Goal: Information Seeking & Learning: Learn about a topic

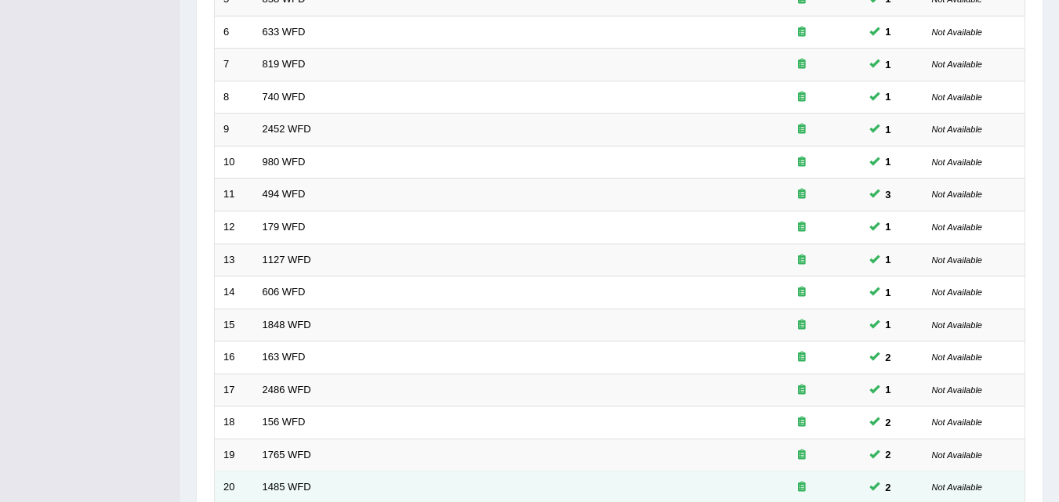
scroll to position [535, 0]
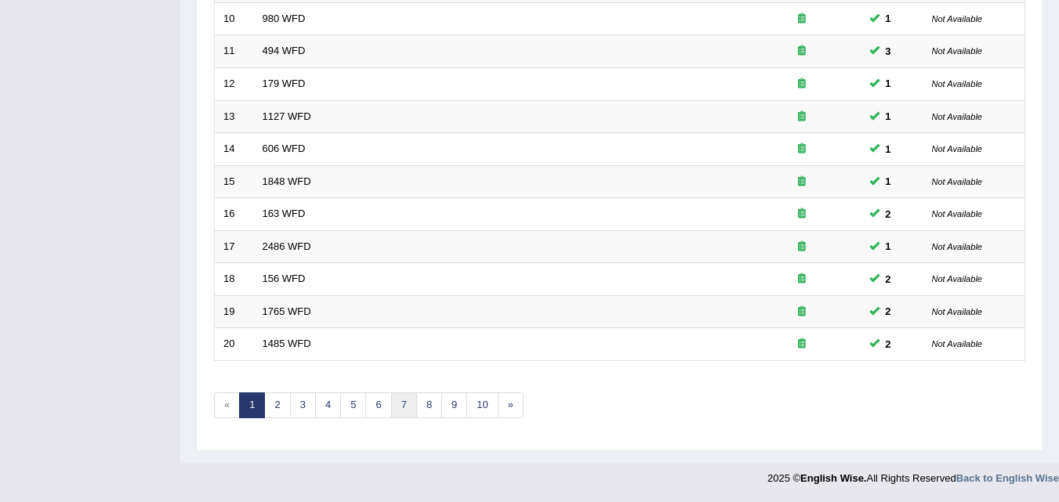
click at [402, 404] on link "7" at bounding box center [404, 406] width 26 height 26
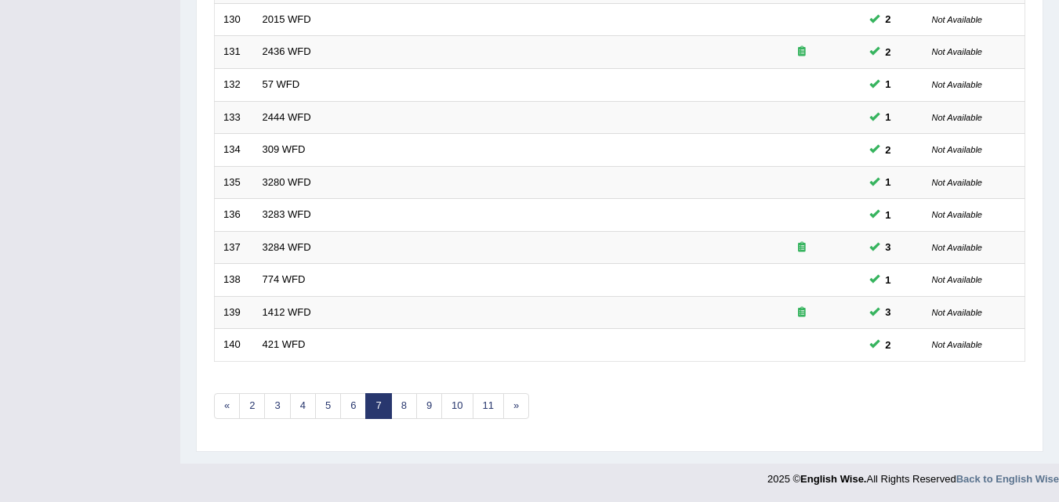
scroll to position [535, 0]
click at [425, 406] on link "9" at bounding box center [429, 406] width 26 height 26
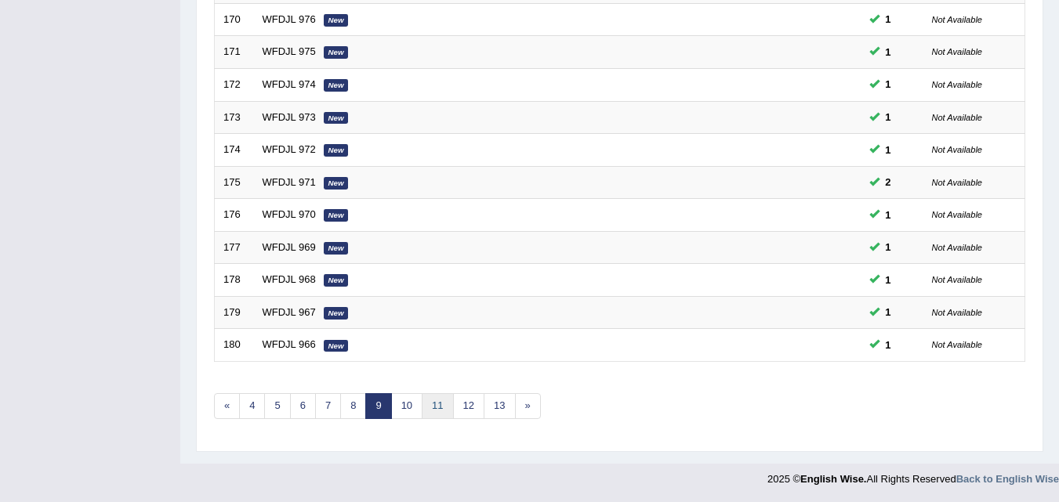
scroll to position [535, 0]
click at [436, 405] on link "11" at bounding box center [437, 406] width 31 height 26
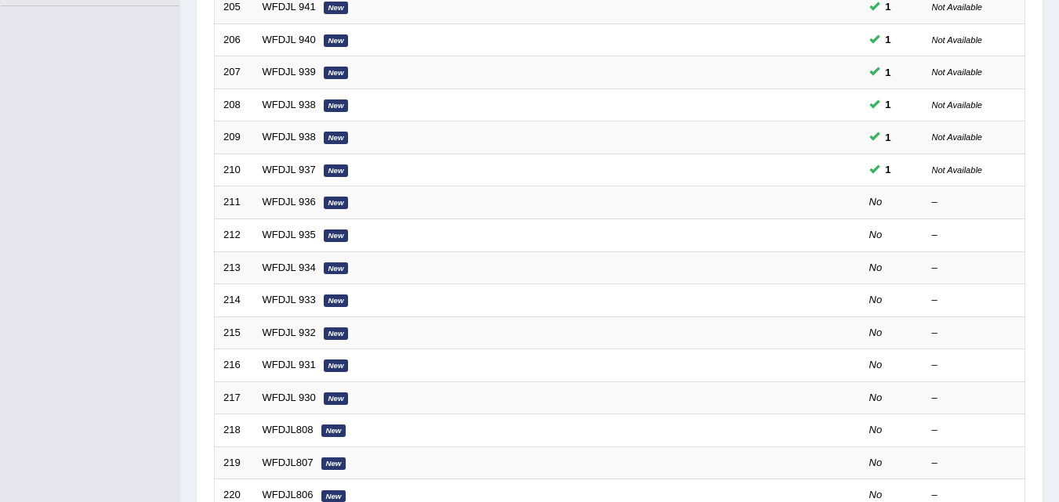
scroll to position [392, 0]
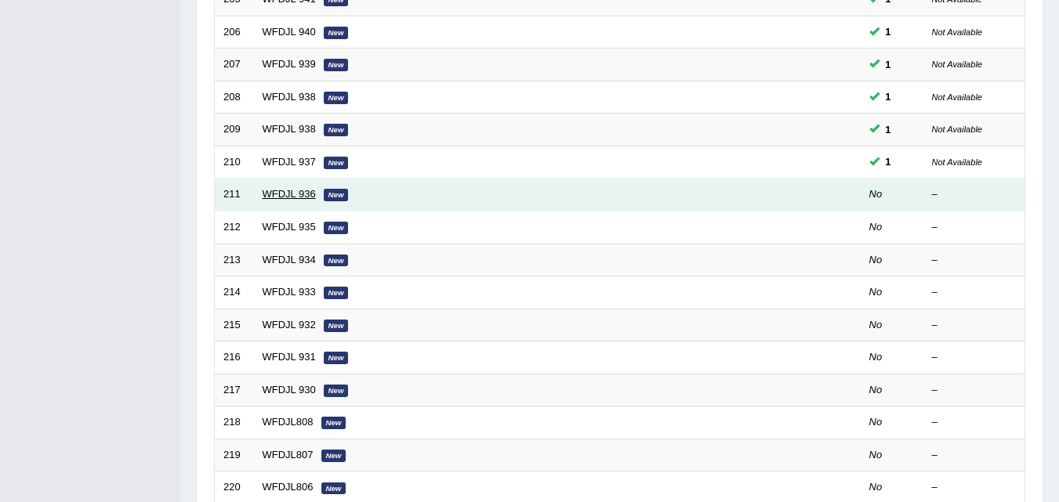
click at [295, 193] on link "WFDJL 936" at bounding box center [288, 194] width 53 height 12
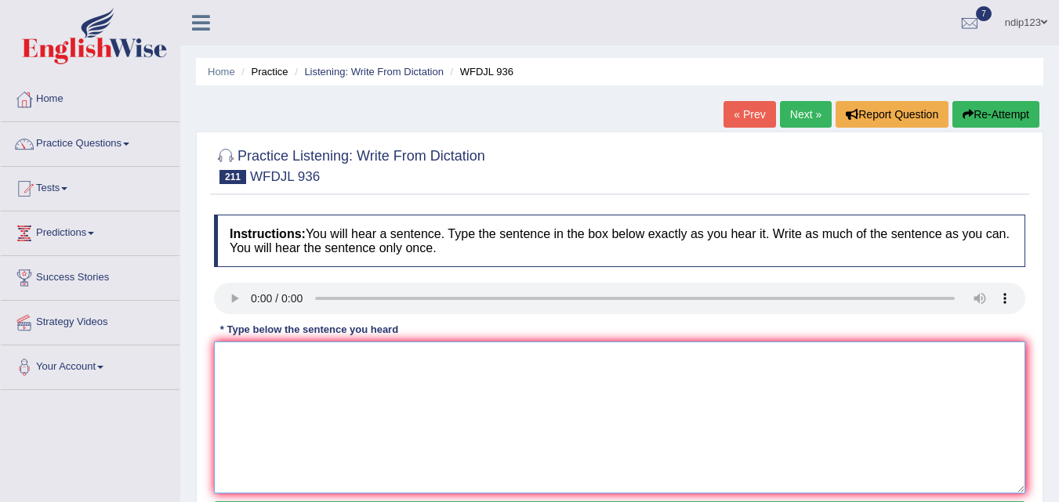
click at [280, 398] on textarea at bounding box center [619, 418] width 811 height 152
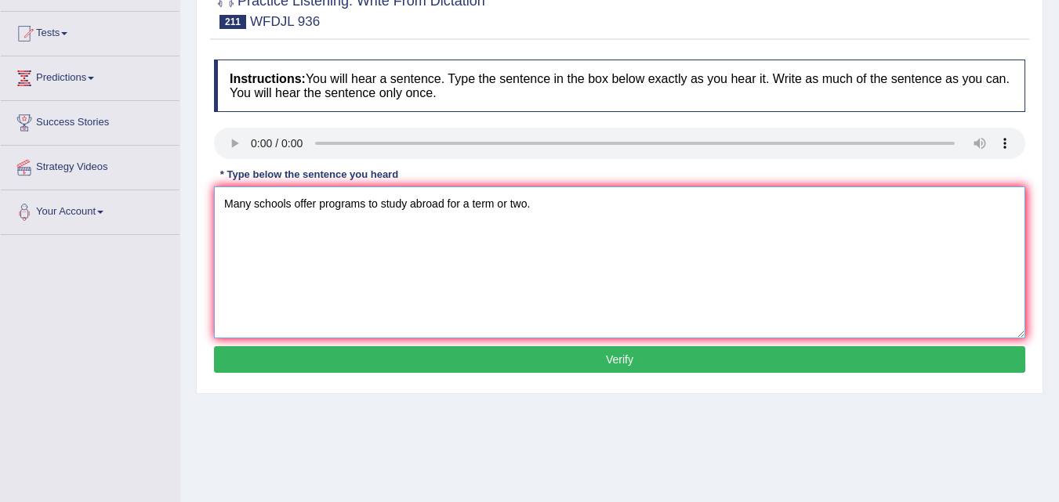
scroll to position [157, 0]
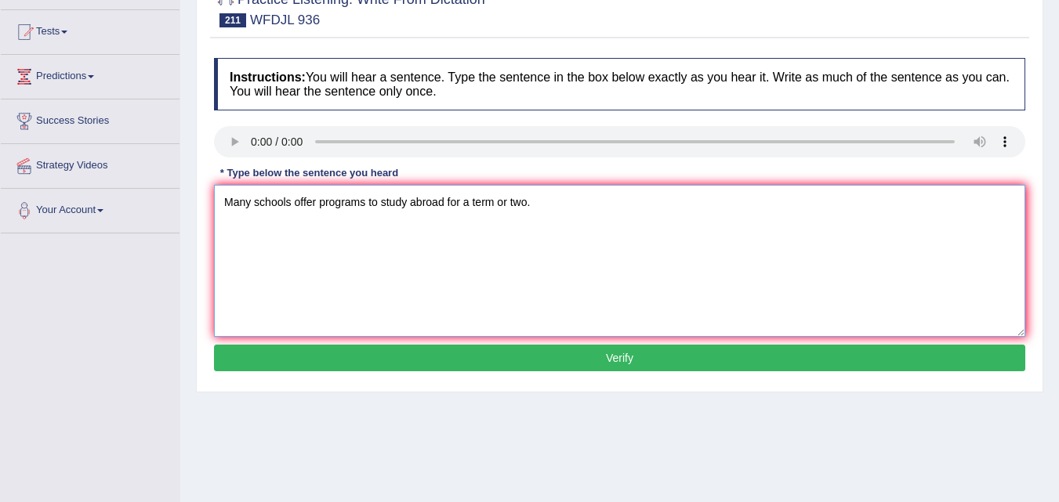
type textarea "Many schools offer programs to study abroad for a term or two."
click at [613, 363] on button "Verify" at bounding box center [619, 358] width 811 height 27
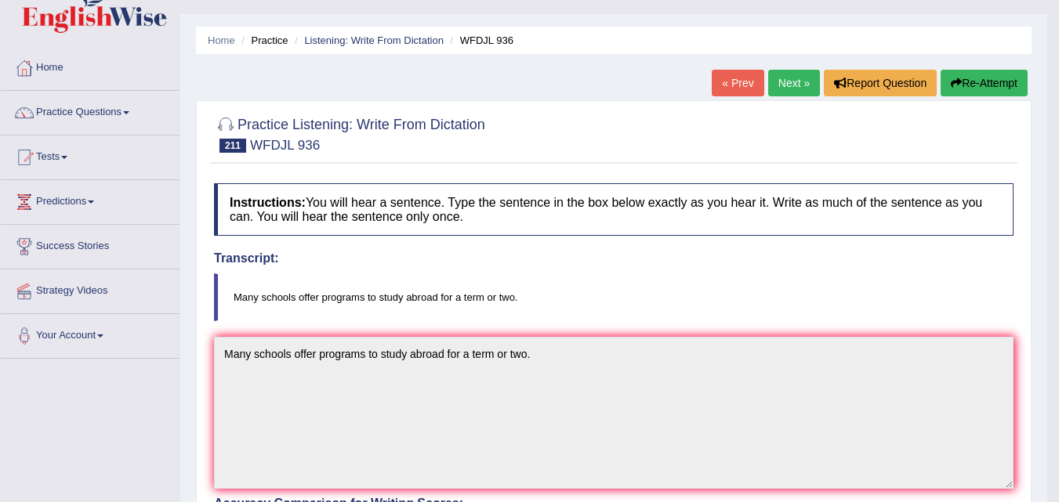
scroll to position [0, 0]
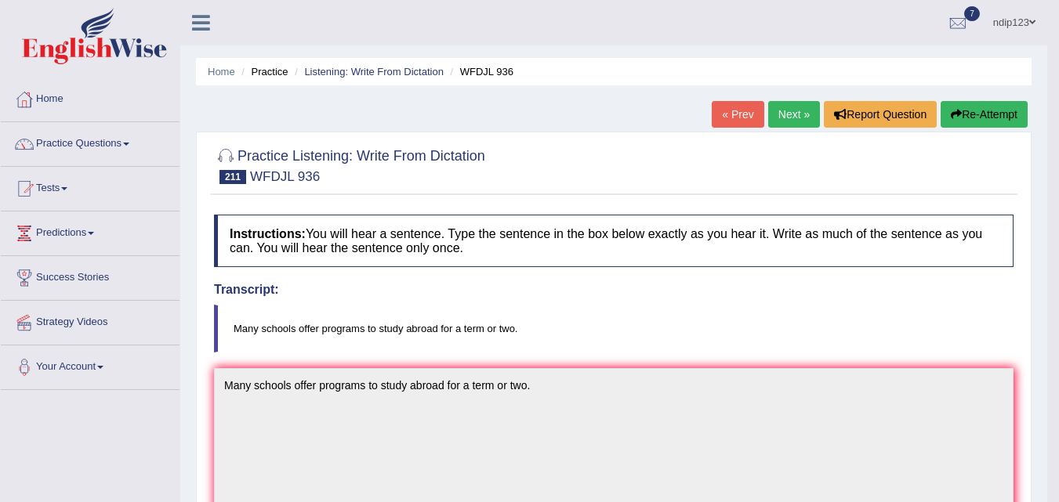
click at [775, 111] on link "Next »" at bounding box center [794, 114] width 52 height 27
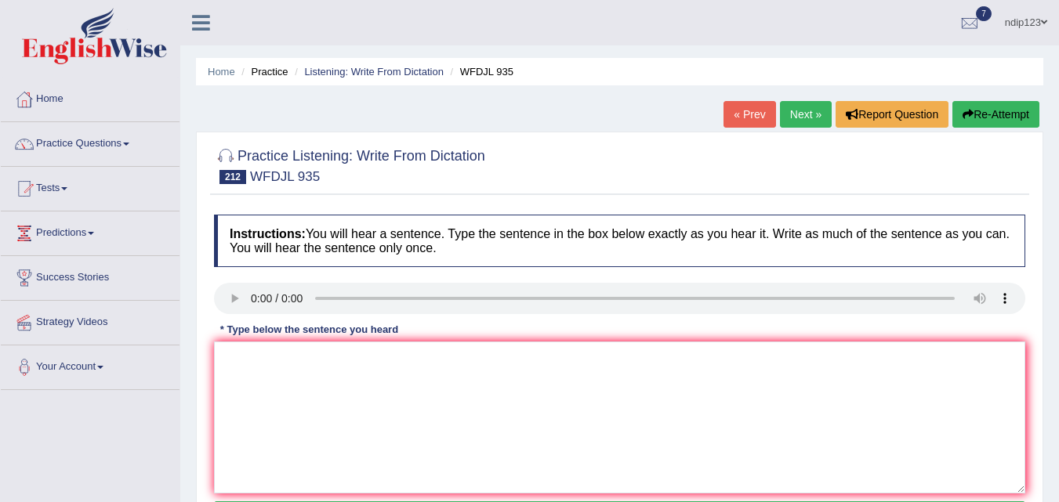
scroll to position [78, 0]
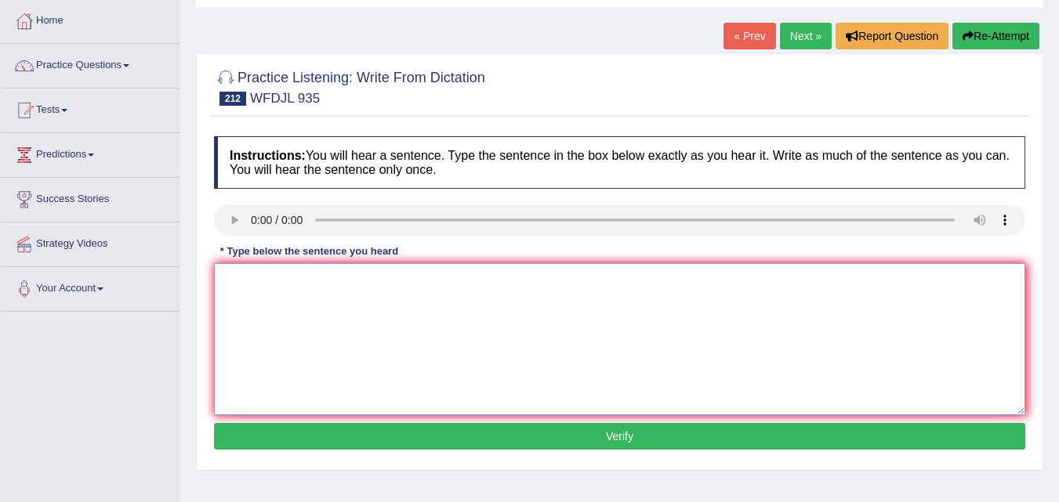
click at [266, 277] on textarea at bounding box center [619, 339] width 811 height 152
click at [313, 332] on textarea at bounding box center [619, 339] width 811 height 152
type textarea "Being flexible in your career choices is becoming increasingly crucial."
click at [629, 439] on button "Verify" at bounding box center [619, 436] width 811 height 27
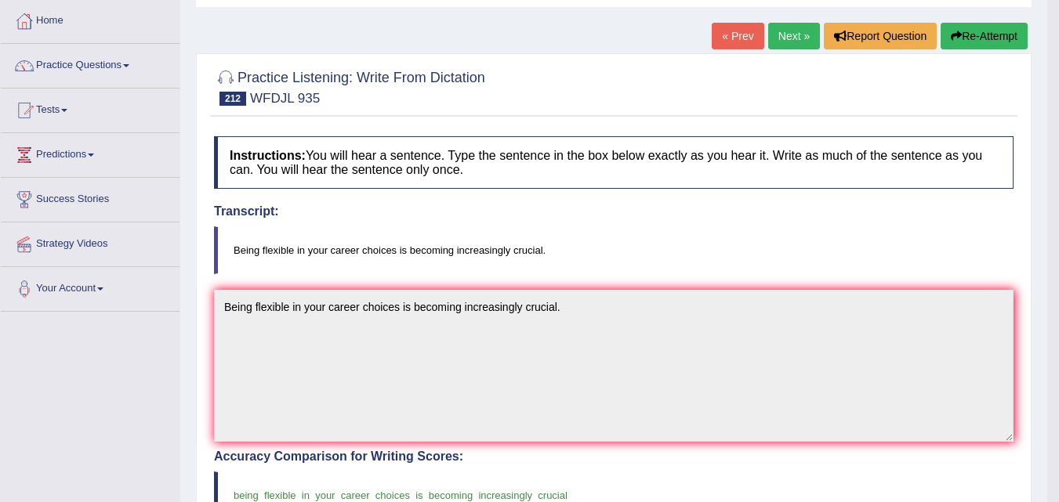
click at [780, 36] on link "Next »" at bounding box center [794, 36] width 52 height 27
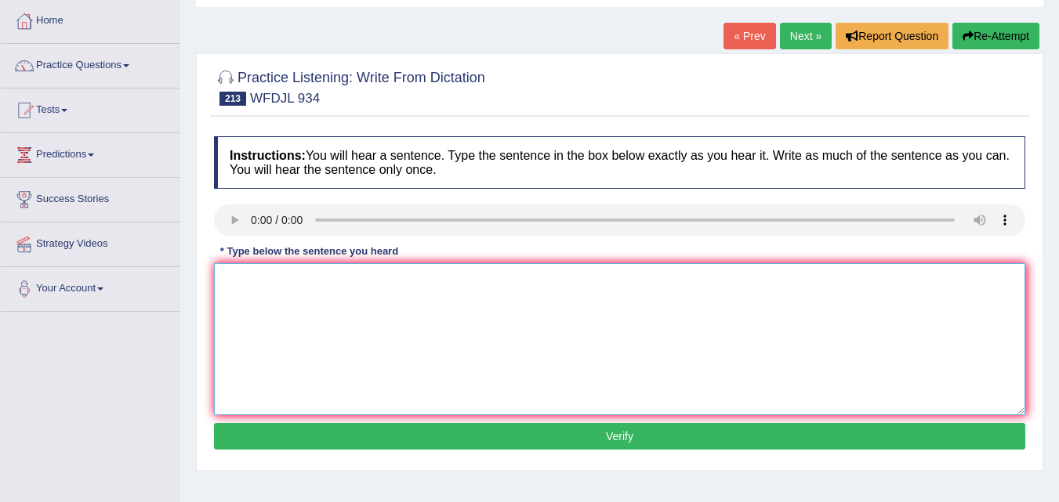
click at [326, 332] on textarea at bounding box center [619, 339] width 811 height 152
type textarea "The president speech through a loud crowd of listeners."
click at [616, 432] on button "Verify" at bounding box center [619, 436] width 811 height 27
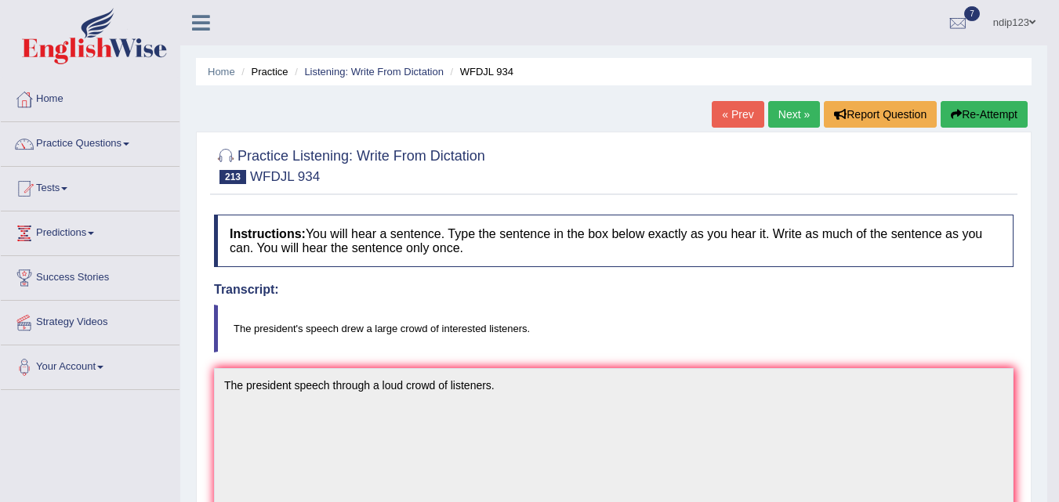
click at [960, 112] on button "Re-Attempt" at bounding box center [983, 114] width 87 height 27
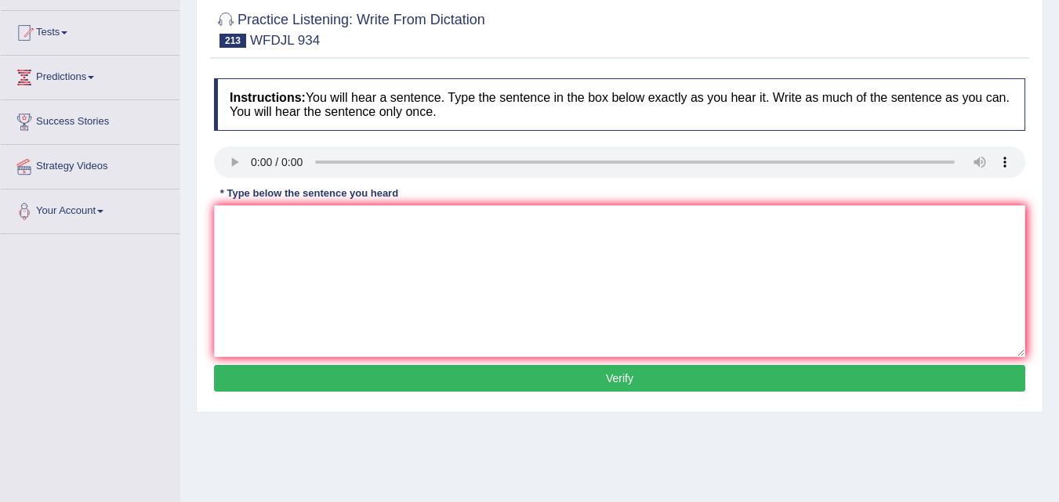
scroll to position [157, 0]
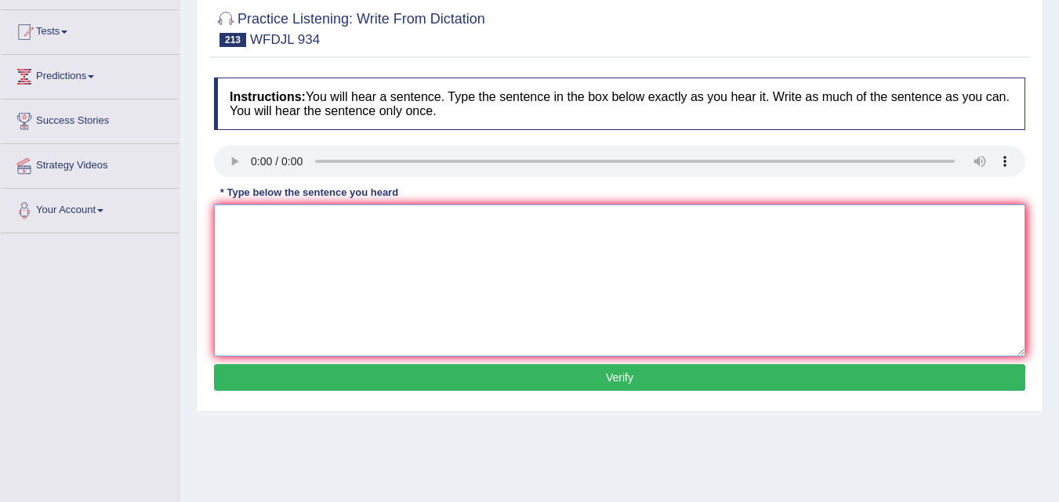
click at [320, 288] on textarea at bounding box center [619, 280] width 811 height 152
type textarea "The president's speech drew a large crowd of interested listeners."
click at [609, 379] on button "Verify" at bounding box center [619, 377] width 811 height 27
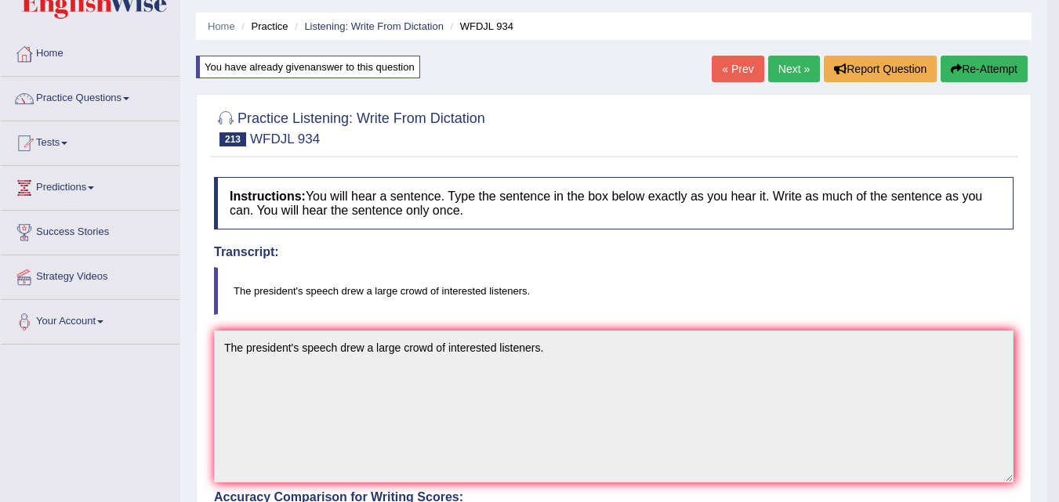
scroll to position [0, 0]
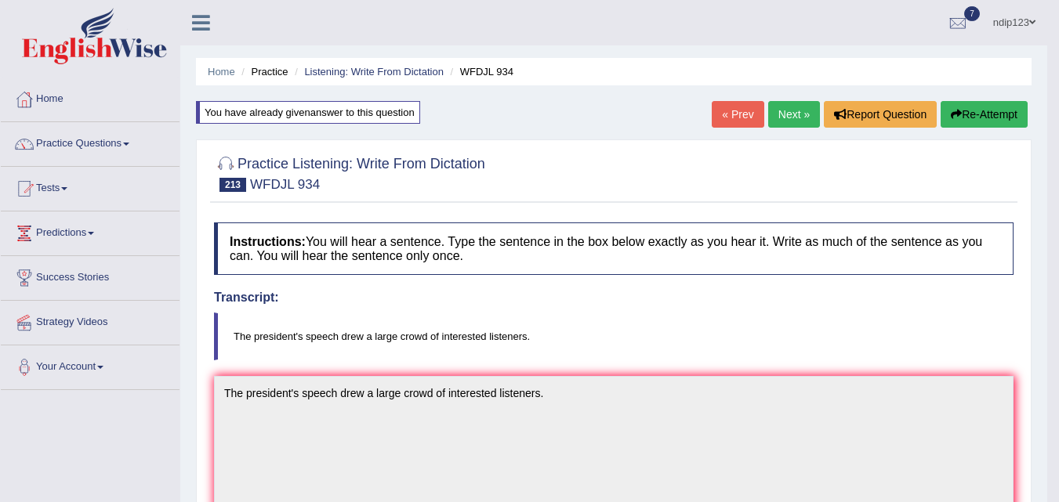
click at [781, 114] on link "Next »" at bounding box center [794, 114] width 52 height 27
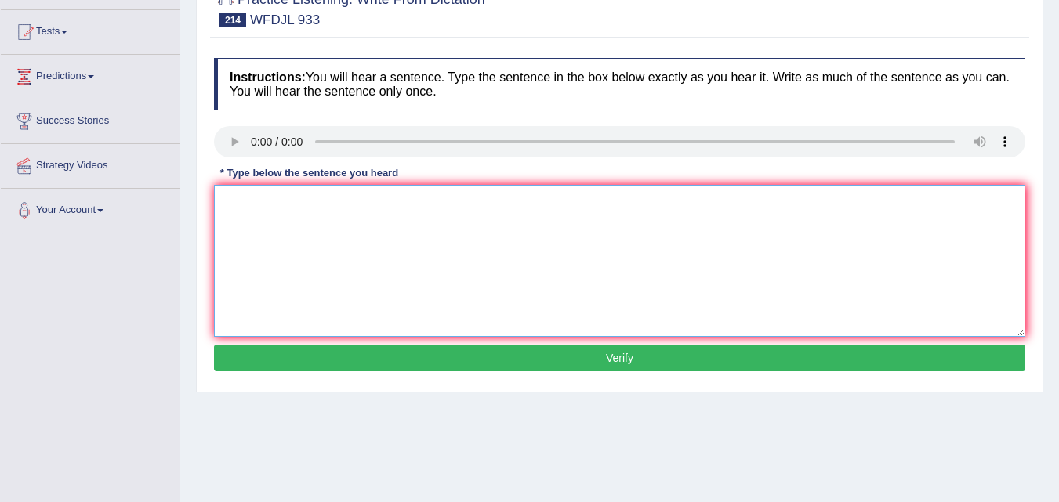
click at [367, 237] on textarea at bounding box center [619, 261] width 811 height 152
type textarea "T"
click at [298, 203] on textarea "Getting involve in arts really makes us value the world around us." at bounding box center [619, 261] width 811 height 152
click at [352, 204] on textarea "Getting involve involved in arts really makes us value the world around us." at bounding box center [619, 261] width 811 height 152
click at [457, 207] on textarea "Getting involve involved in art arts really makes us value the world around us." at bounding box center [619, 261] width 811 height 152
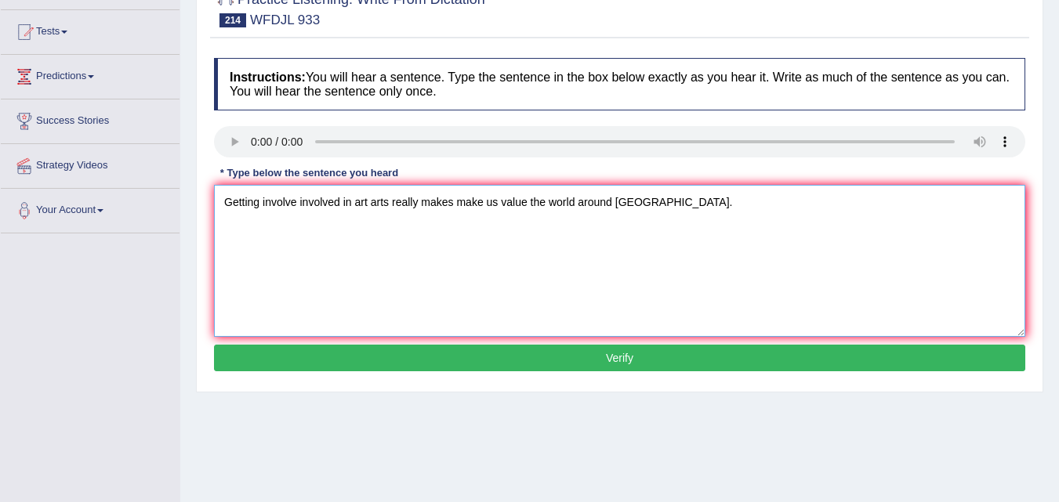
type textarea "Getting involve involved in art arts really makes make us value the world aroun…"
click at [618, 359] on button "Verify" at bounding box center [619, 358] width 811 height 27
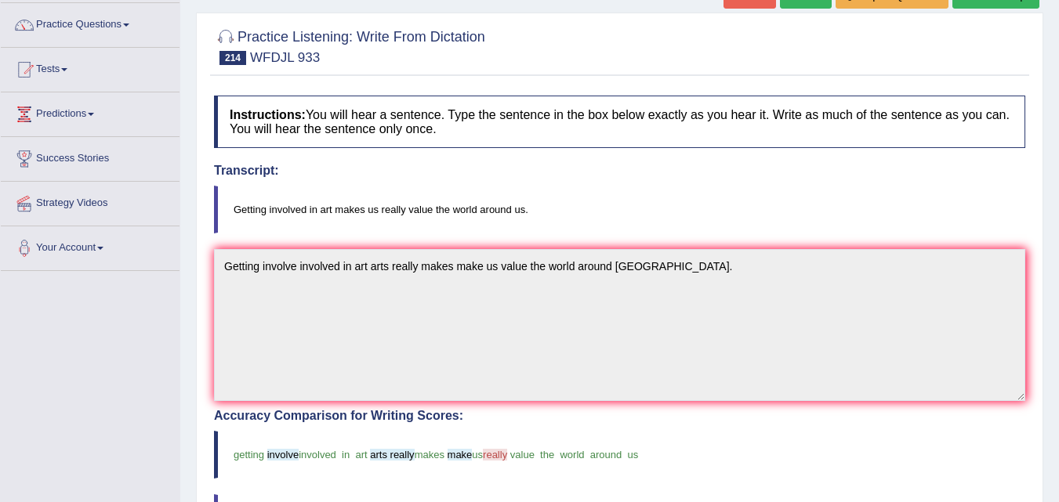
scroll to position [78, 0]
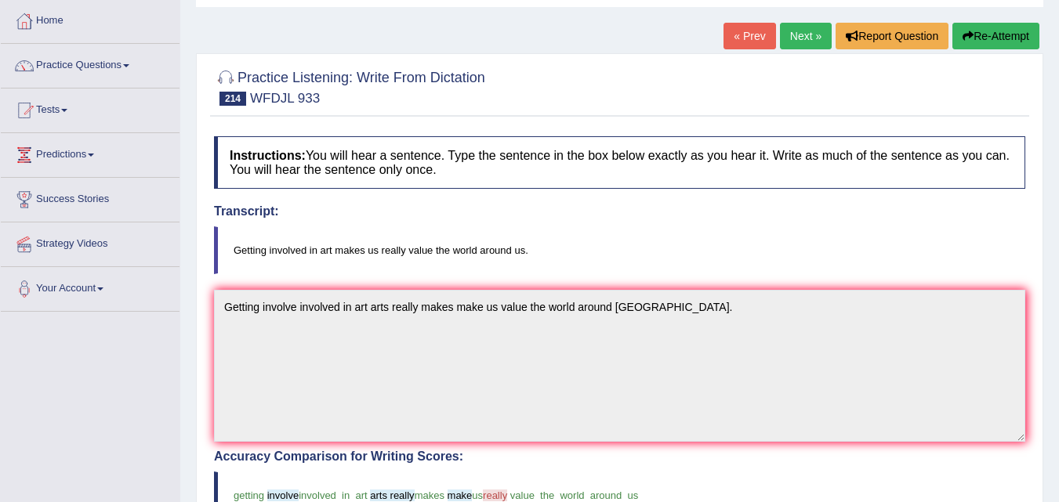
click at [792, 38] on link "Next »" at bounding box center [806, 36] width 52 height 27
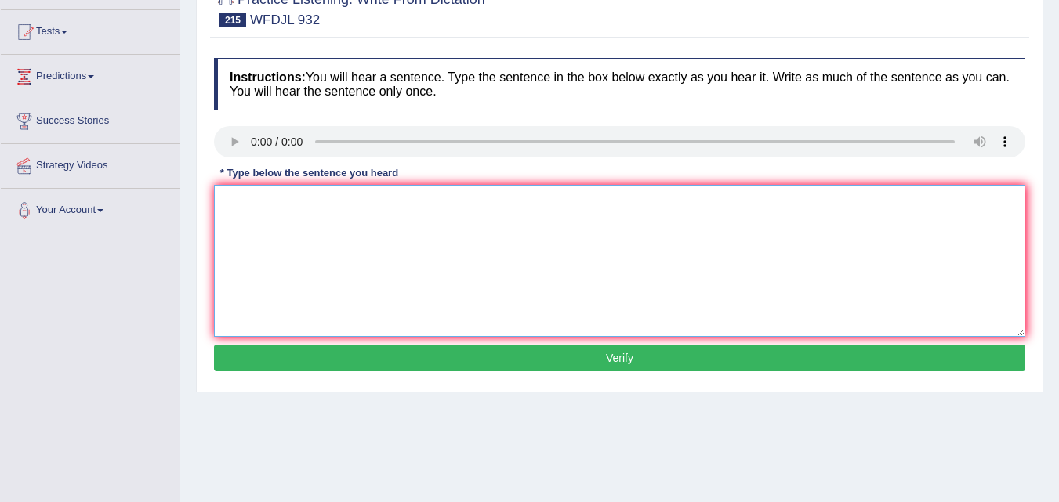
click at [827, 194] on textarea at bounding box center [619, 261] width 811 height 152
click at [330, 266] on textarea at bounding box center [619, 261] width 811 height 152
type textarea "Playing music can let you feel less stressed stress experts say says."
click at [608, 356] on button "Verify" at bounding box center [619, 358] width 811 height 27
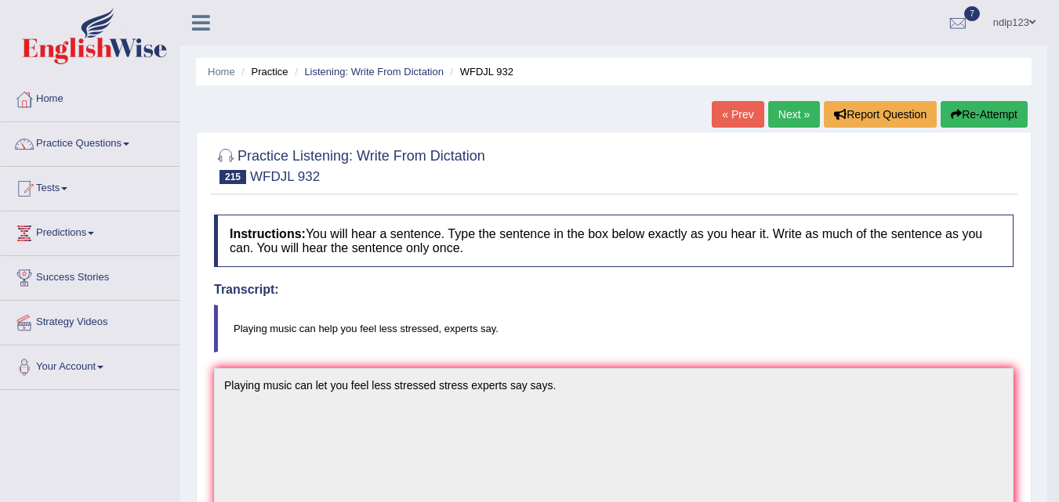
click at [964, 112] on button "Re-Attempt" at bounding box center [983, 114] width 87 height 27
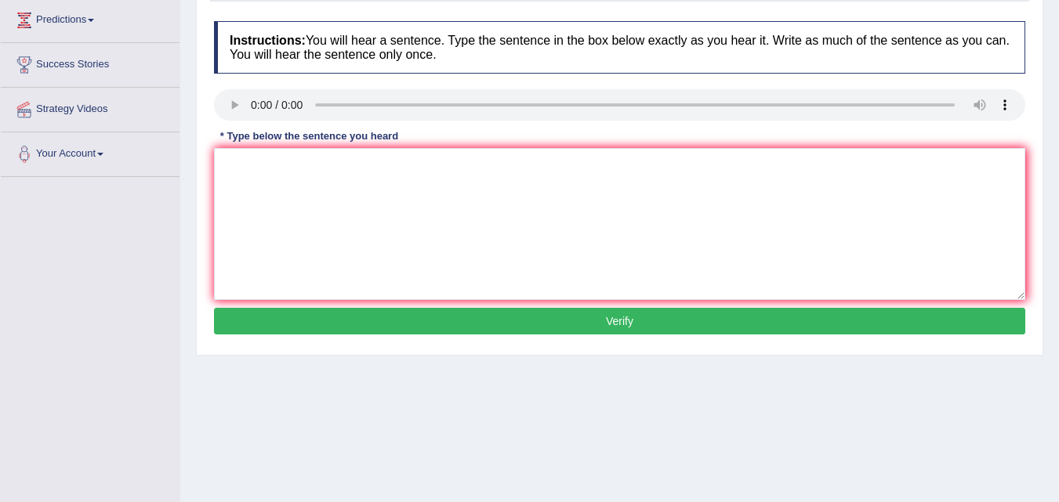
scroll to position [235, 0]
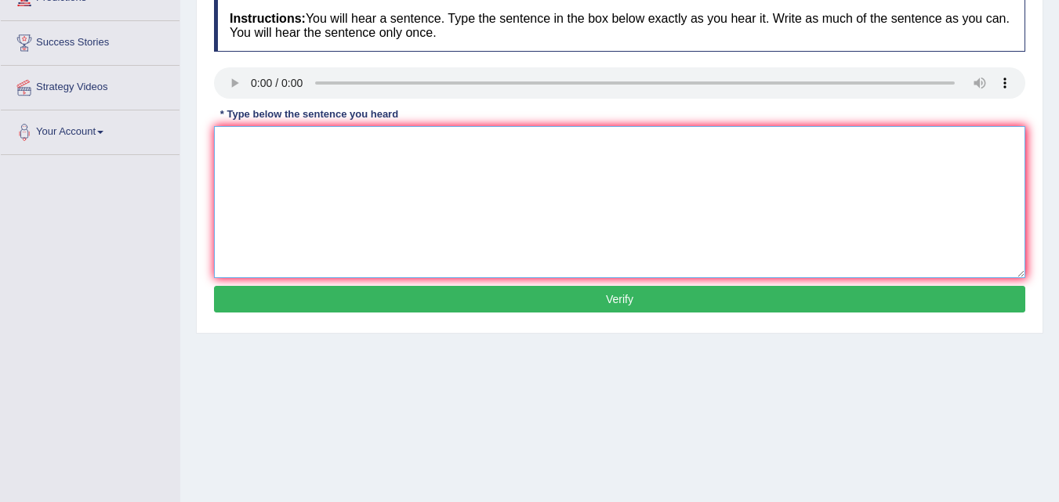
click at [274, 183] on textarea at bounding box center [619, 202] width 811 height 152
click at [432, 143] on textarea "Playing music can help you feel less stress experts say." at bounding box center [619, 202] width 811 height 152
type textarea "Playing music can help you feel less stress, experts say."
click at [617, 292] on button "Verify" at bounding box center [619, 299] width 811 height 27
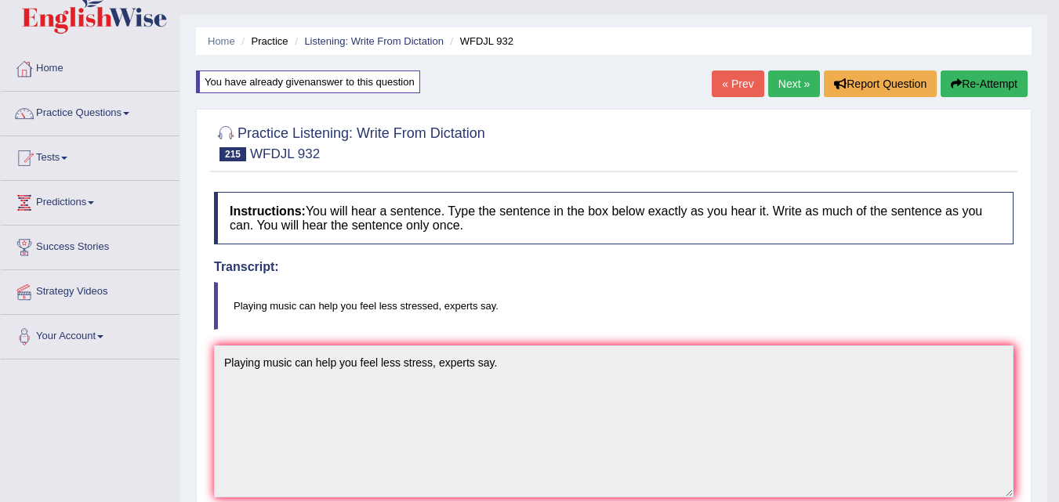
scroll to position [0, 0]
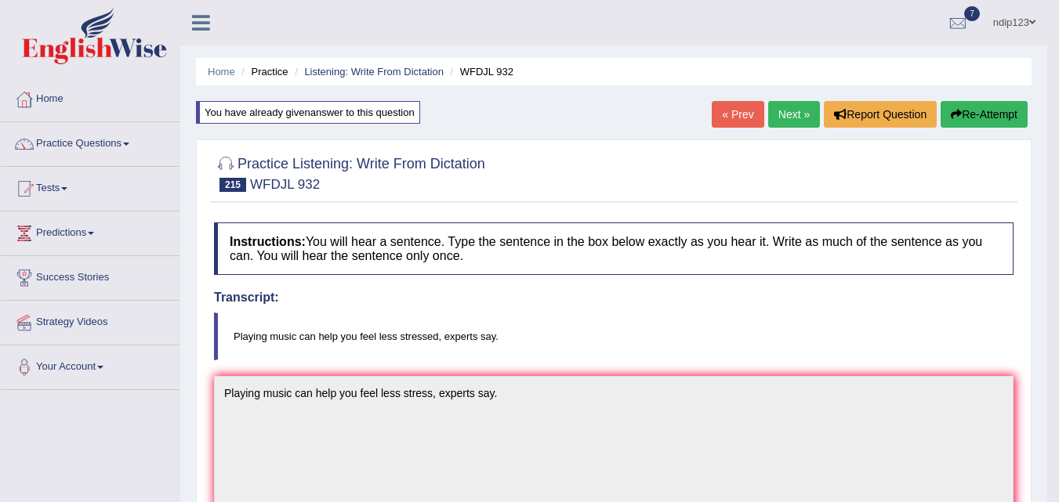
click at [968, 116] on button "Re-Attempt" at bounding box center [983, 114] width 87 height 27
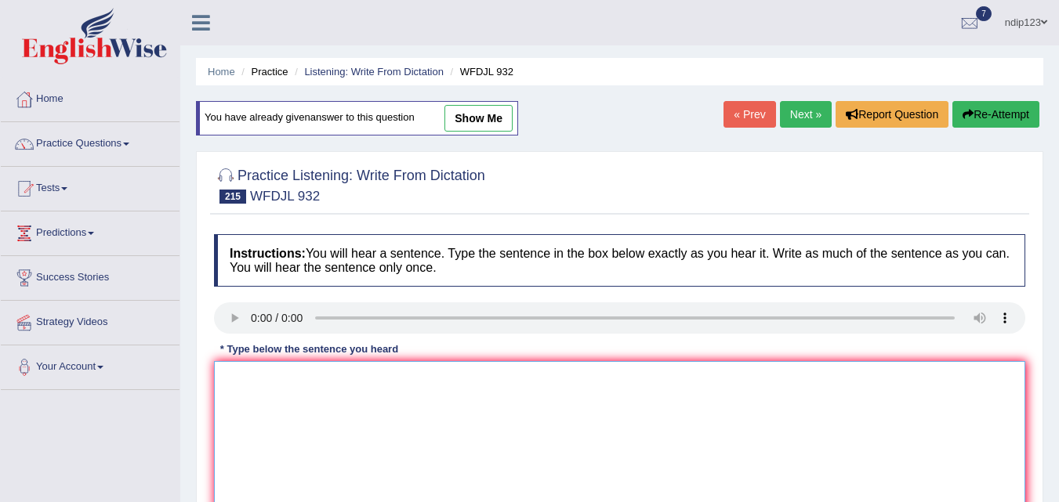
click at [324, 432] on textarea at bounding box center [619, 437] width 811 height 152
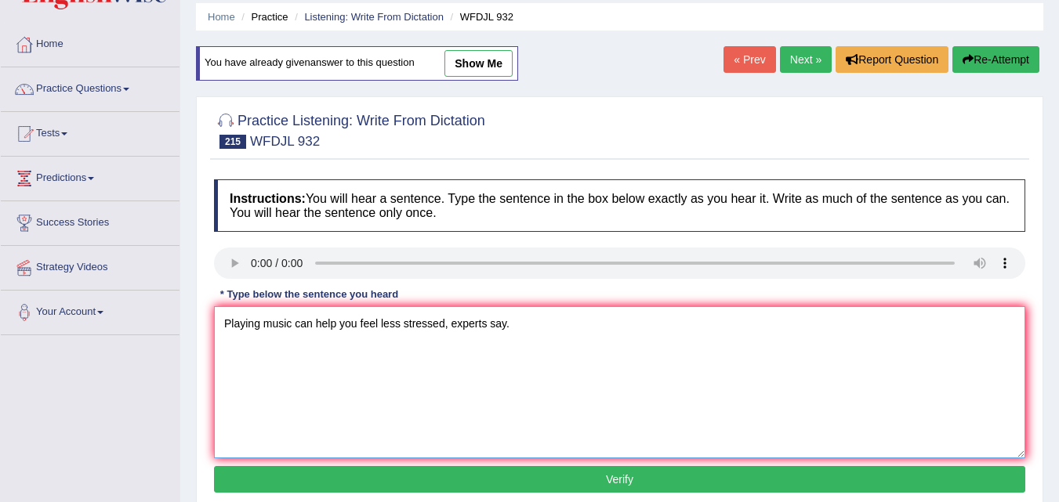
scroll to position [78, 0]
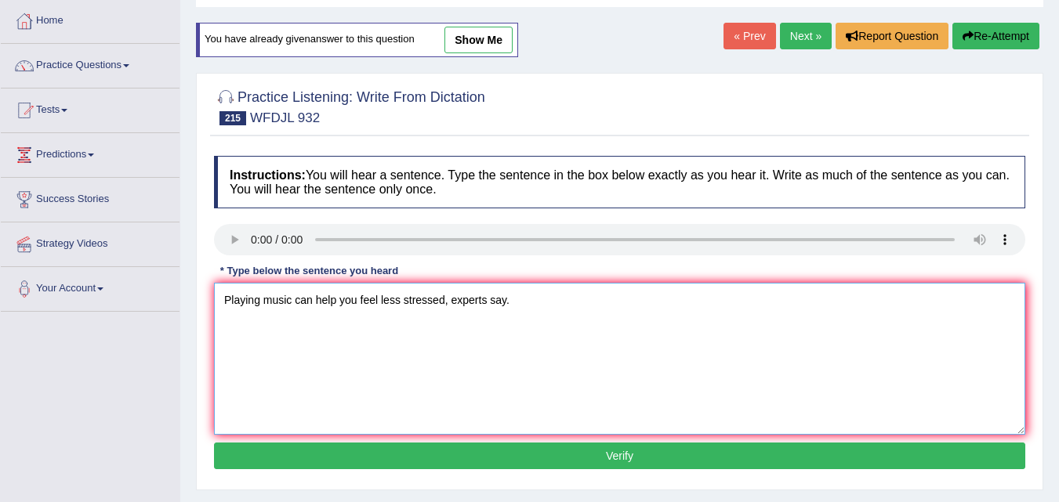
type textarea "Playing music can help you feel less stressed, experts say."
click at [643, 457] on button "Verify" at bounding box center [619, 456] width 811 height 27
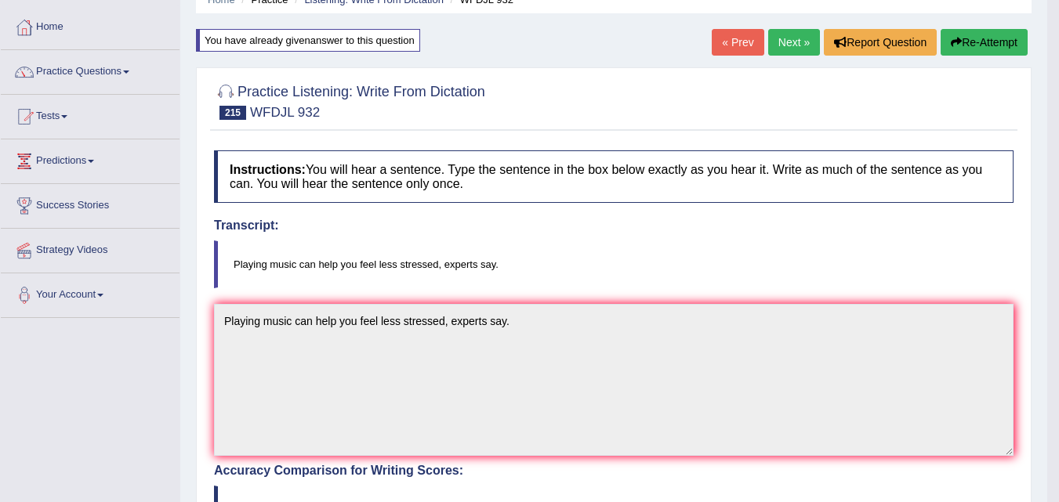
scroll to position [0, 0]
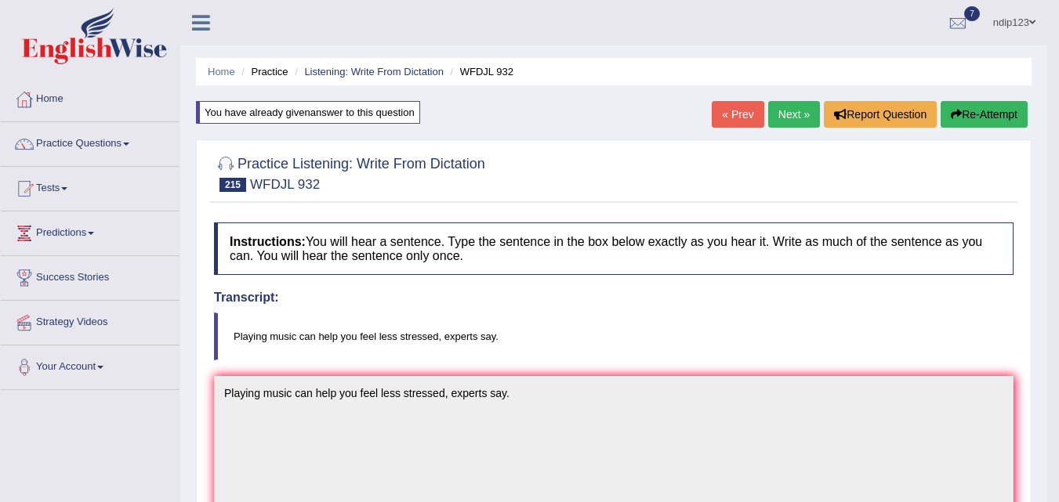
click at [791, 110] on link "Next »" at bounding box center [794, 114] width 52 height 27
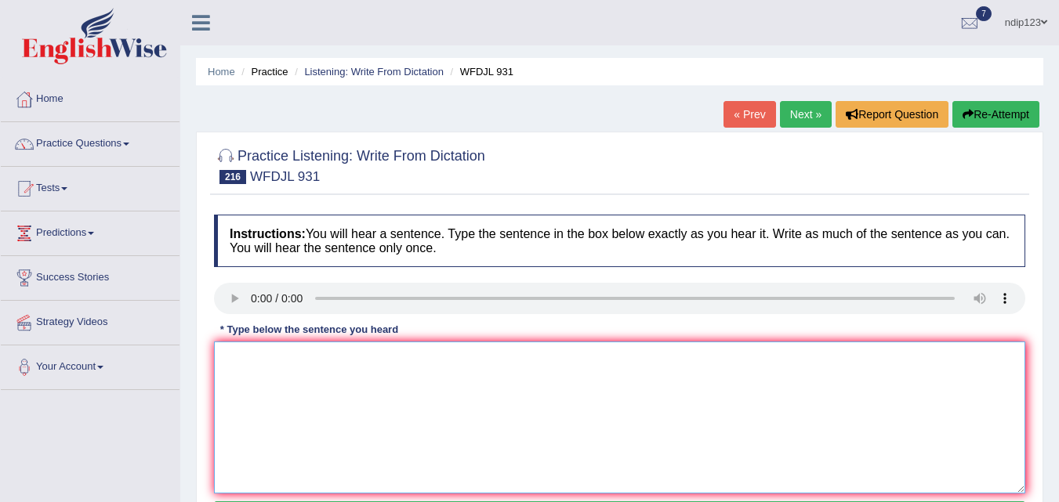
click at [339, 425] on textarea at bounding box center [619, 418] width 811 height 152
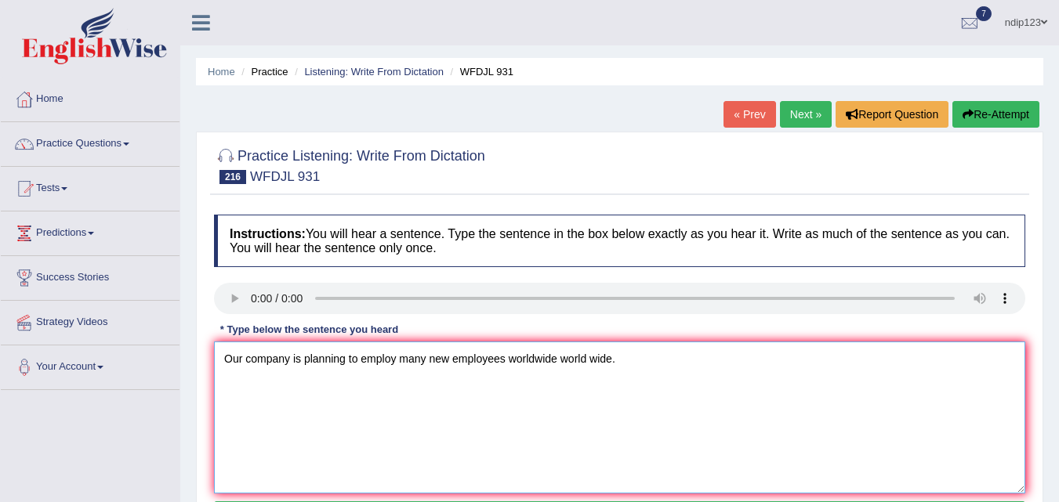
click at [346, 359] on textarea "Our company is planning to employ many new employees worldwide world wide." at bounding box center [619, 418] width 811 height 152
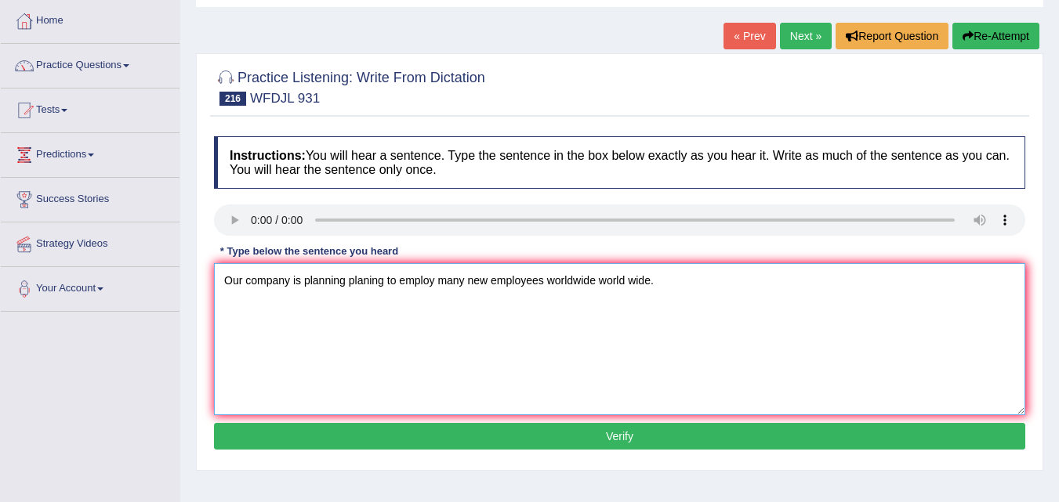
type textarea "Our company is planning planing to employ many new employees worldwide world wi…"
click at [607, 436] on button "Verify" at bounding box center [619, 436] width 811 height 27
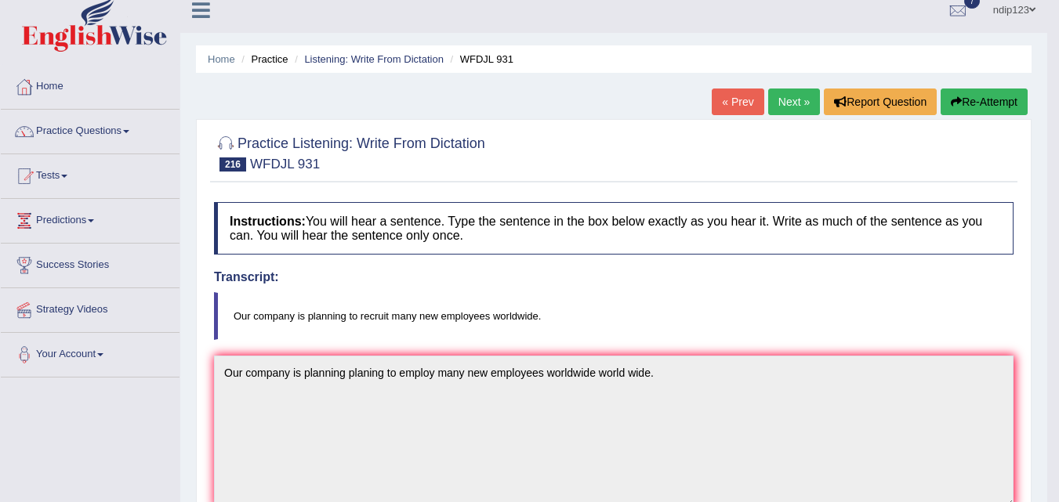
scroll to position [0, 0]
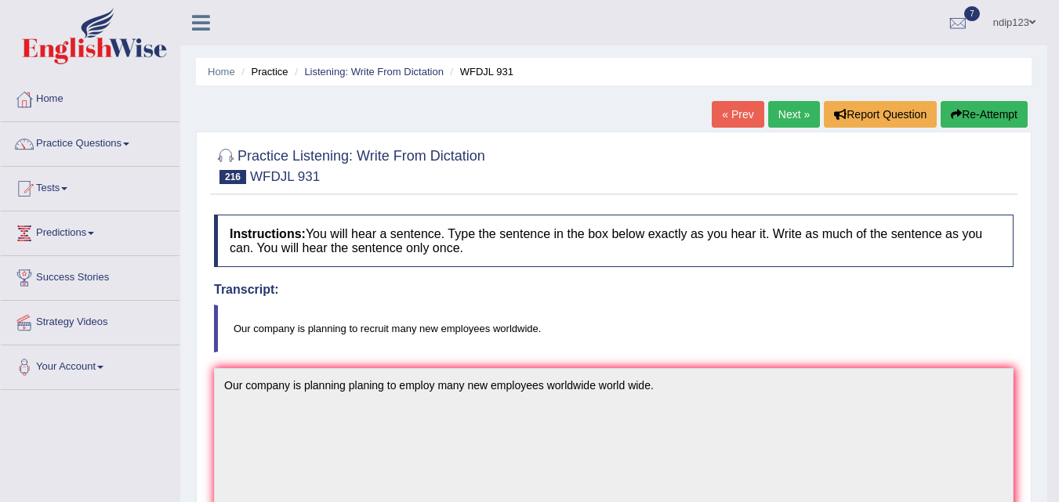
click at [968, 111] on button "Re-Attempt" at bounding box center [983, 114] width 87 height 27
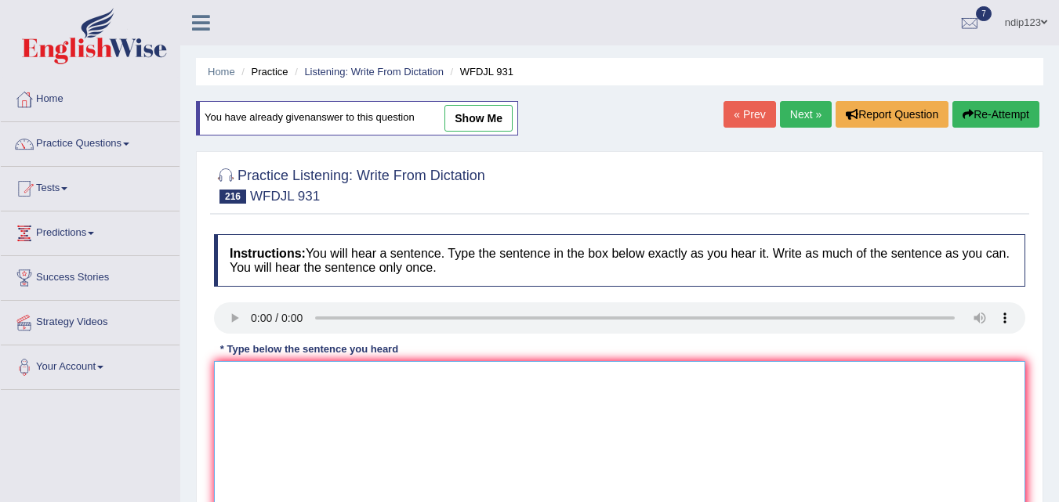
click at [266, 405] on textarea at bounding box center [619, 437] width 811 height 152
type textarea "Our company is planning to recruit many new employees worldwide."
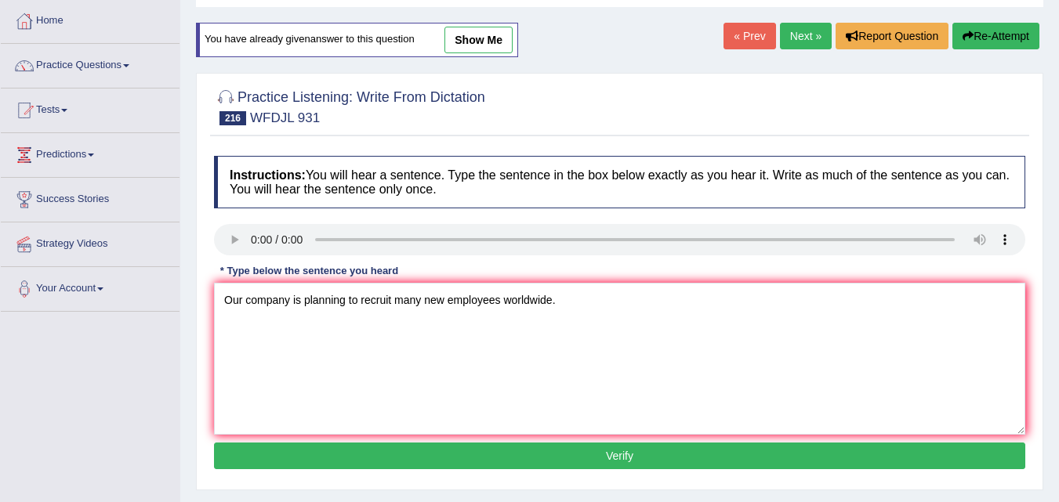
click at [631, 455] on button "Verify" at bounding box center [619, 456] width 811 height 27
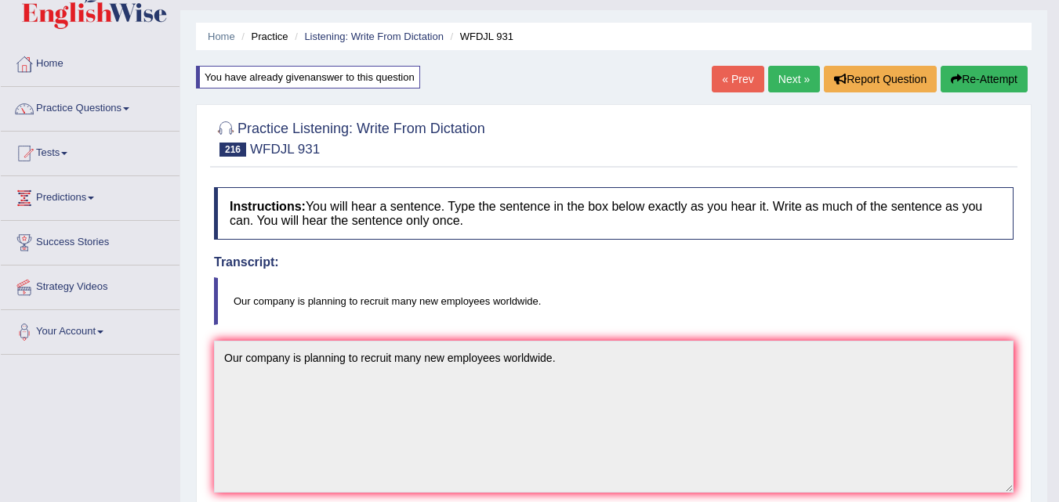
scroll to position [0, 0]
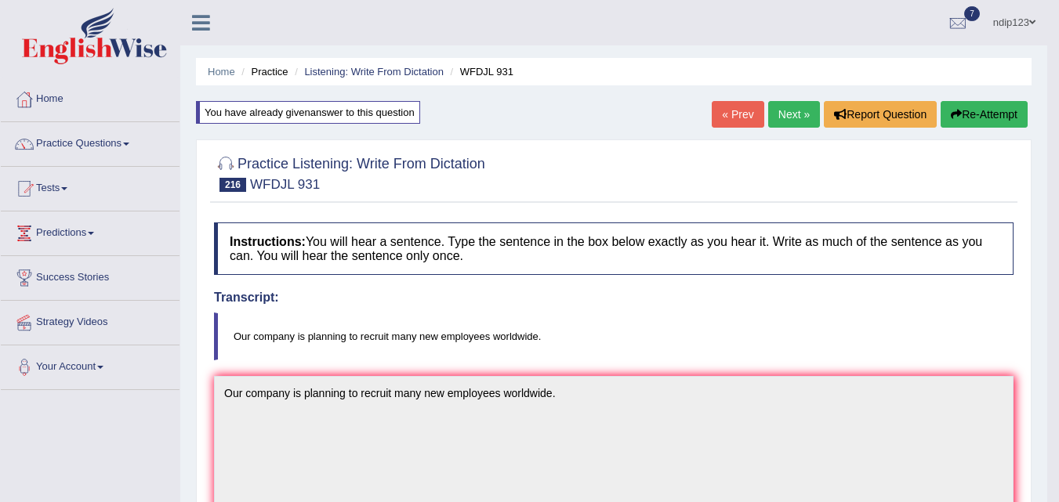
click at [783, 118] on link "Next »" at bounding box center [794, 114] width 52 height 27
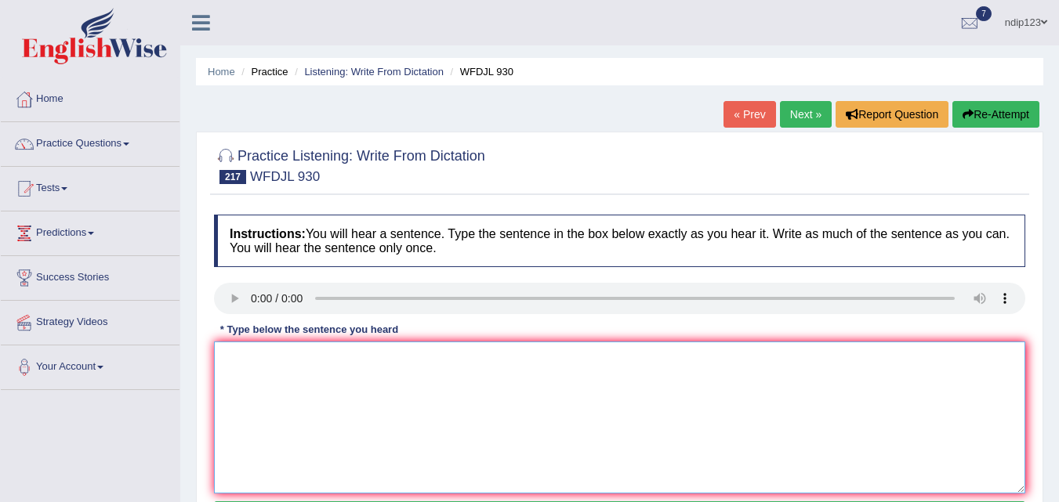
click at [294, 375] on textarea at bounding box center [619, 418] width 811 height 152
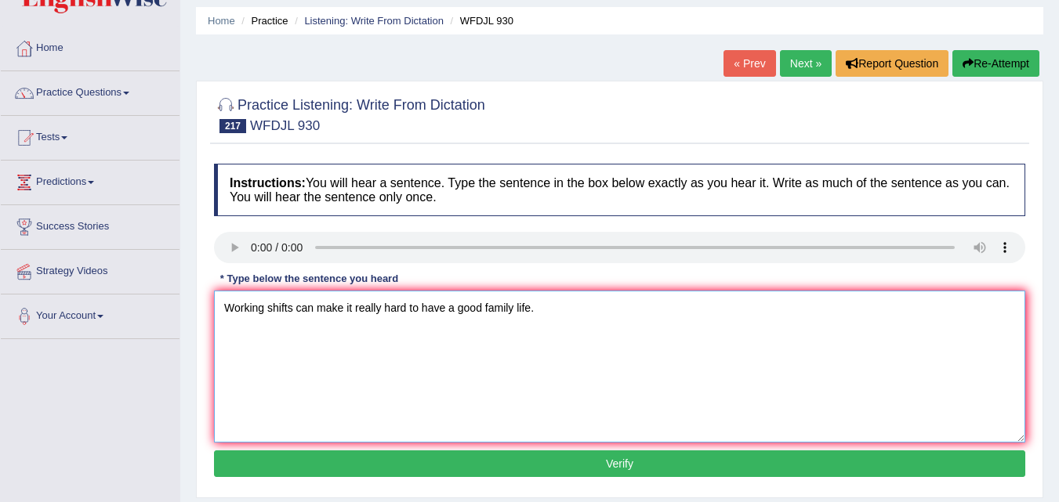
scroll to position [78, 0]
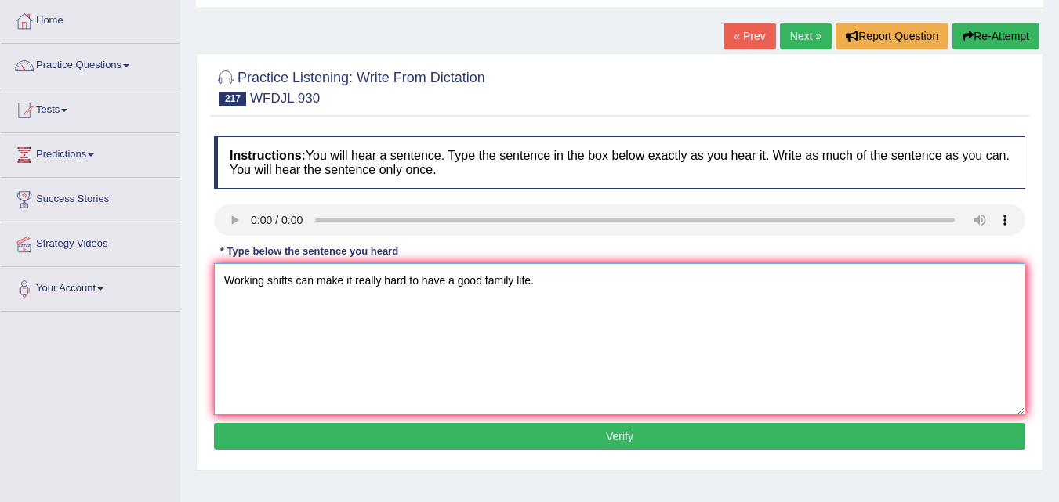
type textarea "Working shifts can make it really hard to have a good family life."
click at [606, 441] on button "Verify" at bounding box center [619, 436] width 811 height 27
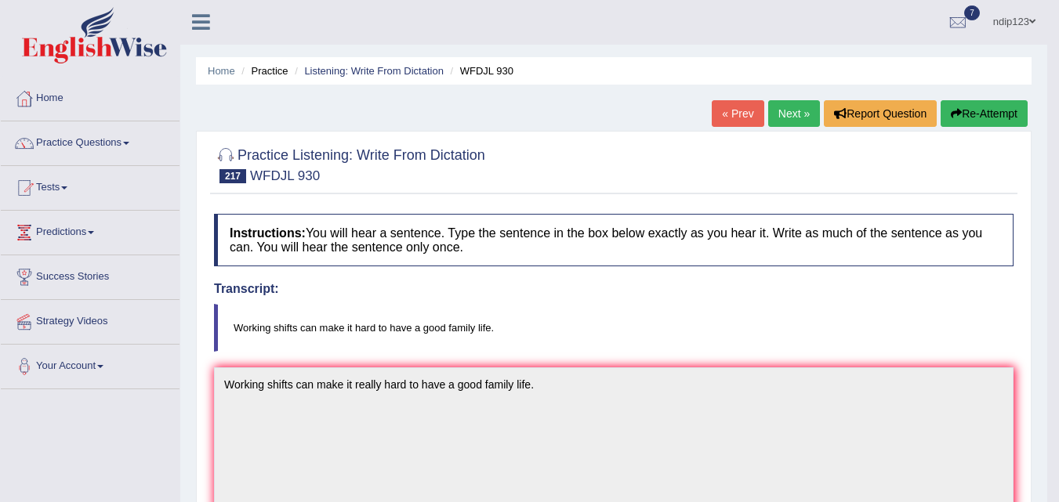
scroll to position [0, 0]
click at [780, 112] on link "Next »" at bounding box center [794, 114] width 52 height 27
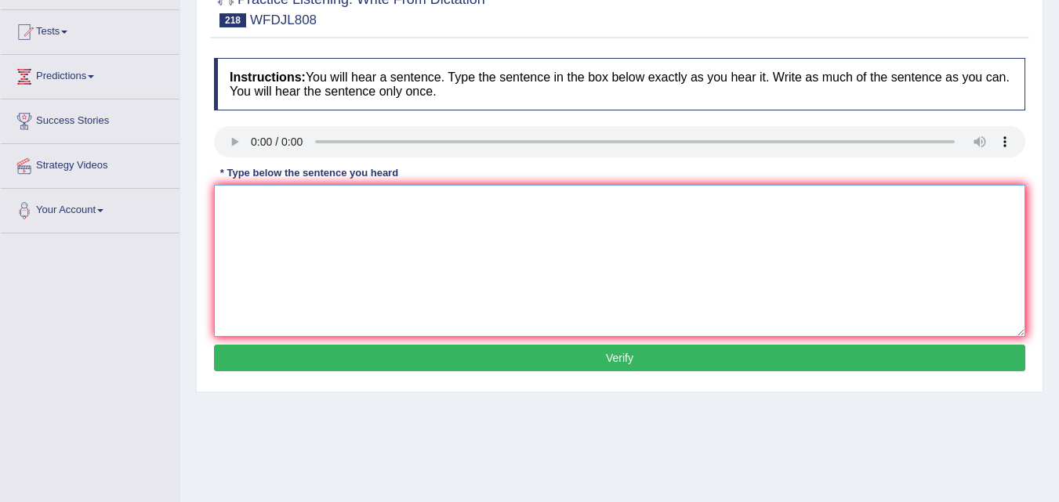
click at [348, 229] on textarea at bounding box center [619, 261] width 811 height 152
click at [501, 204] on textarea "Soon forms will be handed to students caming back from school." at bounding box center [619, 261] width 811 height 152
type textarea "Soon forms will be handed to students caming back from for school."
click at [595, 355] on button "Verify" at bounding box center [619, 358] width 811 height 27
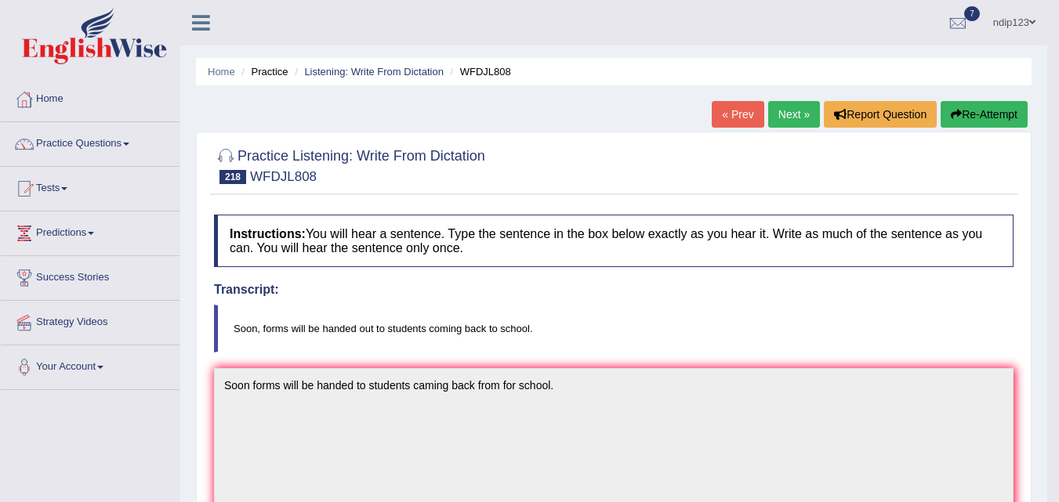
click at [967, 110] on button "Re-Attempt" at bounding box center [983, 114] width 87 height 27
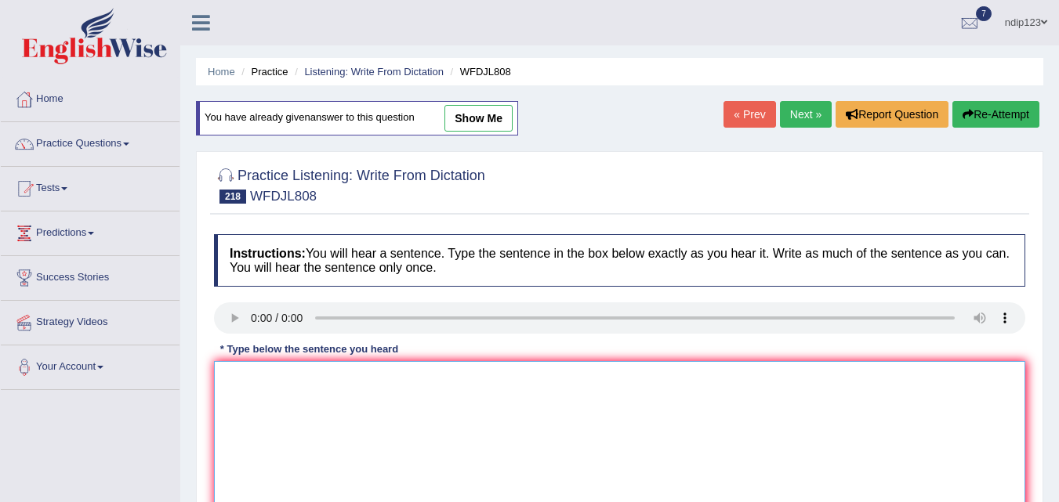
click at [280, 401] on textarea at bounding box center [619, 437] width 811 height 152
type textarea "s"
type textarea "Soon forms will be handed out to students coming back to school."
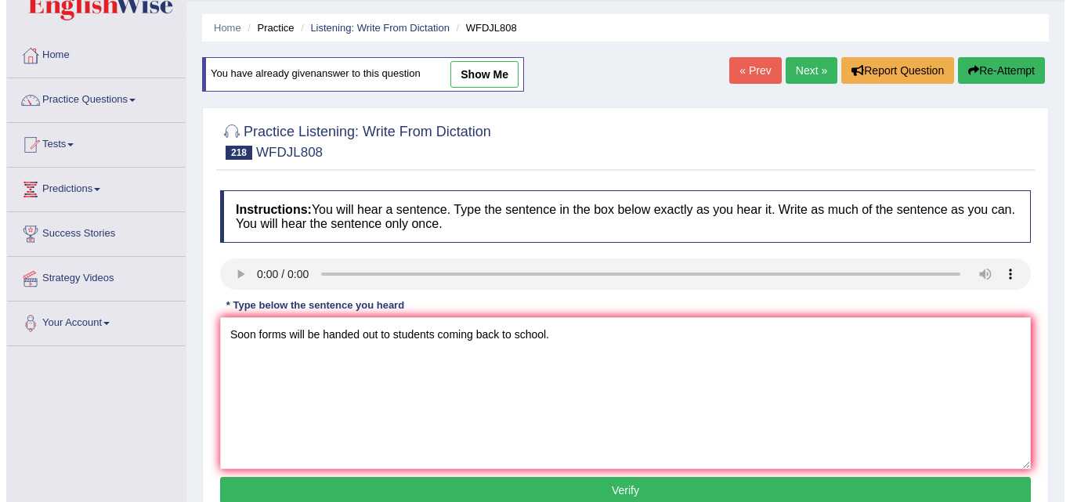
scroll to position [78, 0]
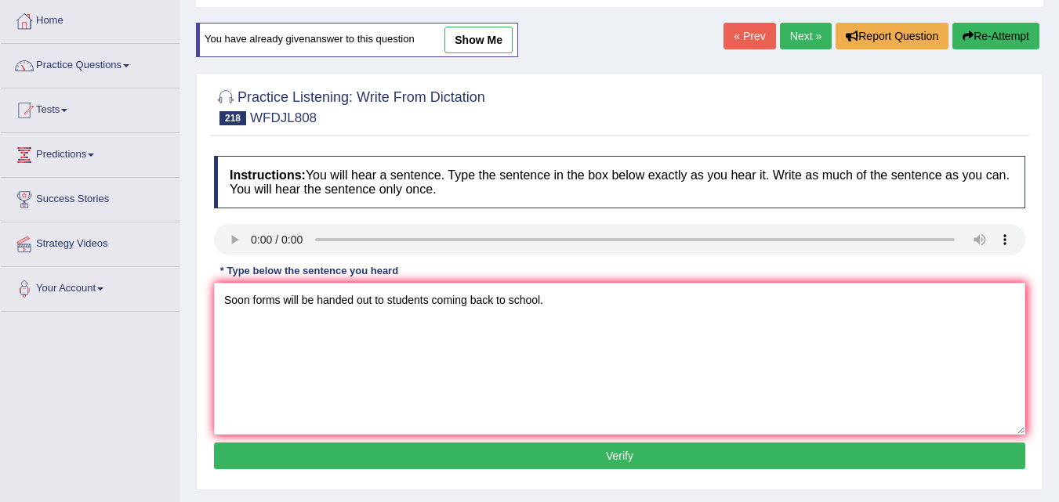
click at [603, 449] on button "Verify" at bounding box center [619, 456] width 811 height 27
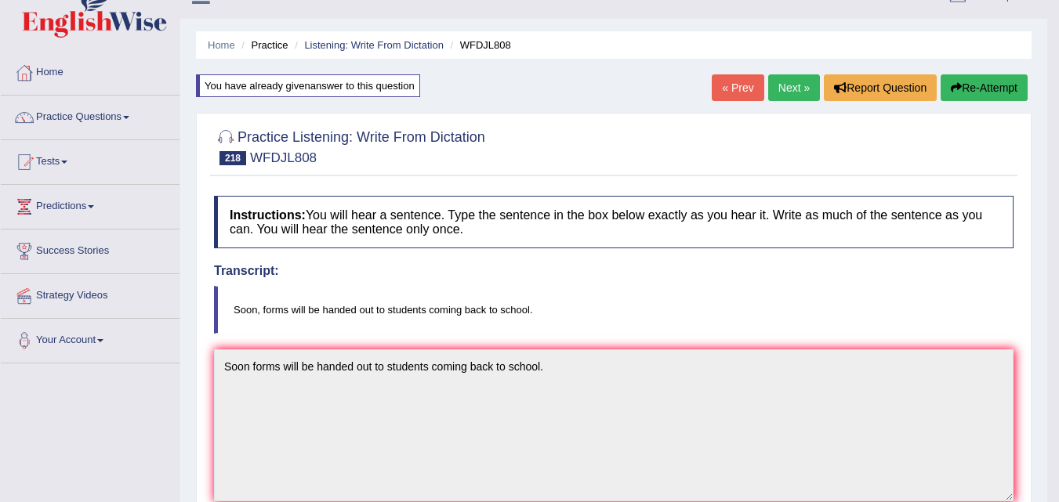
scroll to position [0, 0]
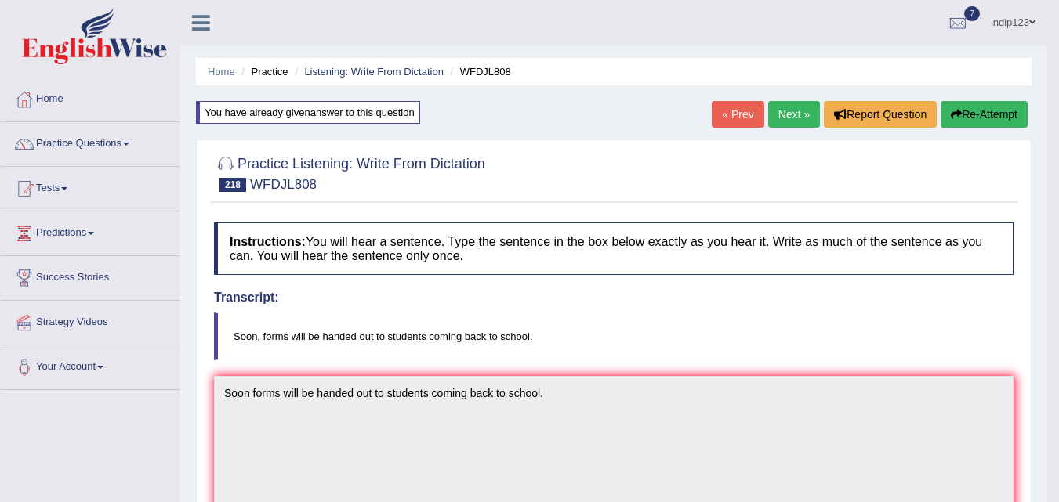
click at [787, 113] on link "Next »" at bounding box center [794, 114] width 52 height 27
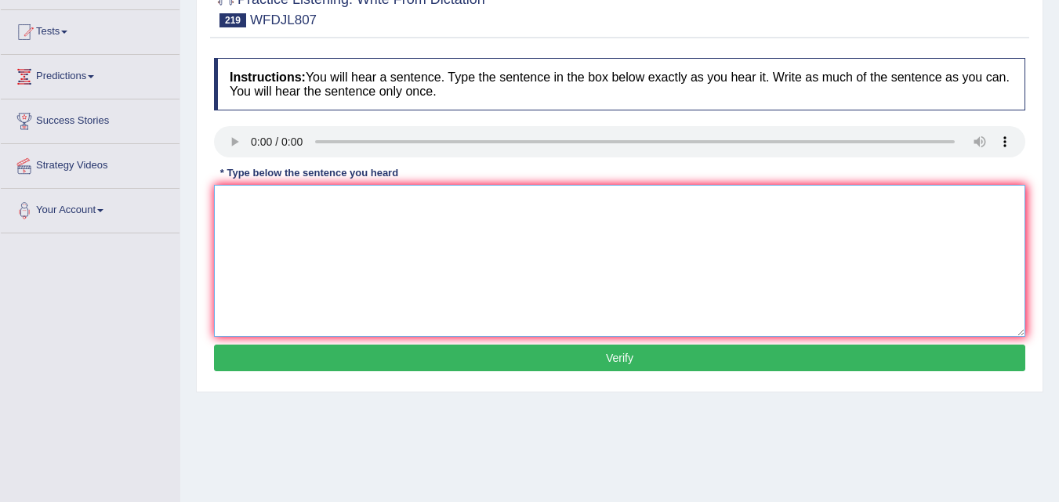
click at [328, 234] on textarea at bounding box center [619, 261] width 811 height 152
click at [439, 201] on textarea "The graph shows that they hasn't has not be alot of growth recently." at bounding box center [619, 261] width 811 height 152
type textarea "The graph shows that they hasn't has not been a lot alot of growth recently."
click at [605, 359] on button "Verify" at bounding box center [619, 358] width 811 height 27
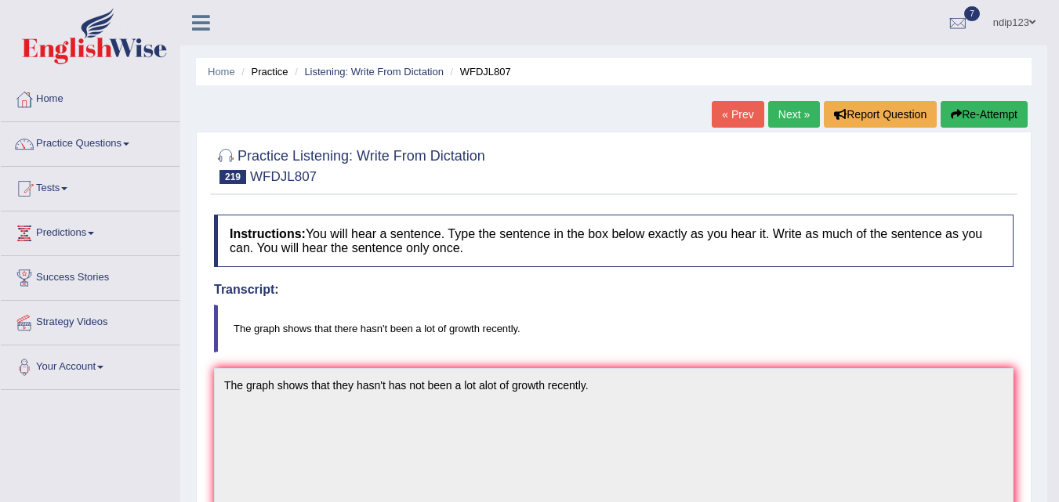
click at [787, 115] on link "Next »" at bounding box center [794, 114] width 52 height 27
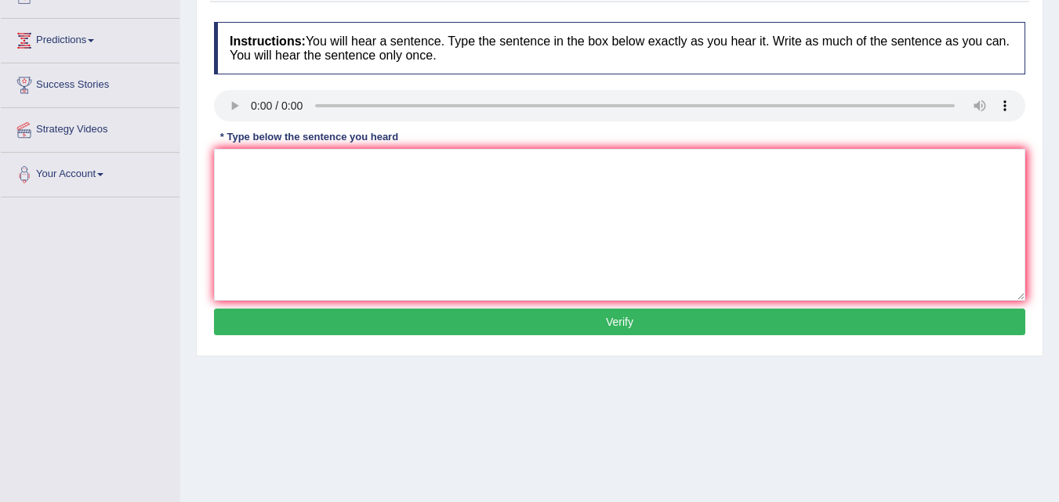
scroll to position [157, 0]
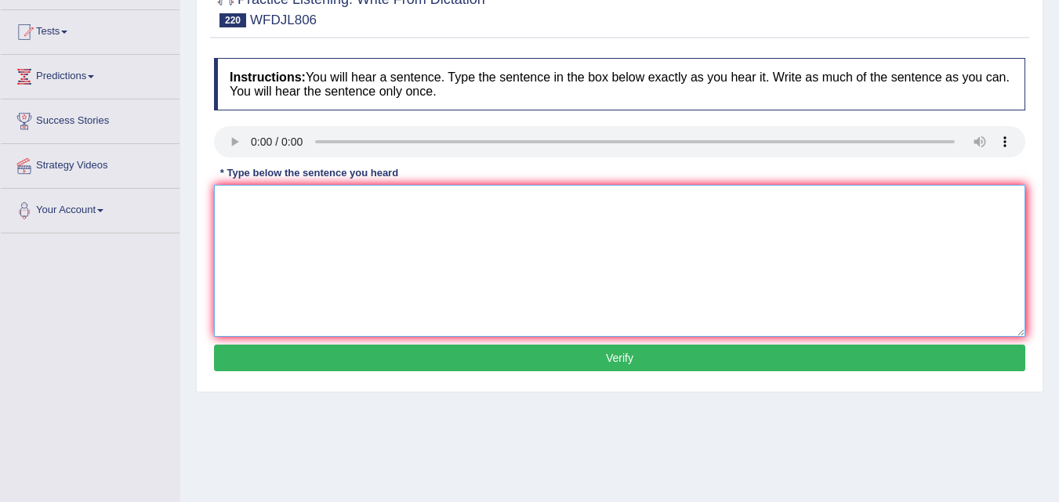
click at [368, 260] on textarea at bounding box center [619, 261] width 811 height 152
type textarea "The goal we have is to make things less competative for people."
click at [613, 357] on button "Verify" at bounding box center [619, 358] width 811 height 27
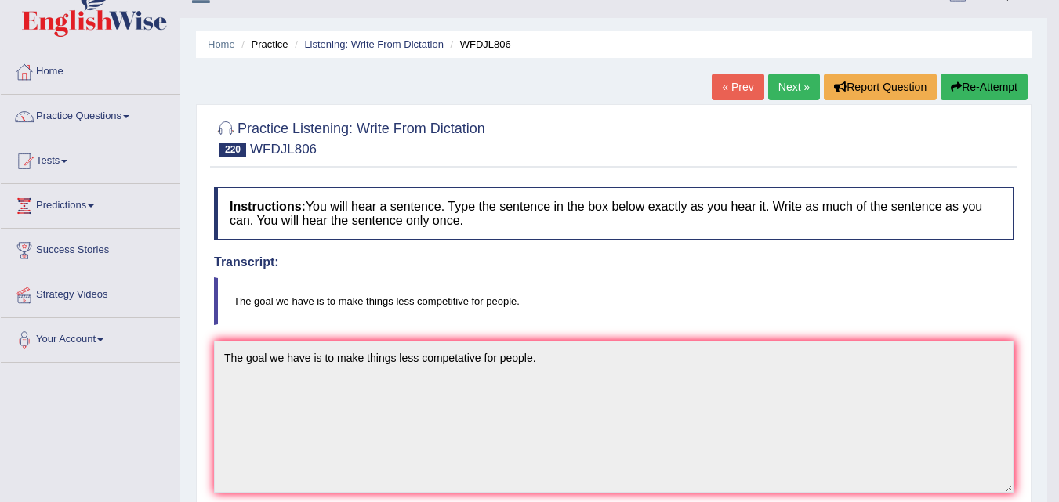
scroll to position [0, 0]
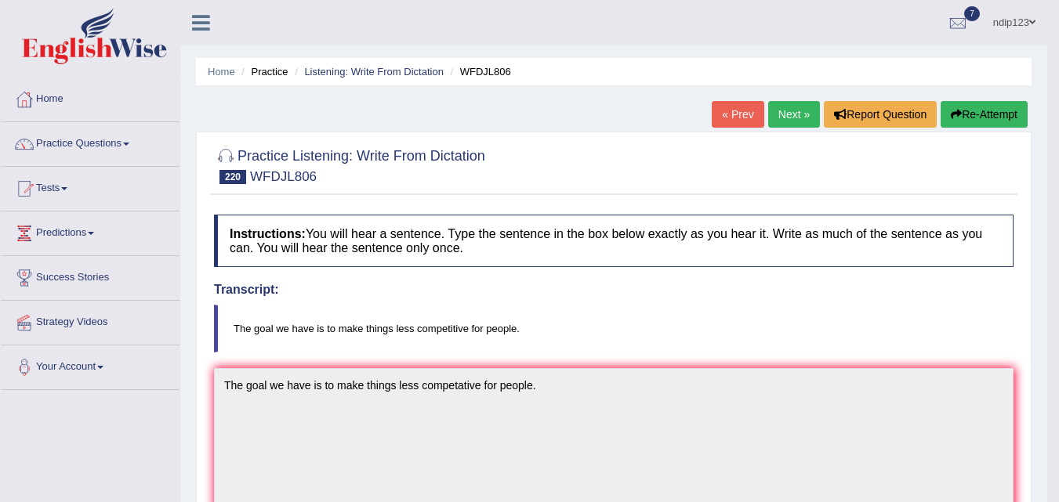
click at [964, 110] on button "Re-Attempt" at bounding box center [983, 114] width 87 height 27
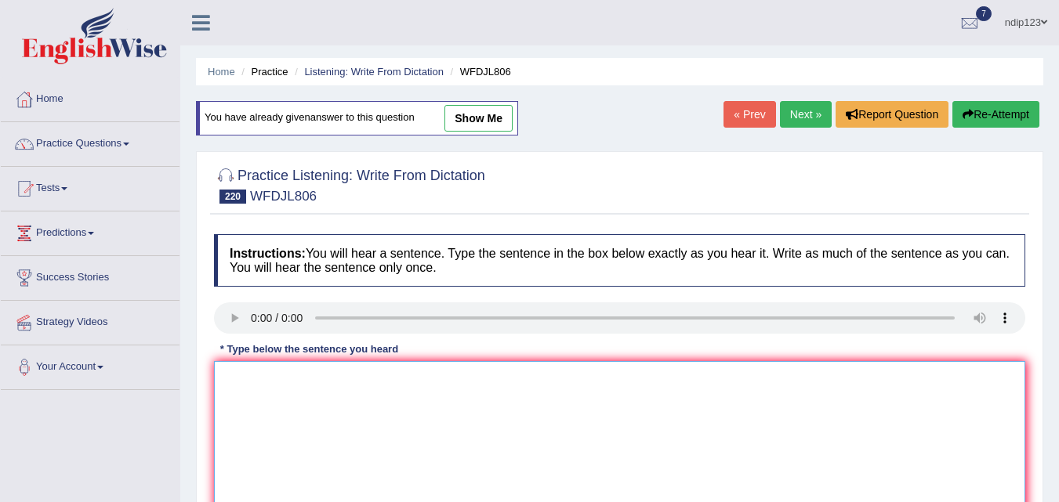
click at [339, 449] on textarea at bounding box center [619, 437] width 811 height 152
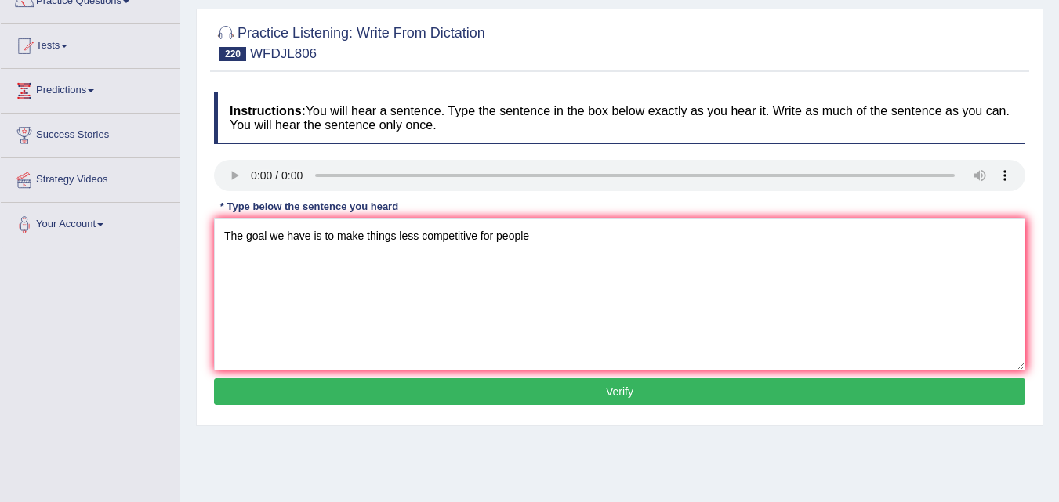
scroll to position [157, 0]
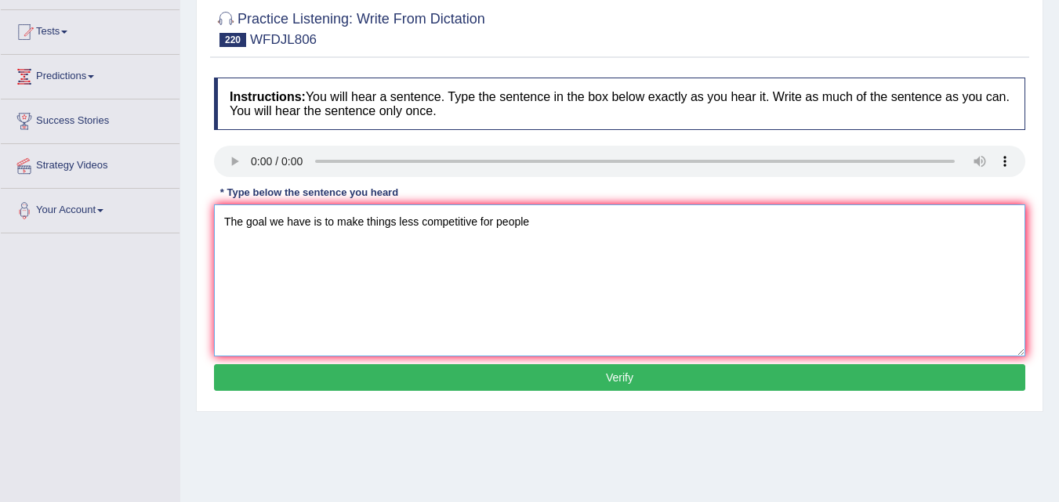
click at [541, 212] on textarea "The goal we have is to make things less competitive for people" at bounding box center [619, 280] width 811 height 152
type textarea "The goal we have is to make things less competitive for people."
click at [635, 377] on button "Verify" at bounding box center [619, 377] width 811 height 27
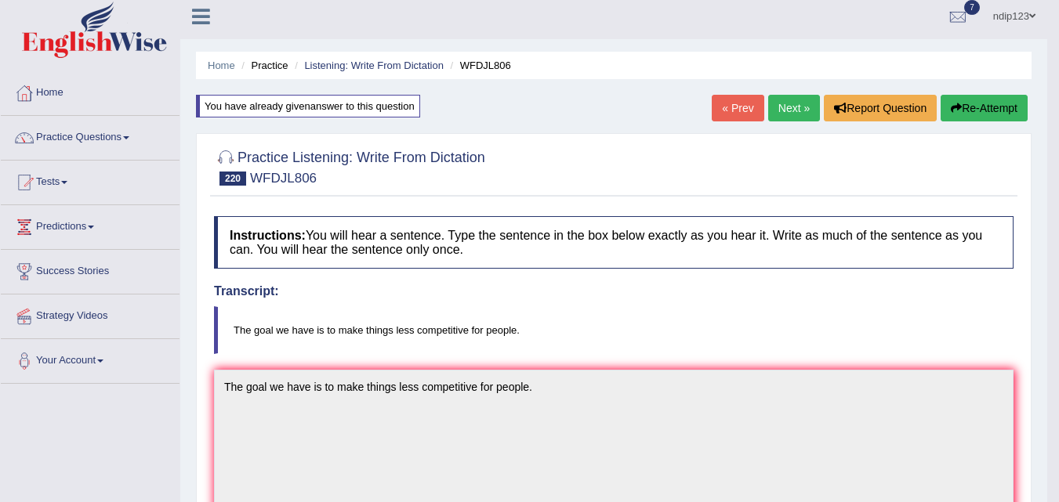
scroll to position [0, 0]
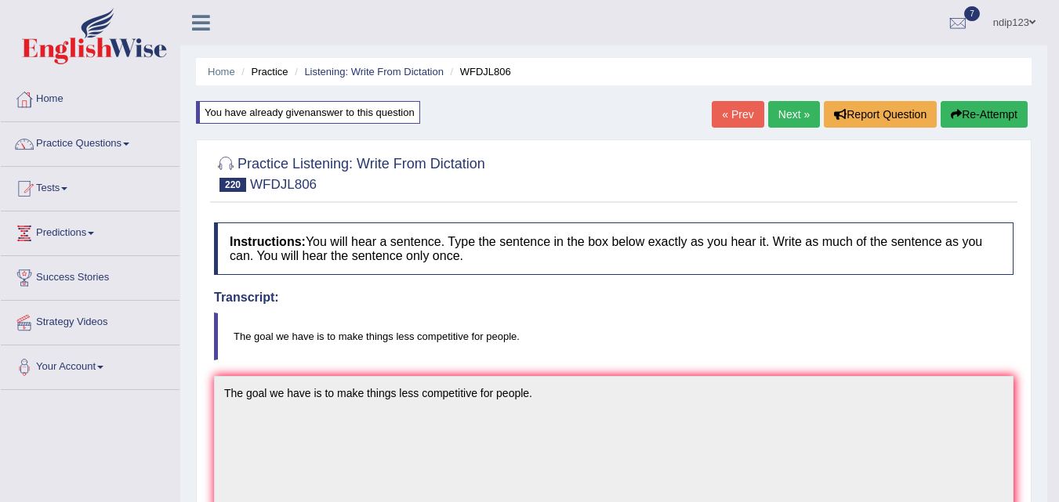
click at [786, 114] on link "Next »" at bounding box center [794, 114] width 52 height 27
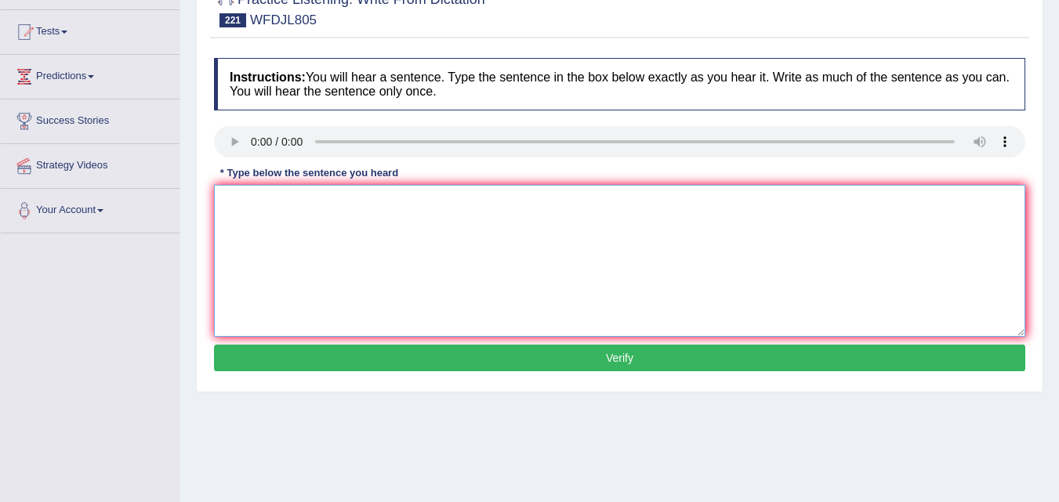
click at [273, 266] on textarea at bounding box center [619, 261] width 811 height 152
type textarea "Cultures around the world are finding ways to talk to each other."
click at [623, 358] on button "Verify" at bounding box center [619, 358] width 811 height 27
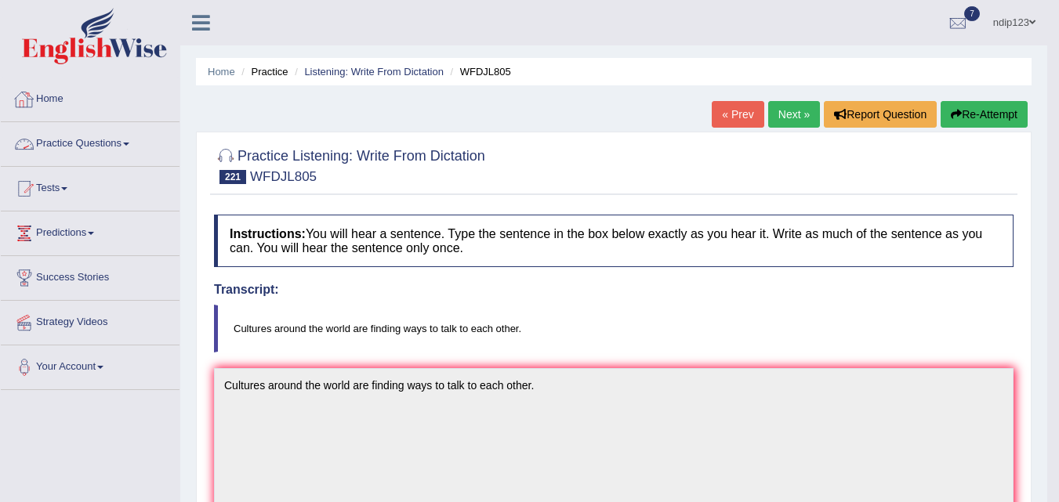
click at [75, 143] on link "Practice Questions" at bounding box center [90, 141] width 179 height 39
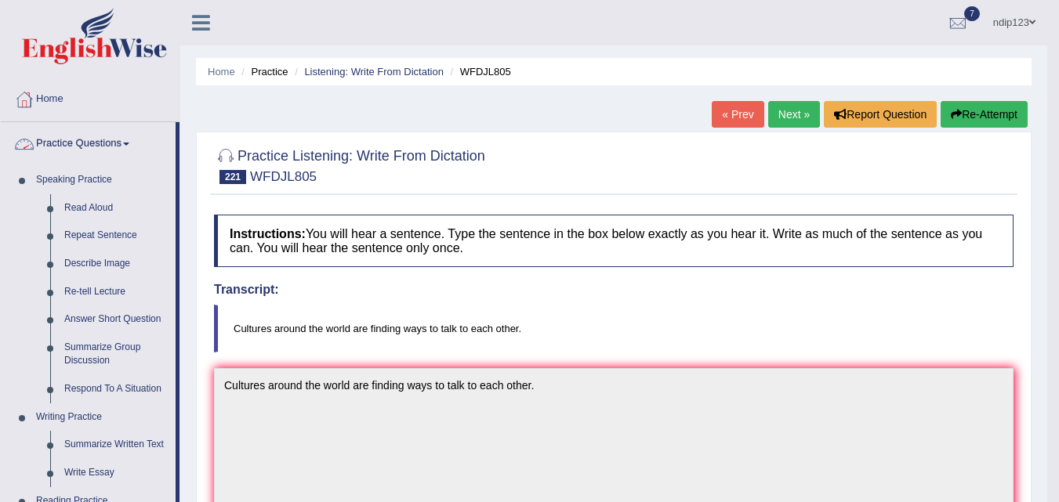
click at [70, 146] on link "Practice Questions" at bounding box center [88, 141] width 175 height 39
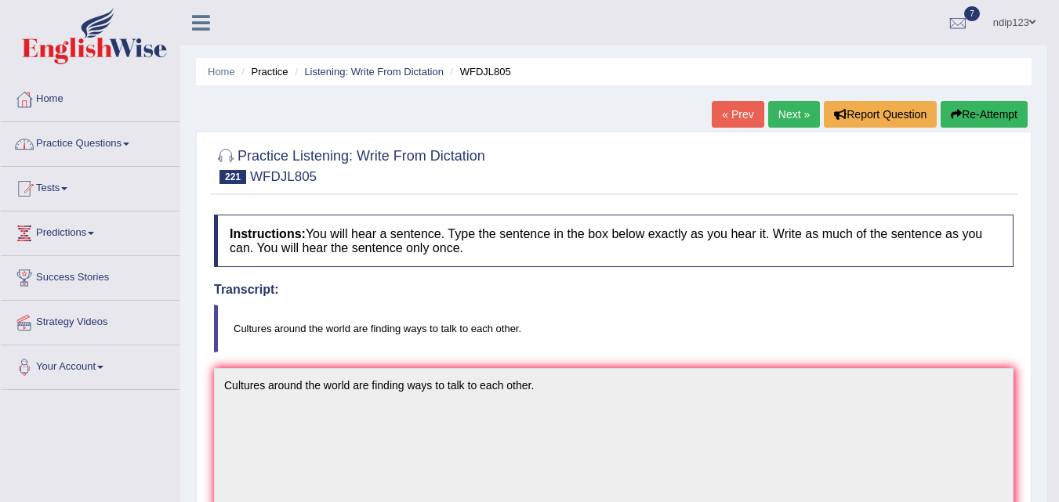
click at [74, 145] on link "Practice Questions" at bounding box center [90, 141] width 179 height 39
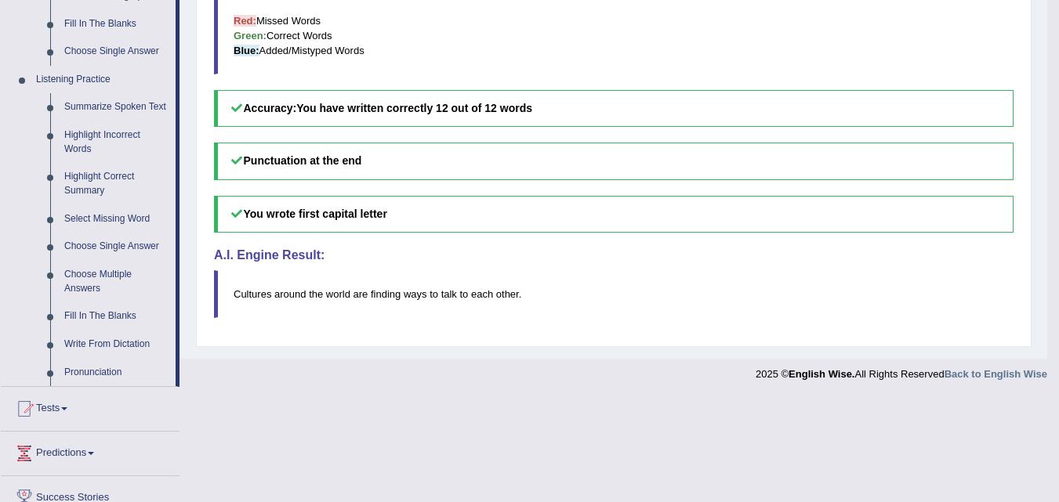
scroll to position [627, 0]
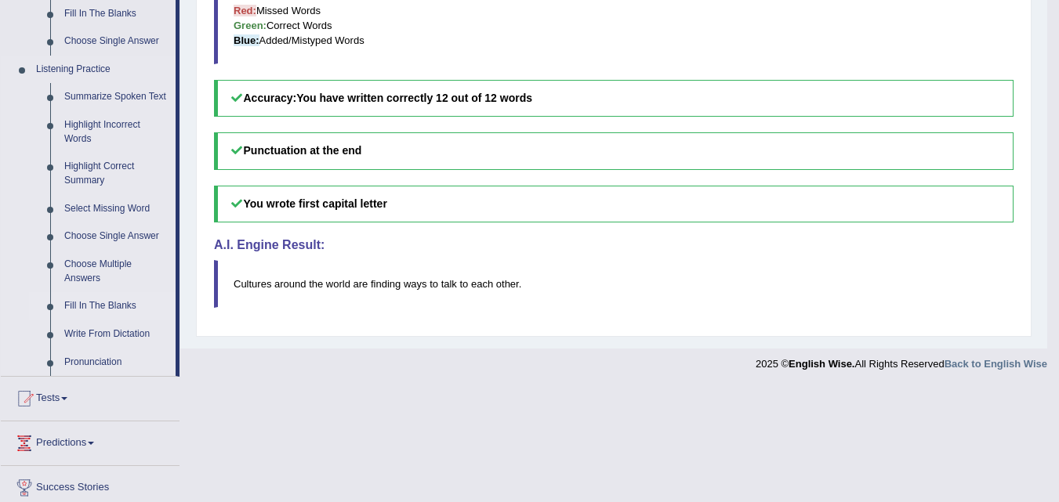
click at [93, 305] on link "Fill In The Blanks" at bounding box center [116, 306] width 118 height 28
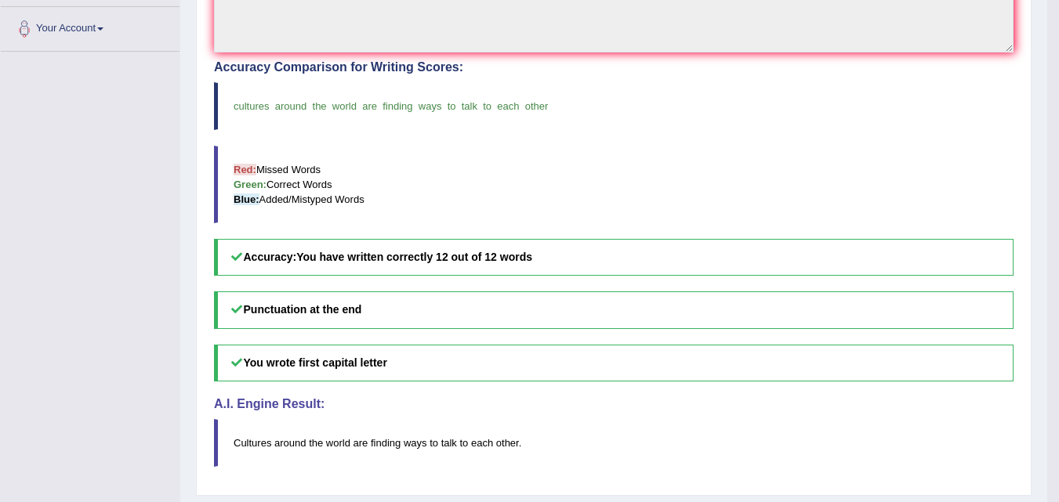
scroll to position [214, 0]
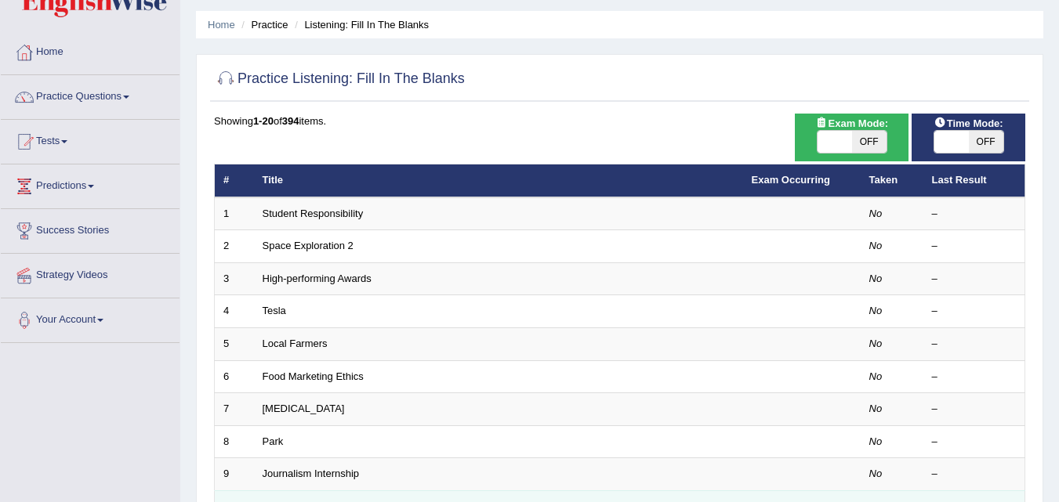
scroll to position [12, 0]
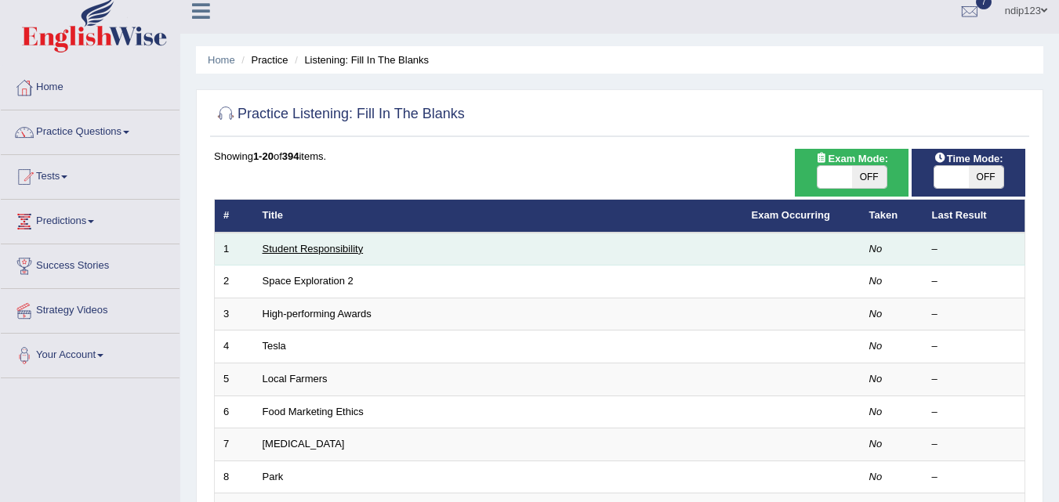
click at [290, 250] on link "Student Responsibility" at bounding box center [312, 249] width 101 height 12
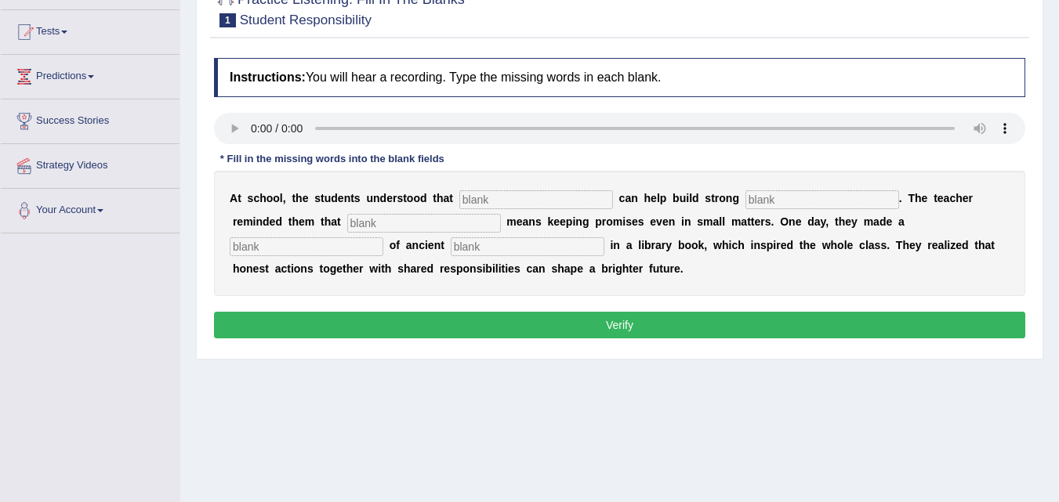
click at [498, 200] on input "text" at bounding box center [536, 199] width 154 height 19
click at [547, 204] on input "text" at bounding box center [536, 199] width 154 height 19
type input "responsibilities"
click at [765, 200] on input "text" at bounding box center [822, 199] width 154 height 19
type input "communities"
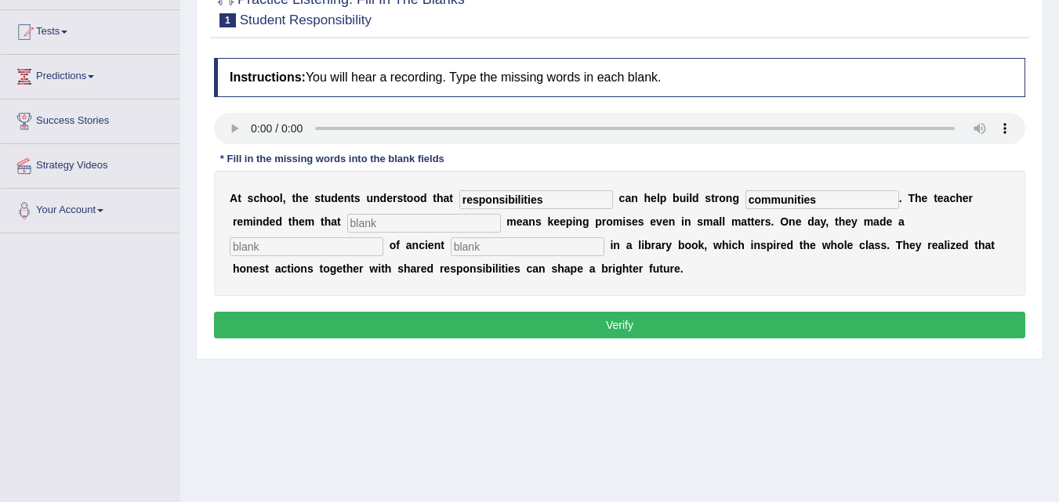
click at [477, 224] on input "text" at bounding box center [424, 223] width 154 height 19
type input "integrity"
click at [295, 244] on input "text" at bounding box center [307, 246] width 154 height 19
type input "discovery"
click at [477, 246] on input "text" at bounding box center [528, 246] width 154 height 19
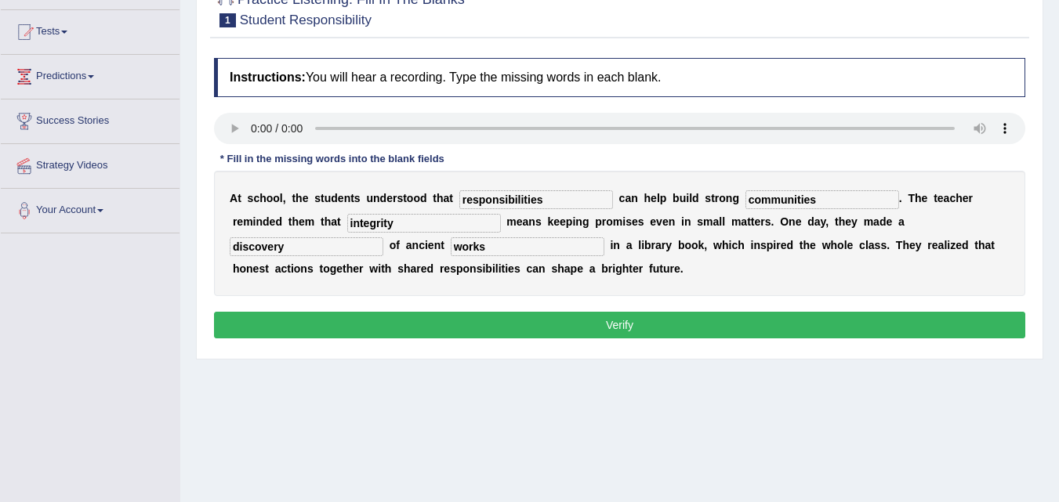
type input "works"
click at [611, 327] on button "Verify" at bounding box center [619, 325] width 811 height 27
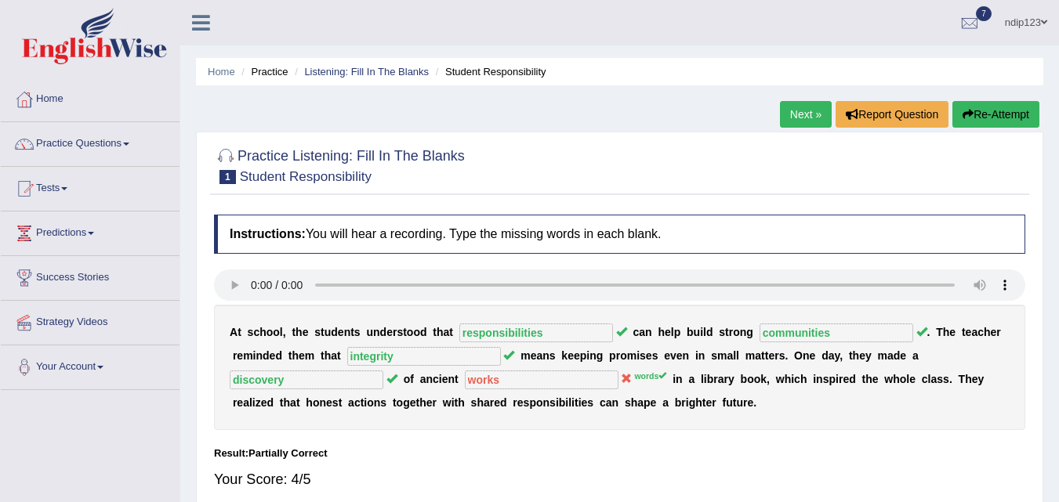
click at [972, 111] on button "Re-Attempt" at bounding box center [995, 114] width 87 height 27
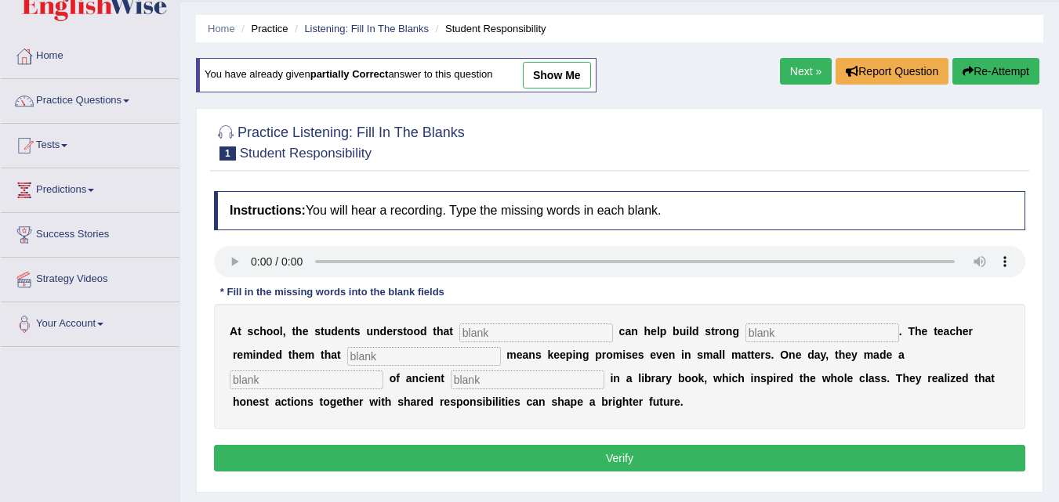
scroll to position [78, 0]
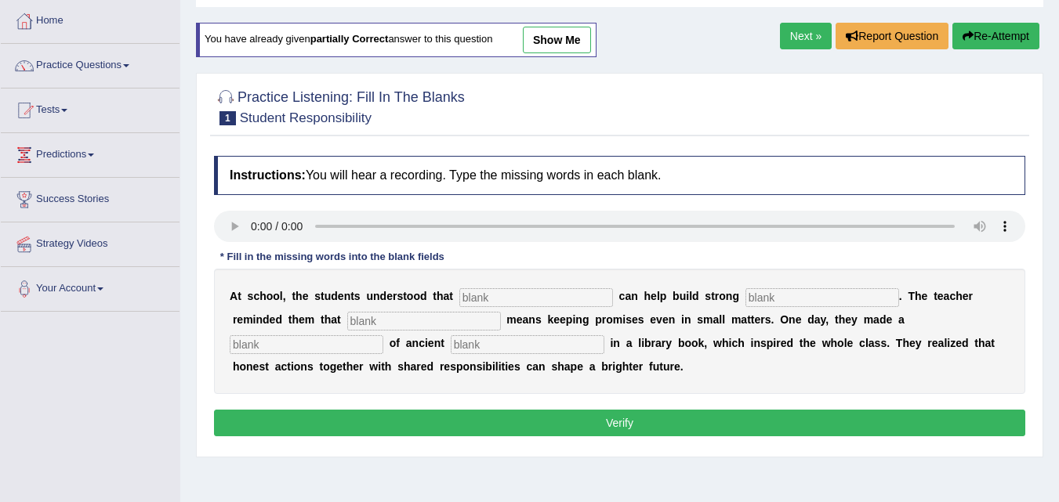
click at [504, 300] on input "text" at bounding box center [536, 297] width 154 height 19
type input "responsibilities"
click at [393, 317] on input "text" at bounding box center [424, 321] width 154 height 19
type input "integrity"
click at [268, 345] on input "text" at bounding box center [307, 344] width 154 height 19
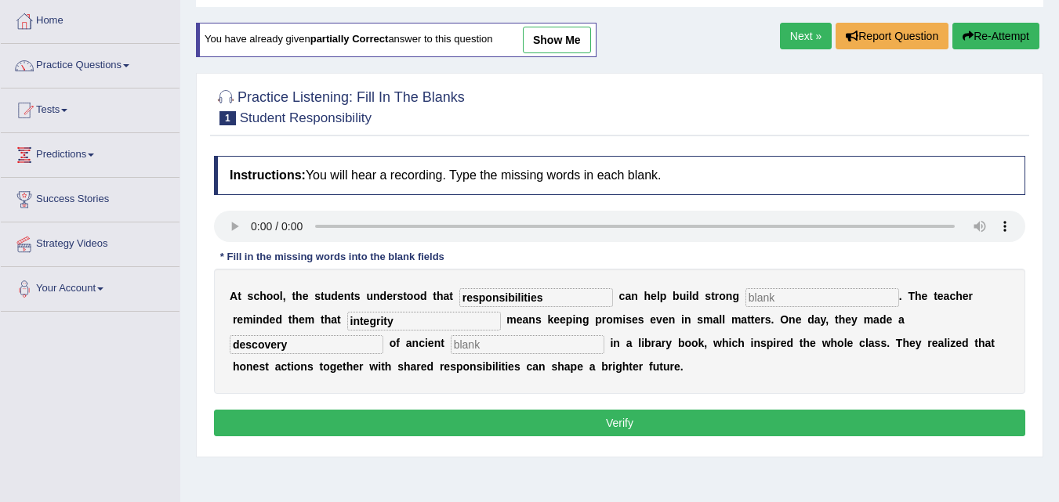
type input "descovery"
click at [479, 348] on input "text" at bounding box center [528, 344] width 154 height 19
type input "words"
click at [769, 298] on input "text" at bounding box center [822, 297] width 154 height 19
type input "communities"
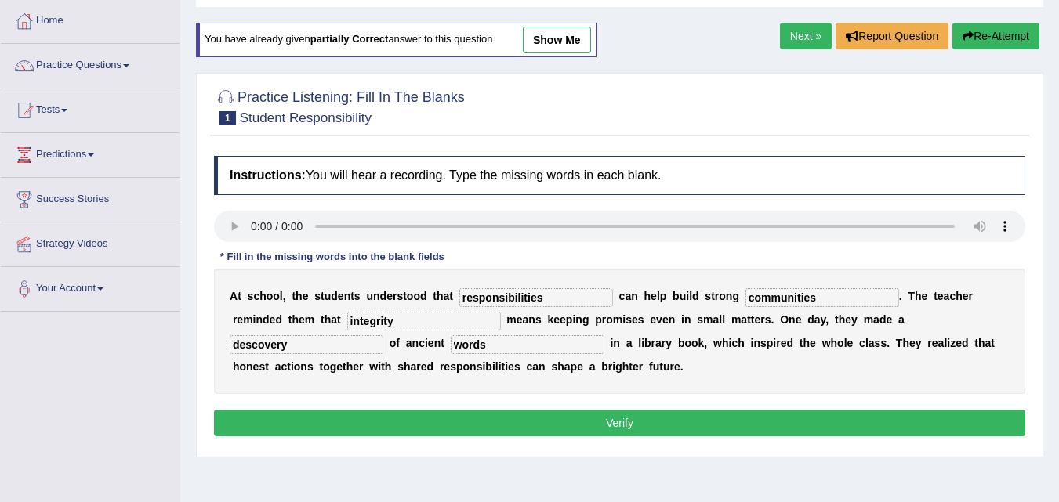
click at [606, 421] on button "Verify" at bounding box center [619, 423] width 811 height 27
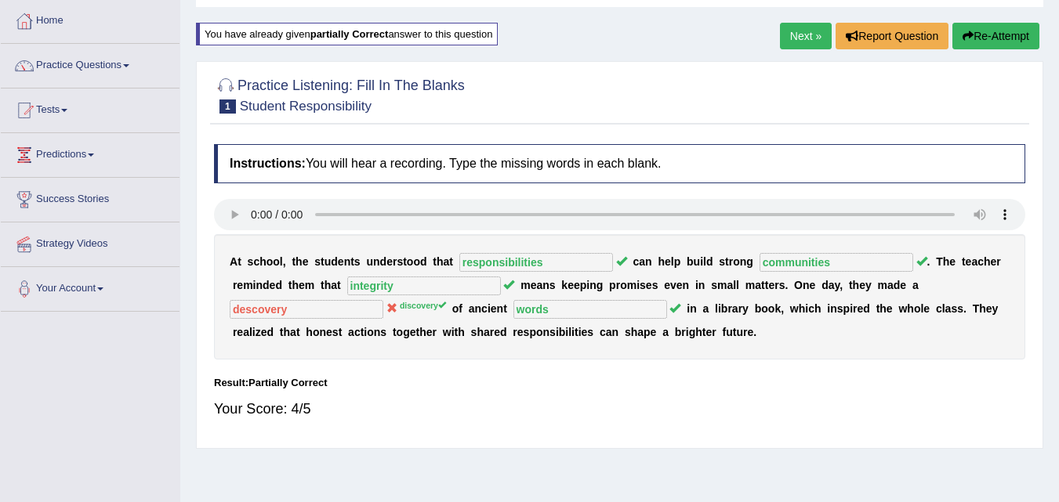
click at [979, 42] on button "Re-Attempt" at bounding box center [995, 36] width 87 height 27
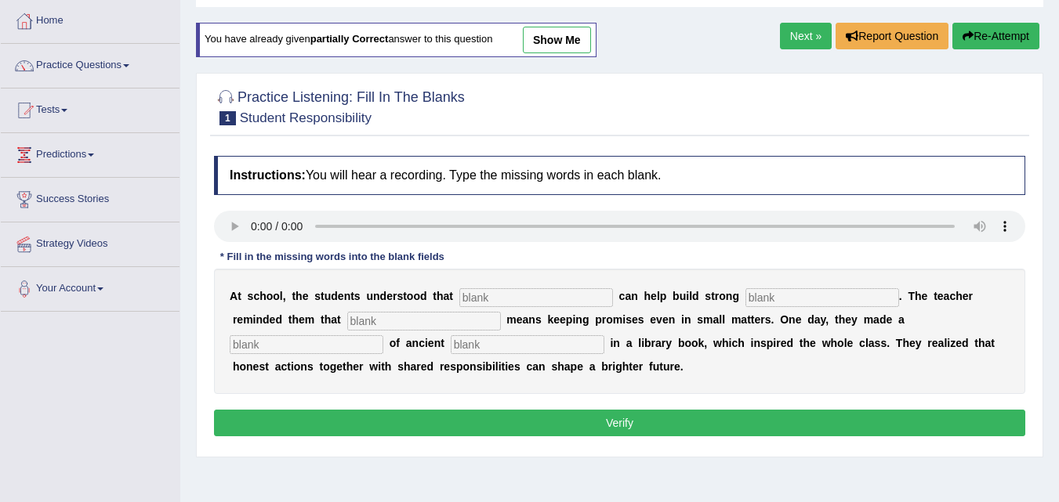
click at [525, 299] on input "text" at bounding box center [536, 297] width 154 height 19
type input "responsibilities"
click at [773, 298] on input "text" at bounding box center [822, 297] width 154 height 19
type input "communities"
click at [467, 320] on input "text" at bounding box center [424, 321] width 154 height 19
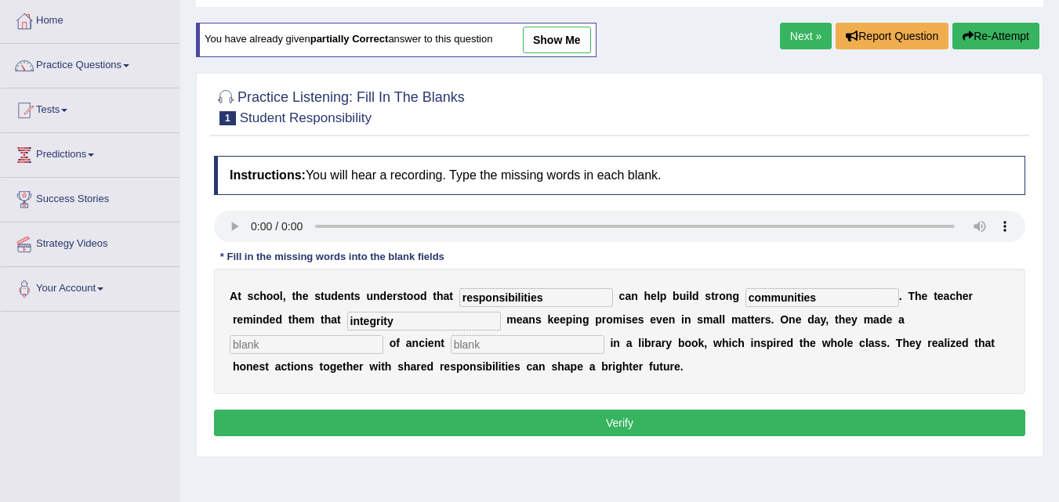
type input "integrity"
click at [329, 345] on input "text" at bounding box center [307, 344] width 154 height 19
type input "discovery"
click at [555, 349] on input "text" at bounding box center [528, 344] width 154 height 19
type input "words"
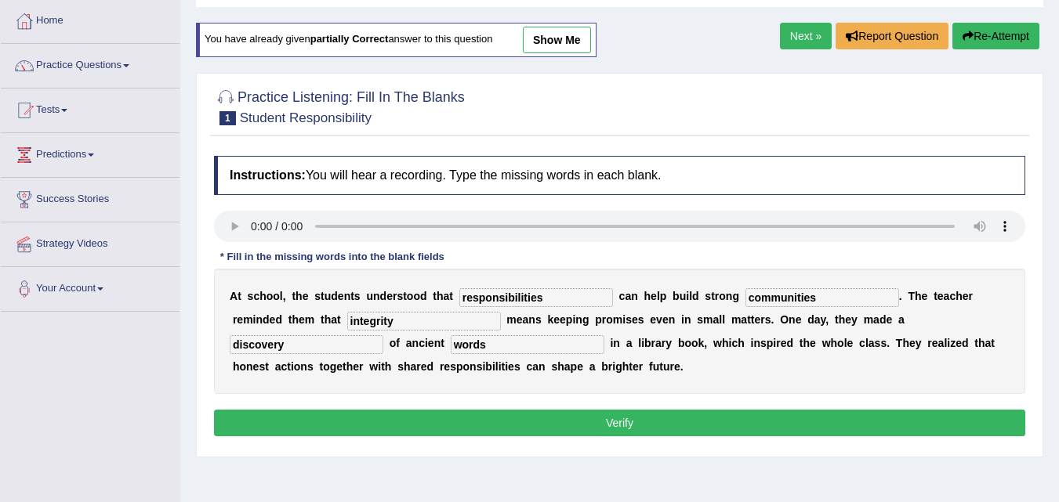
click at [615, 417] on button "Verify" at bounding box center [619, 423] width 811 height 27
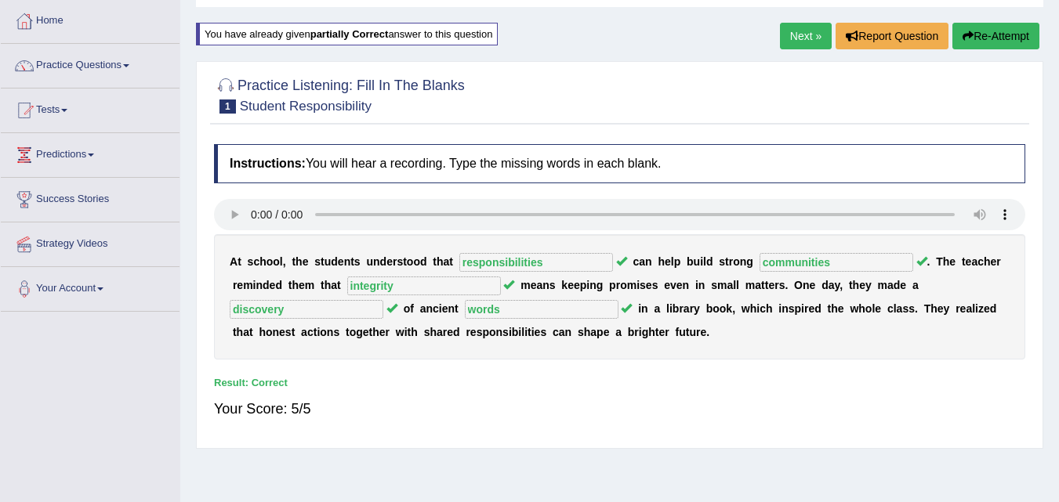
click at [805, 36] on link "Next »" at bounding box center [806, 36] width 52 height 27
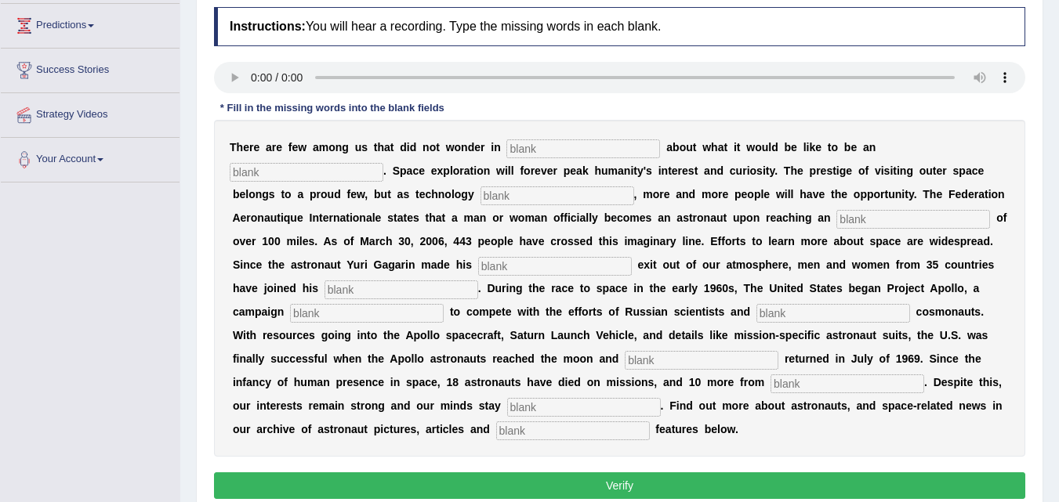
scroll to position [235, 0]
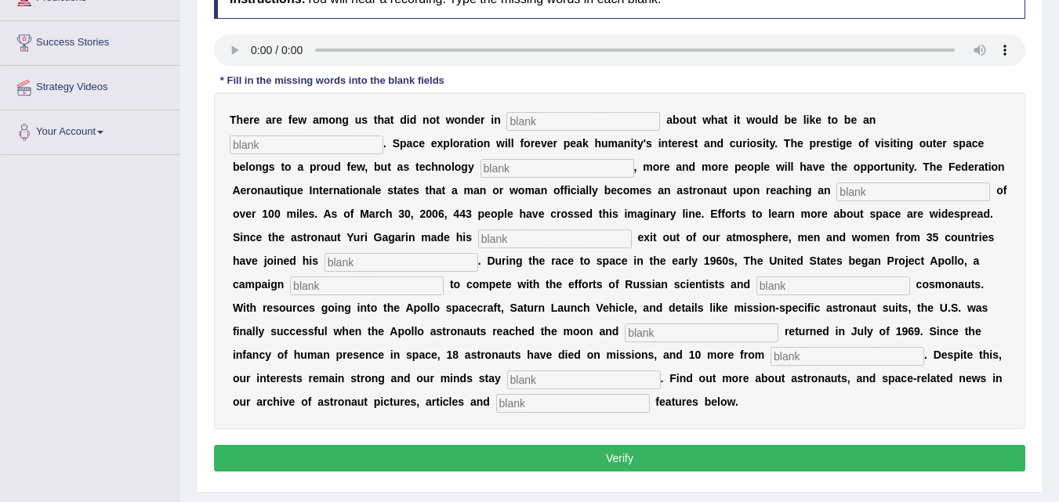
click at [566, 406] on input "text" at bounding box center [573, 403] width 154 height 19
type input "interacted"
click at [584, 381] on input "text" at bounding box center [584, 380] width 154 height 19
type input "determined"
click at [791, 349] on input "text" at bounding box center [847, 356] width 154 height 19
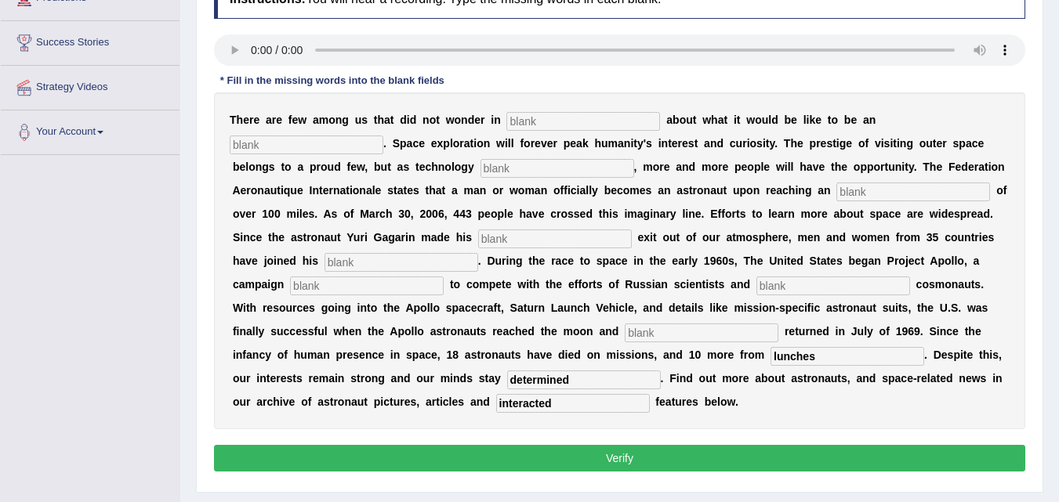
type input "lunches"
click at [580, 123] on input "text" at bounding box center [583, 121] width 154 height 19
type input "all"
click at [353, 141] on input "text" at bounding box center [307, 145] width 154 height 19
type input "anstronaut"
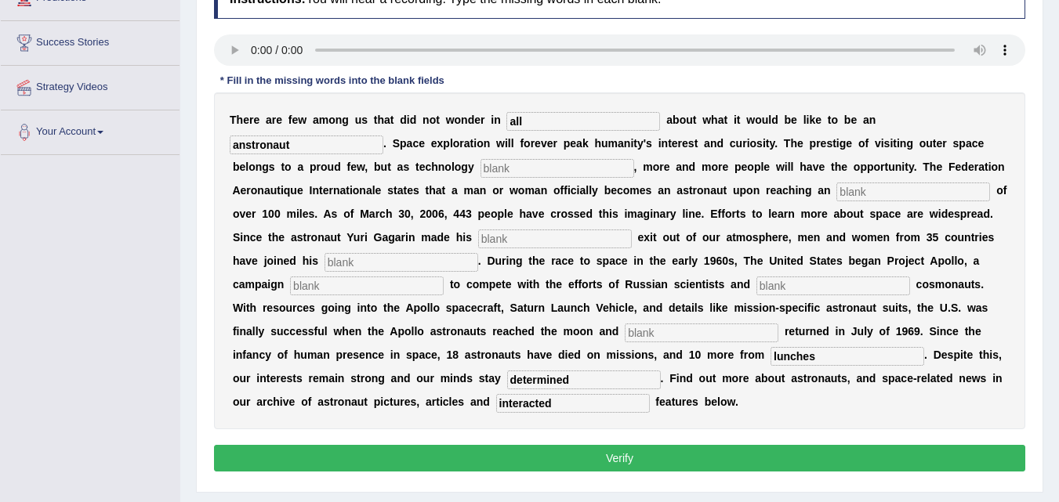
click at [496, 167] on input "text" at bounding box center [557, 168] width 154 height 19
type input "developed"
click at [857, 185] on input "text" at bounding box center [913, 192] width 154 height 19
type input "altitude"
click at [546, 234] on input "text" at bounding box center [555, 239] width 154 height 19
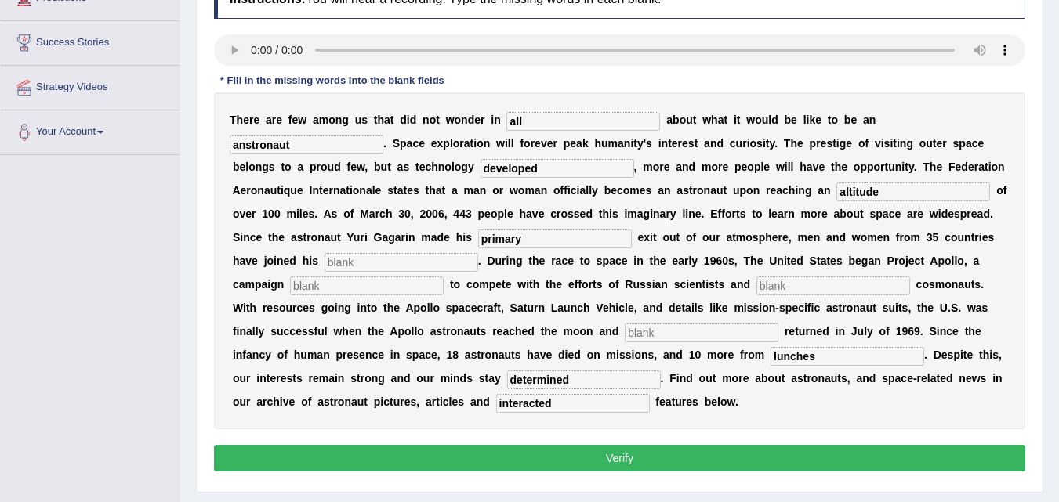
type input "primary"
click at [430, 257] on input "text" at bounding box center [401, 262] width 154 height 19
type input "notary"
click at [310, 284] on input "text" at bounding box center [367, 286] width 154 height 19
type input "f"
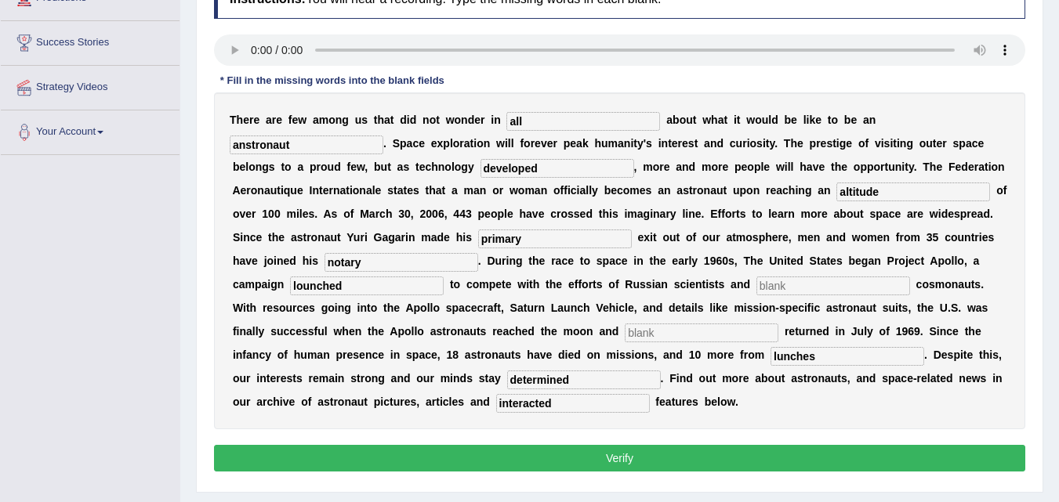
type input "lounched"
click at [782, 286] on input "text" at bounding box center [833, 286] width 154 height 19
type input "future"
click at [714, 331] on input "text" at bounding box center [701, 333] width 154 height 19
type input "safely"
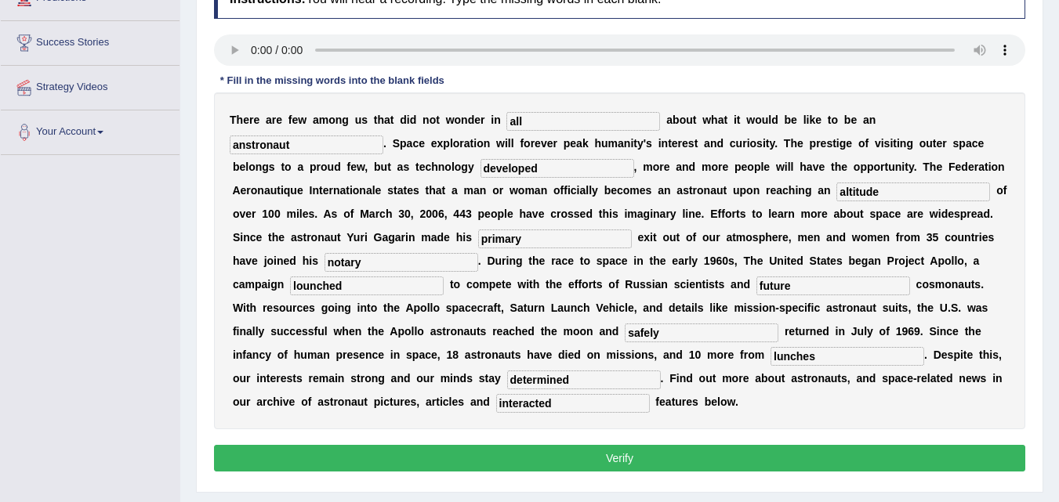
click at [300, 287] on input "lounched" at bounding box center [367, 286] width 154 height 19
type input "launched"
click at [617, 458] on button "Verify" at bounding box center [619, 458] width 811 height 27
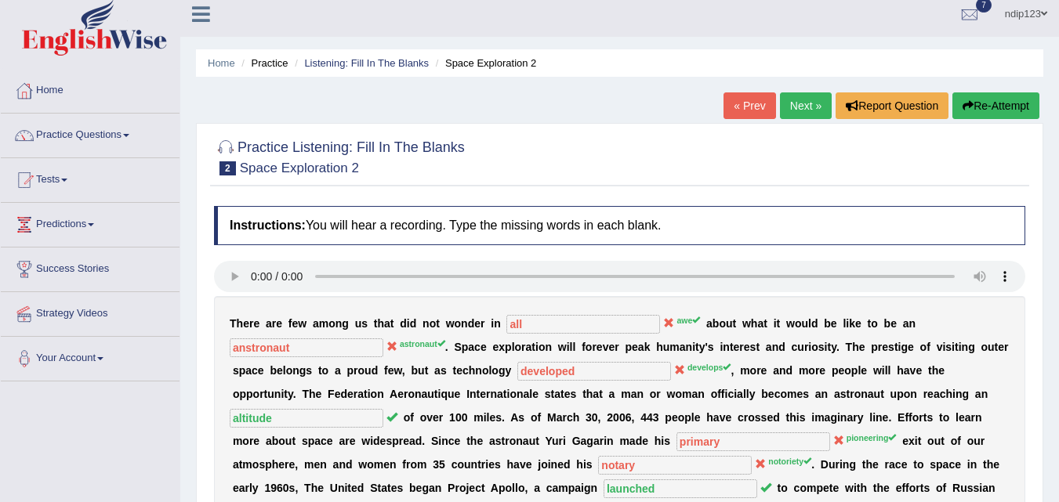
scroll to position [0, 0]
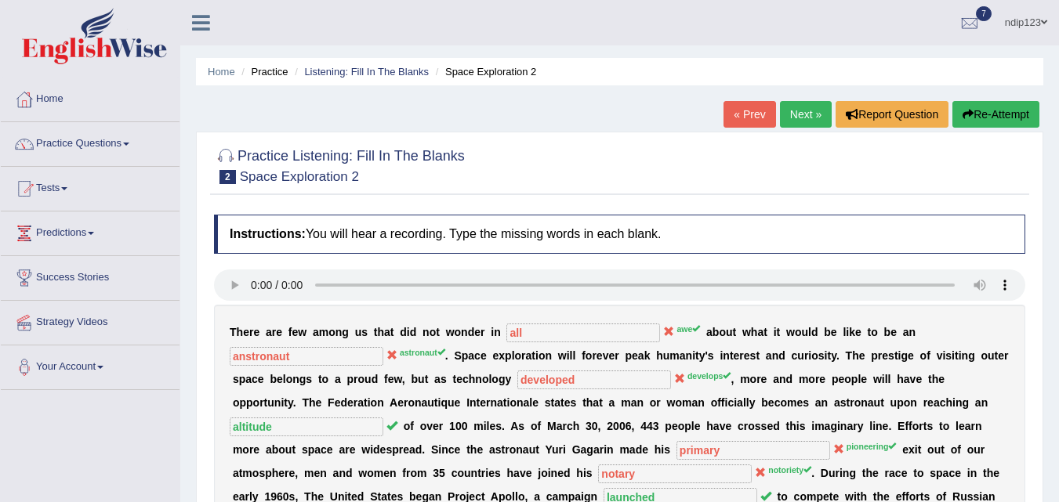
click at [976, 115] on button "Re-Attempt" at bounding box center [995, 114] width 87 height 27
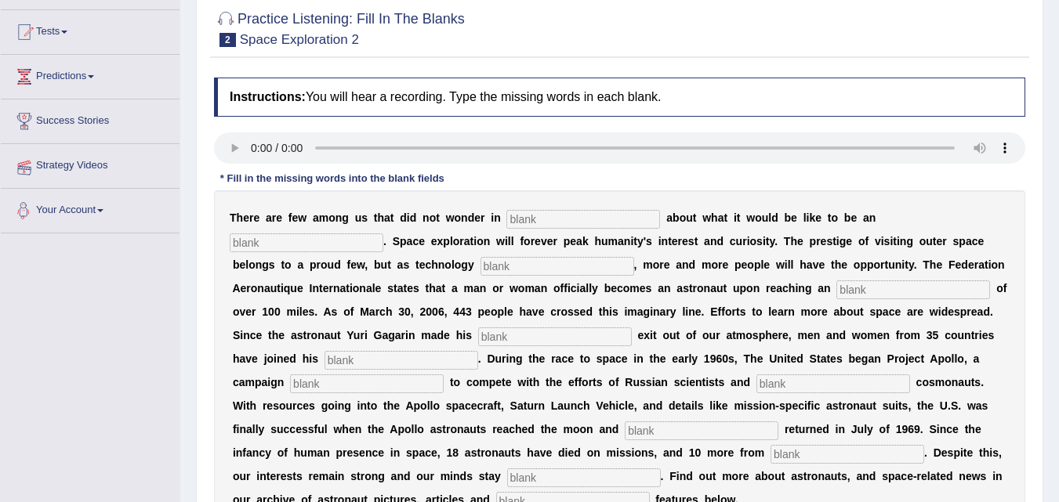
scroll to position [157, 0]
drag, startPoint x: 554, startPoint y: 219, endPoint x: 542, endPoint y: 215, distance: 12.2
click at [552, 219] on input "text" at bounding box center [583, 219] width 154 height 19
type input "awe"
click at [332, 243] on input "text" at bounding box center [307, 242] width 154 height 19
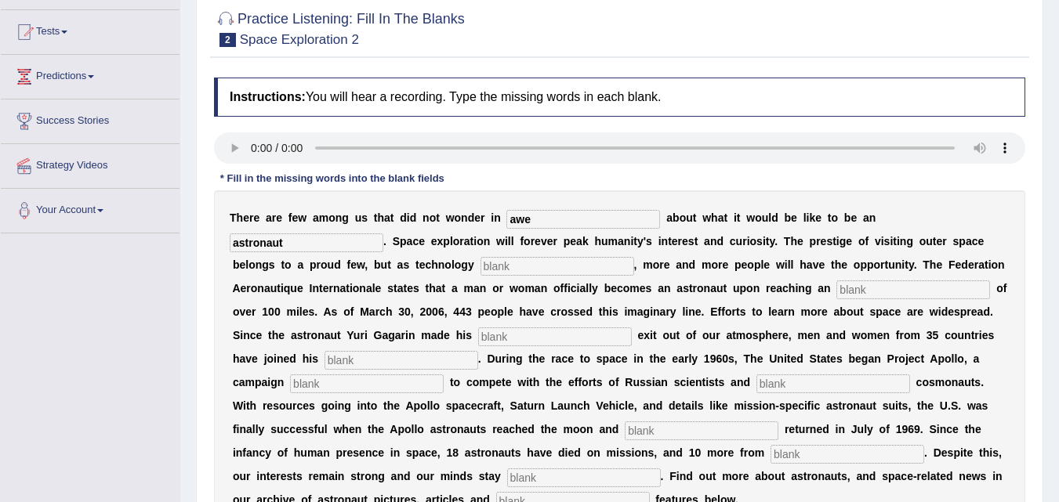
type input "astronaut"
click at [537, 266] on input "text" at bounding box center [557, 266] width 154 height 19
type input "develops"
click at [852, 288] on input "text" at bounding box center [913, 289] width 154 height 19
type input "altitude"
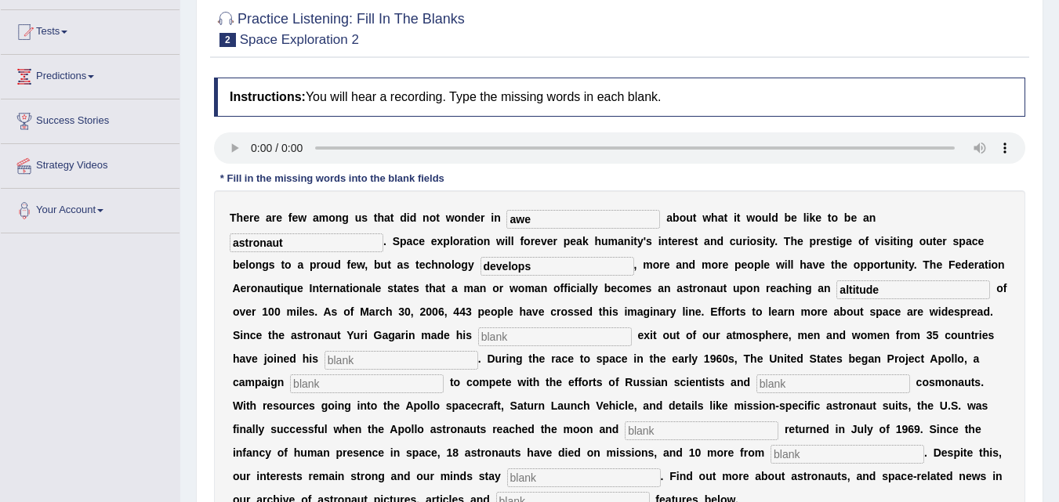
click at [571, 335] on input "text" at bounding box center [555, 337] width 154 height 19
type input "pioneering"
click at [434, 364] on input "text" at bounding box center [401, 360] width 154 height 19
type input "notoriety"
click at [426, 385] on input "text" at bounding box center [367, 384] width 154 height 19
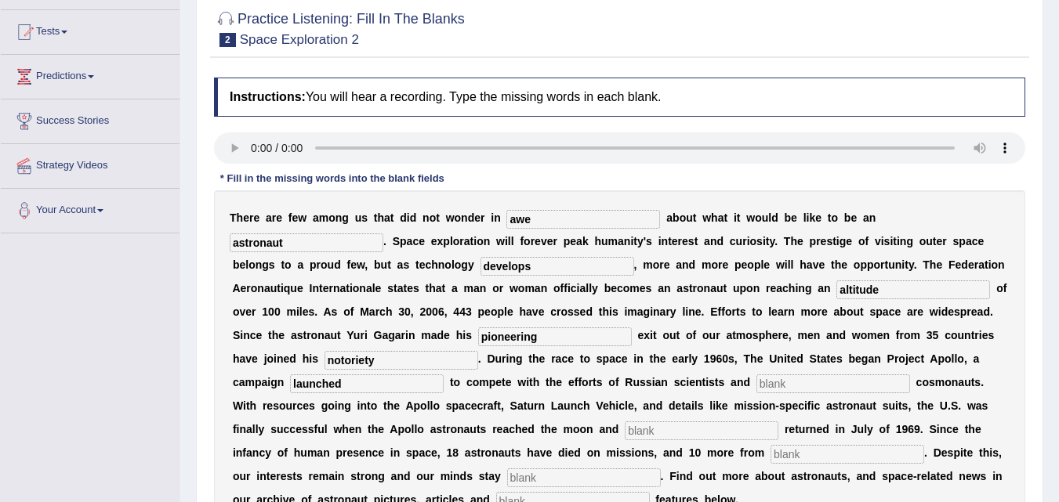
type input "launched"
click at [769, 380] on input "text" at bounding box center [833, 384] width 154 height 19
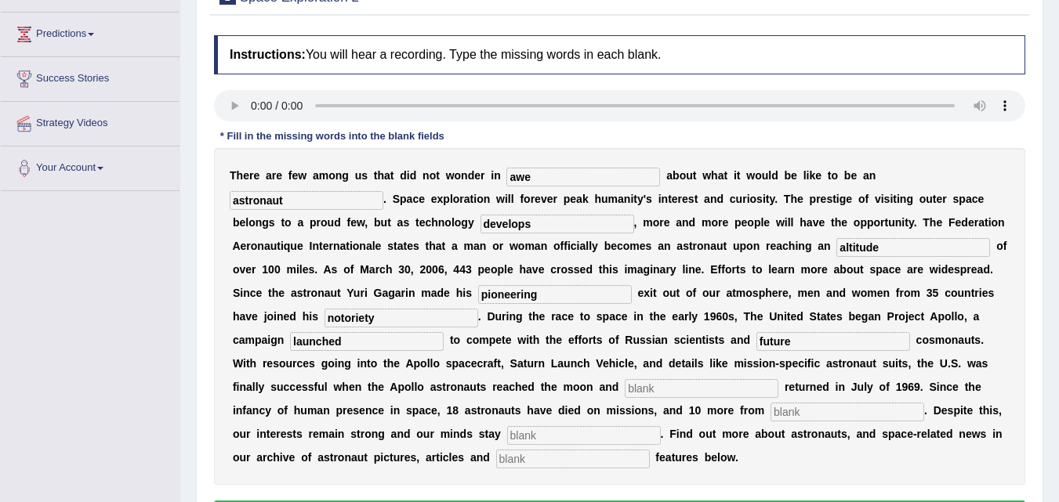
scroll to position [235, 0]
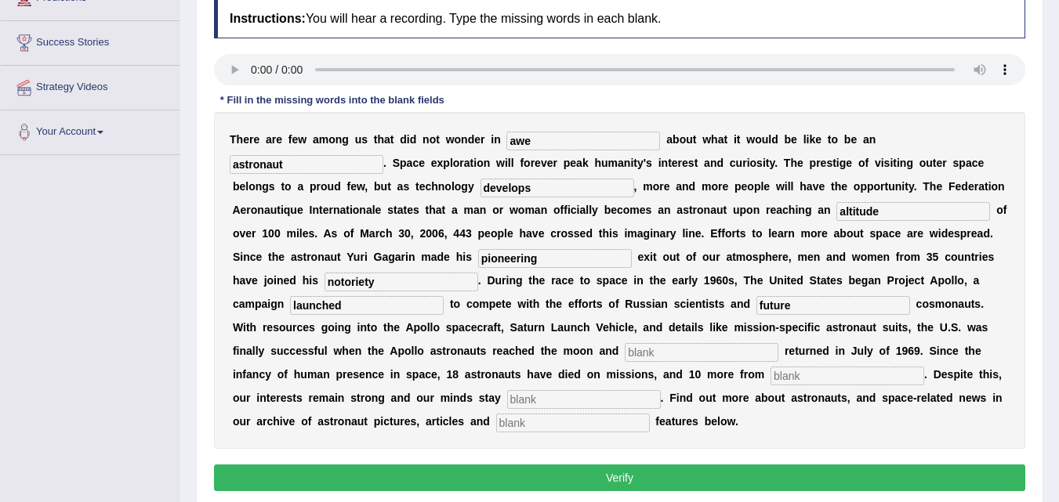
type input "future"
click at [677, 351] on input "text" at bounding box center [701, 352] width 154 height 19
type input "safely"
click at [814, 379] on input "text" at bounding box center [847, 376] width 154 height 19
type input "launches"
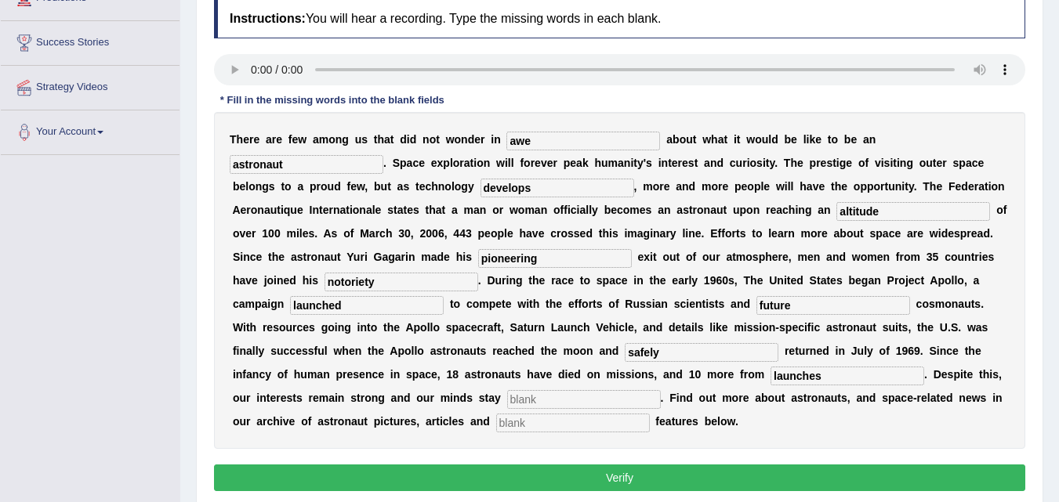
click at [625, 401] on input "text" at bounding box center [584, 399] width 154 height 19
type input "determined"
click at [582, 423] on input "text" at bounding box center [573, 423] width 154 height 19
type input "interactive"
click at [625, 477] on button "Verify" at bounding box center [619, 478] width 811 height 27
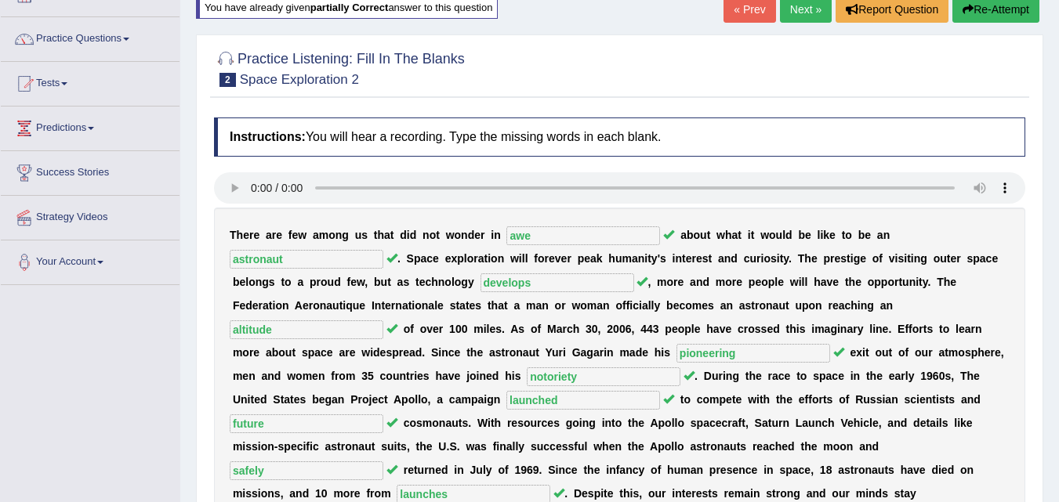
scroll to position [78, 0]
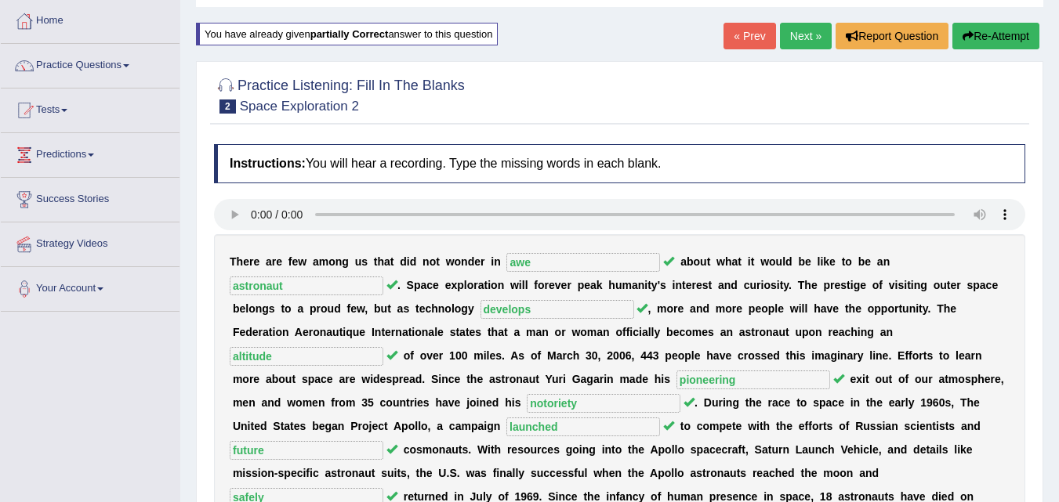
click at [799, 34] on link "Next »" at bounding box center [806, 36] width 52 height 27
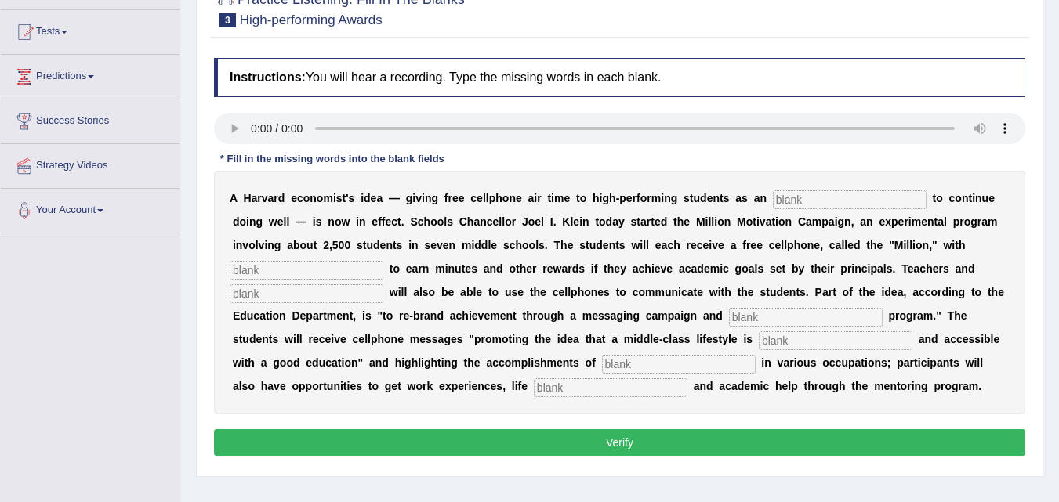
click at [587, 392] on input "text" at bounding box center [611, 387] width 154 height 19
type input "coaching"
click at [675, 364] on input "text" at bounding box center [679, 364] width 154 height 19
type input "professions"
click at [784, 201] on input "text" at bounding box center [850, 199] width 154 height 19
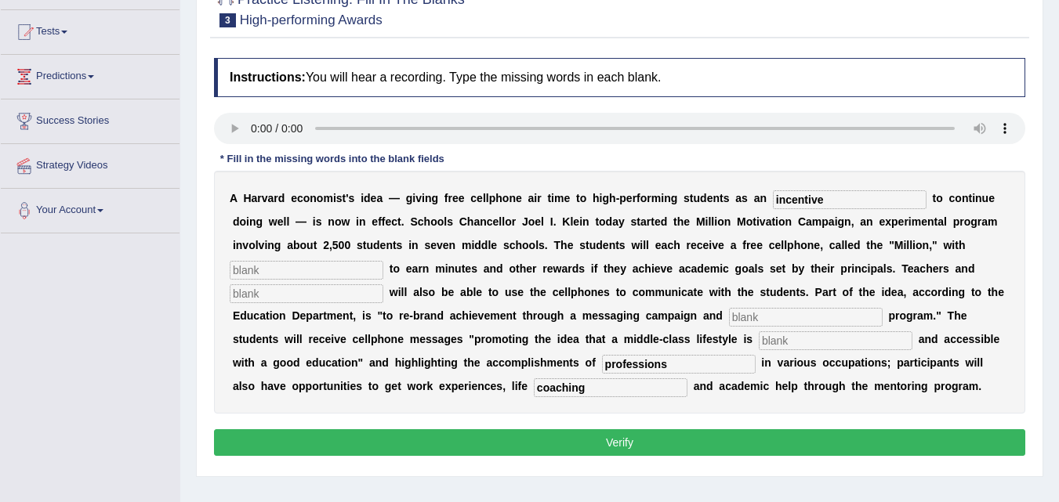
type input "incentive"
click at [354, 272] on input "text" at bounding box center [307, 270] width 154 height 19
type input "opportunities"
click at [324, 291] on input "text" at bounding box center [307, 293] width 154 height 19
type input "administrators"
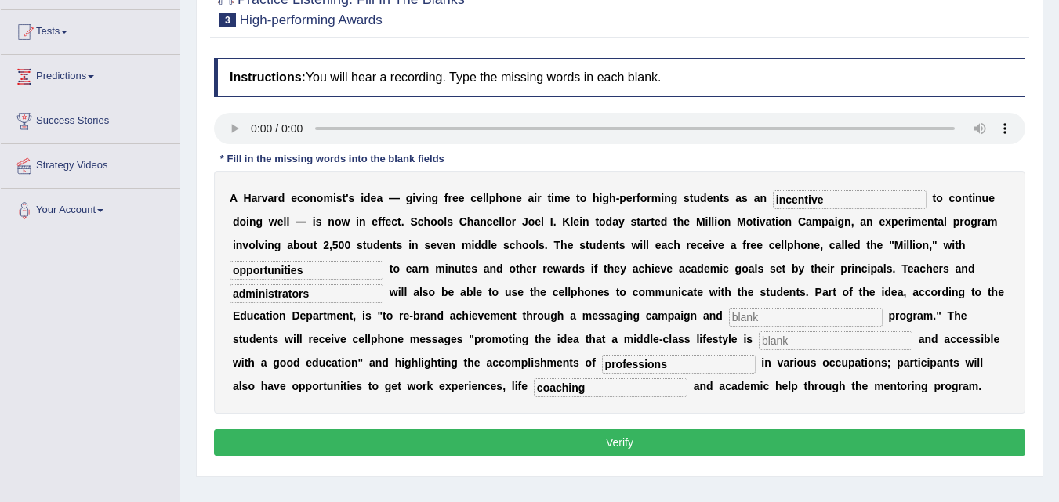
click at [773, 316] on input "text" at bounding box center [806, 317] width 154 height 19
type input "mentoring"
click at [787, 342] on input "text" at bounding box center [835, 340] width 154 height 19
type input "desirable"
click at [620, 442] on button "Verify" at bounding box center [619, 442] width 811 height 27
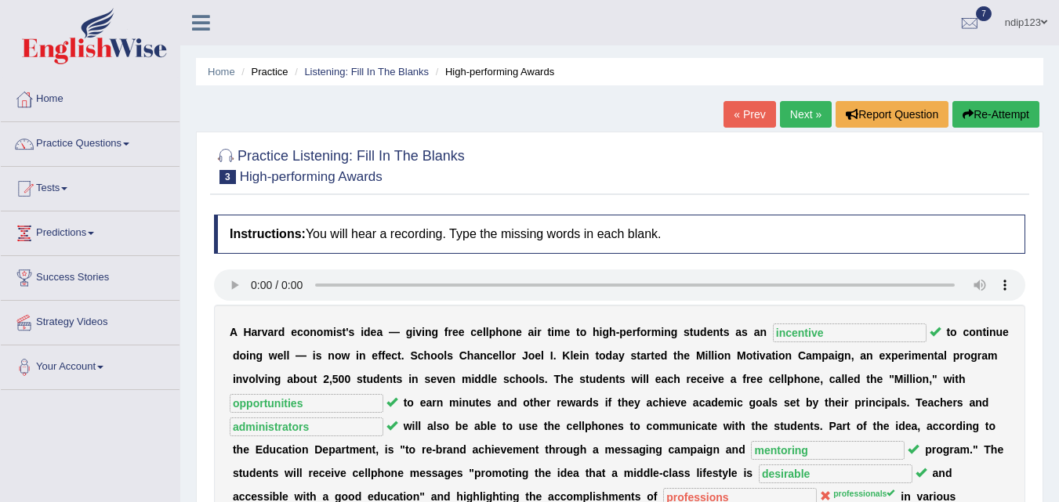
click at [999, 110] on button "Re-Attempt" at bounding box center [995, 114] width 87 height 27
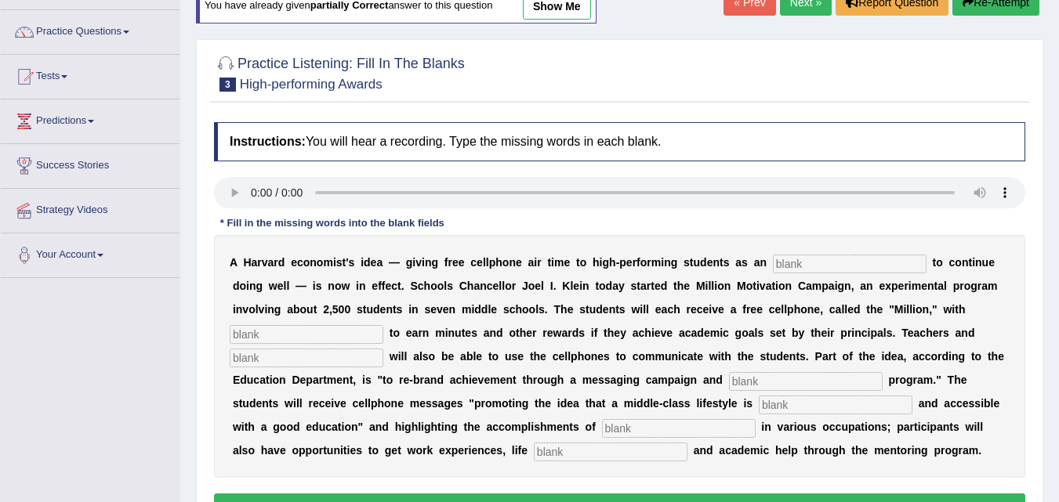
scroll to position [157, 0]
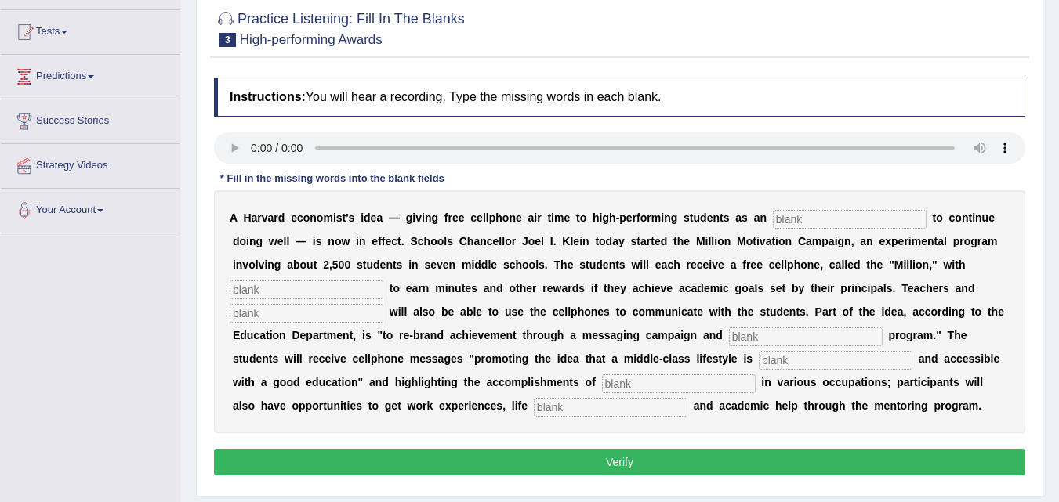
click at [812, 219] on input "text" at bounding box center [850, 219] width 154 height 19
type input "incentive"
click at [348, 280] on input "text" at bounding box center [307, 289] width 154 height 19
type input "opportunities"
click at [315, 317] on input "text" at bounding box center [307, 313] width 154 height 19
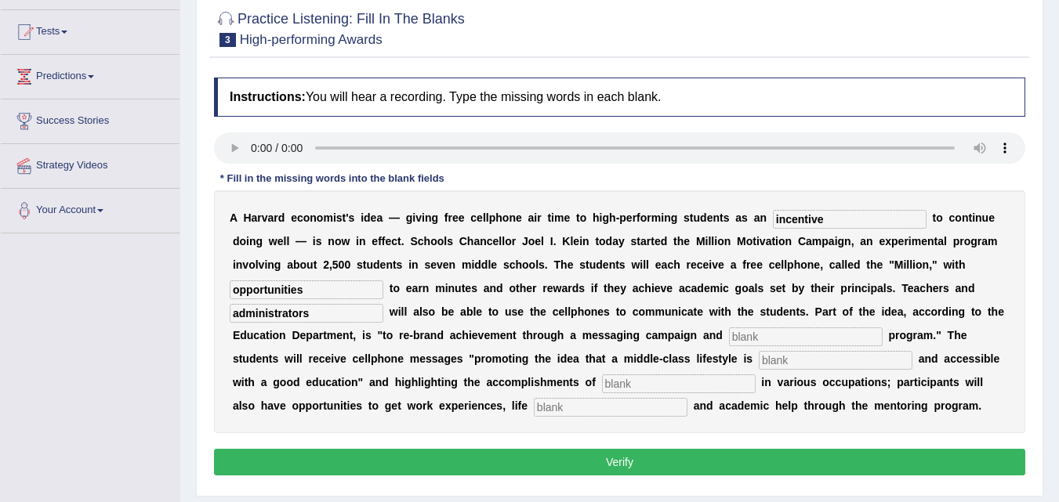
type input "administrators"
click at [741, 335] on input "text" at bounding box center [806, 337] width 154 height 19
type input "mentoring"
click at [792, 363] on input "text" at bounding box center [835, 360] width 154 height 19
type input "desirable"
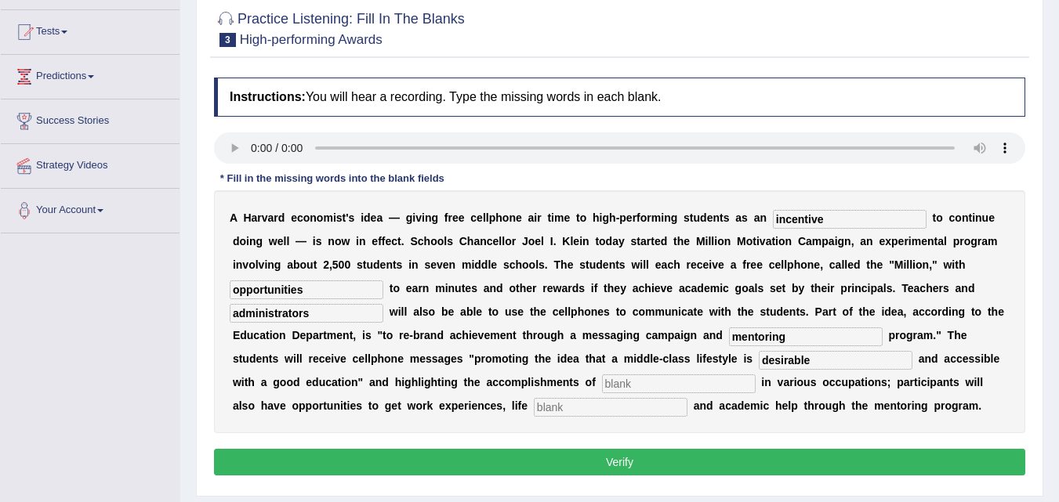
click at [646, 384] on input "text" at bounding box center [679, 384] width 154 height 19
type input "professionals"
click at [599, 409] on input "text" at bounding box center [611, 407] width 154 height 19
type input "coaching"
click at [624, 463] on button "Verify" at bounding box center [619, 462] width 811 height 27
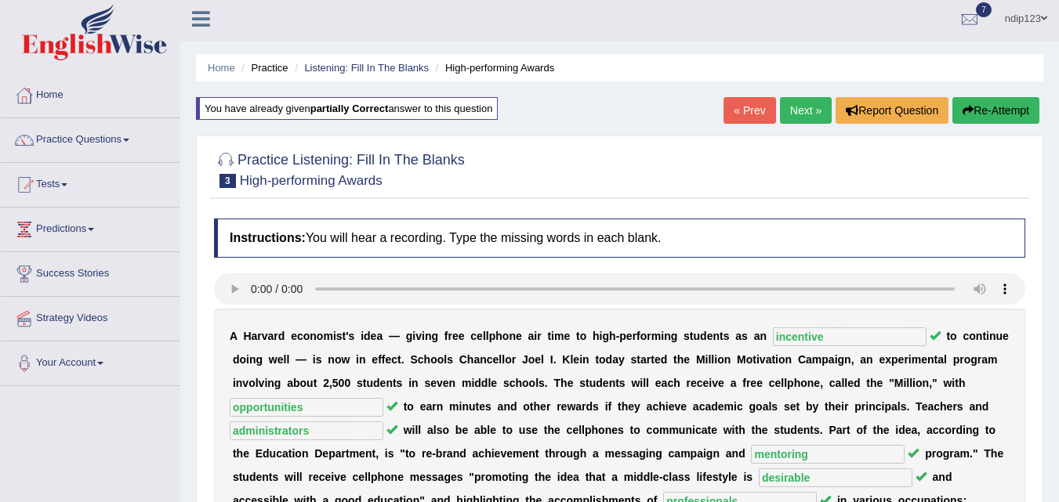
scroll to position [0, 0]
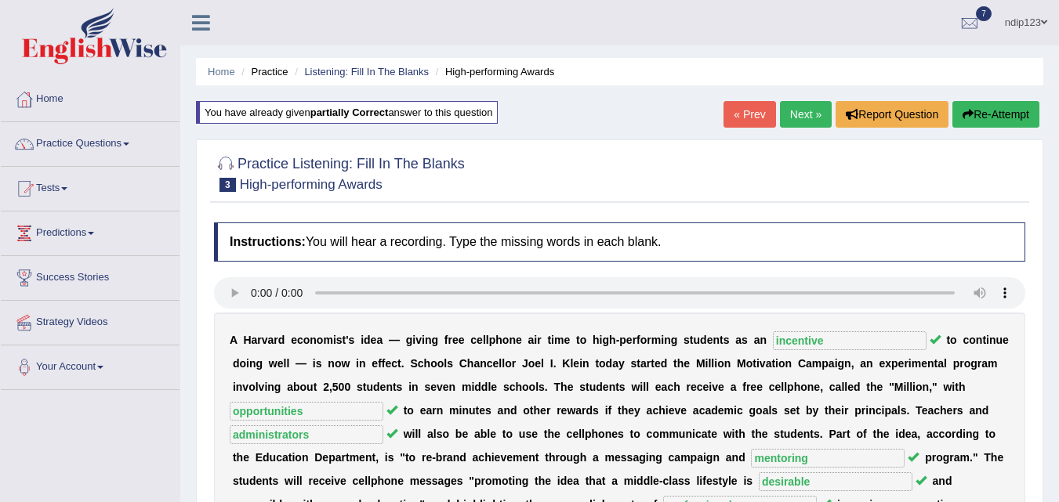
click at [803, 111] on link "Next »" at bounding box center [806, 114] width 52 height 27
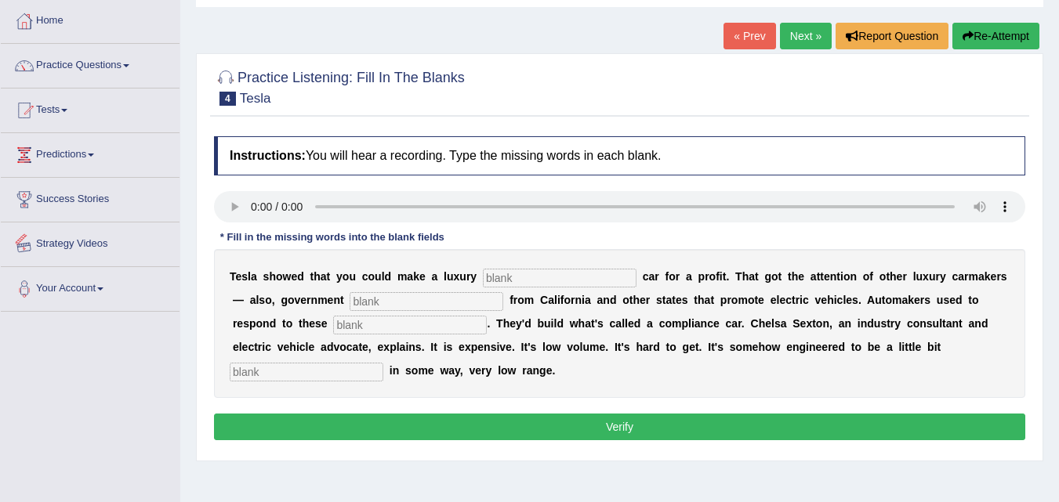
click at [303, 374] on input "text" at bounding box center [307, 372] width 154 height 19
type input "unattractive"
click at [508, 278] on input "text" at bounding box center [560, 278] width 154 height 19
type input "electric"
click at [426, 305] on input "text" at bounding box center [426, 301] width 154 height 19
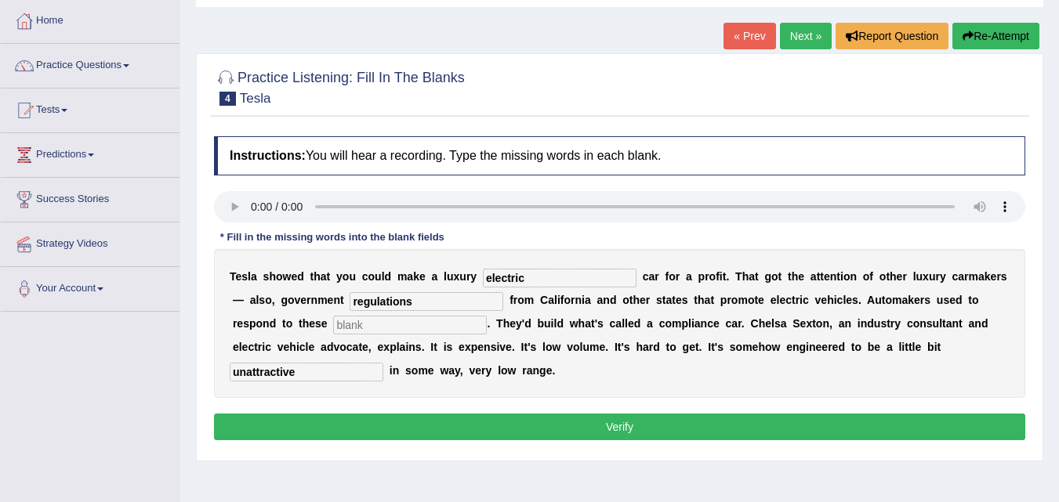
type input "regulations"
click at [381, 326] on input "text" at bounding box center [410, 325] width 154 height 19
type input "mandates"
click at [625, 426] on button "Verify" at bounding box center [619, 427] width 811 height 27
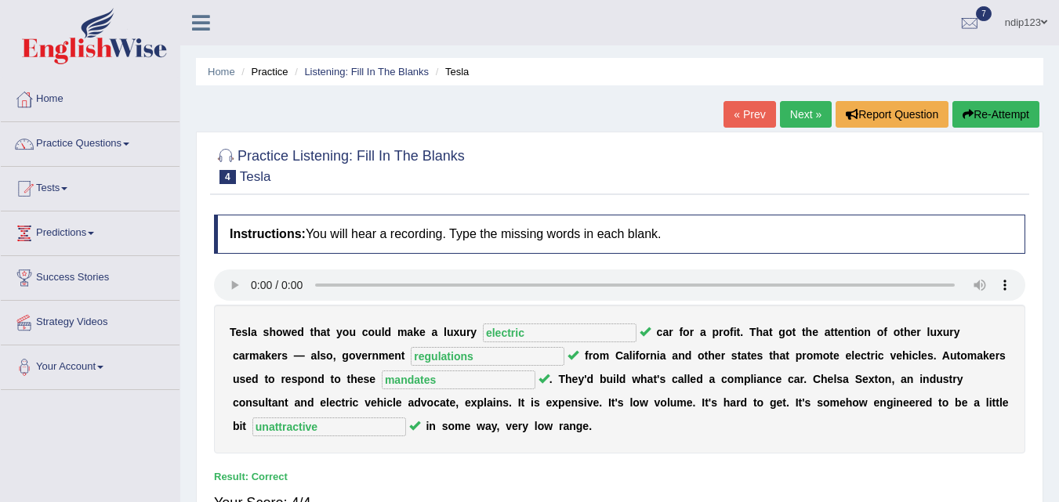
click at [803, 110] on link "Next »" at bounding box center [806, 114] width 52 height 27
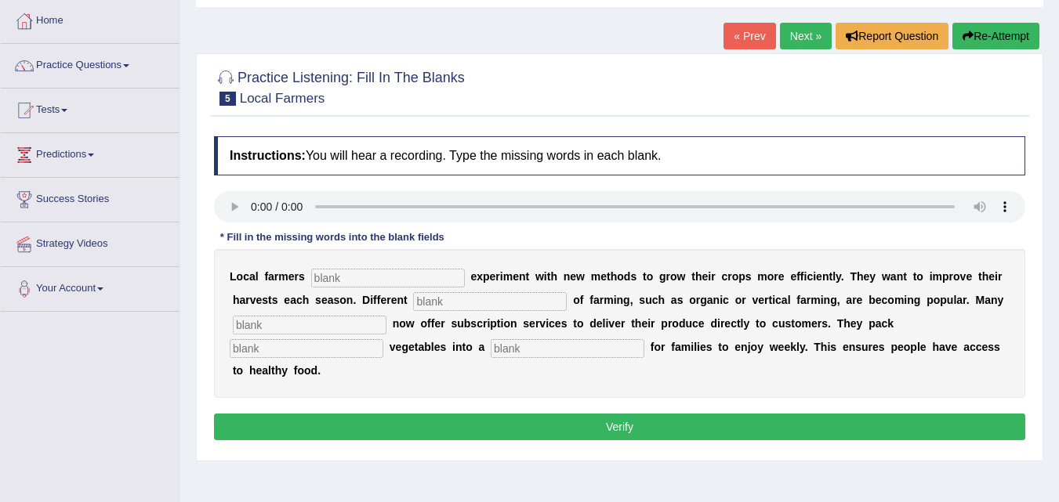
click at [510, 350] on input "text" at bounding box center [567, 348] width 154 height 19
type input "box"
click at [294, 349] on input "text" at bounding box center [307, 348] width 154 height 19
type input "fresh"
click at [337, 281] on input "text" at bounding box center [388, 278] width 154 height 19
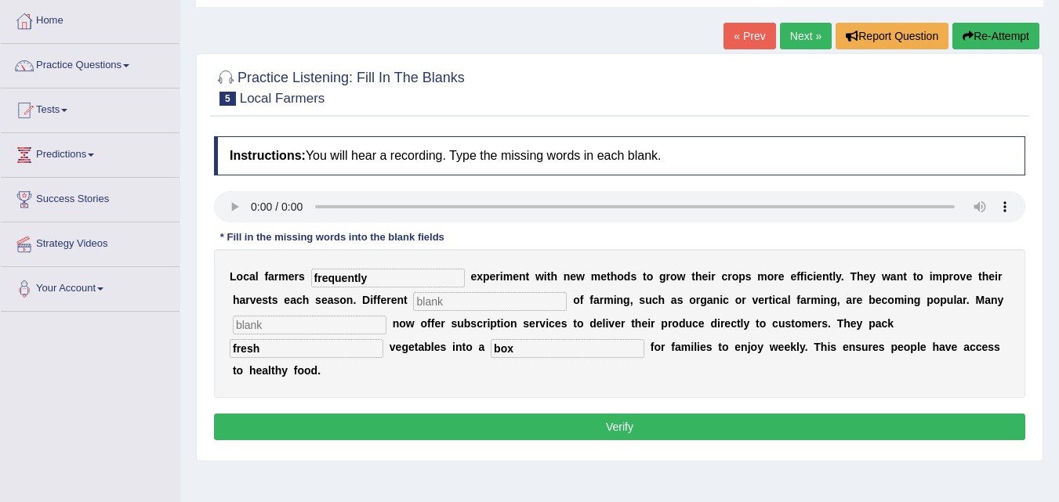
type input "frequently"
click at [461, 305] on input "text" at bounding box center [490, 301] width 154 height 19
type input "styles"
click at [359, 320] on input "text" at bounding box center [310, 325] width 154 height 19
type input "farms"
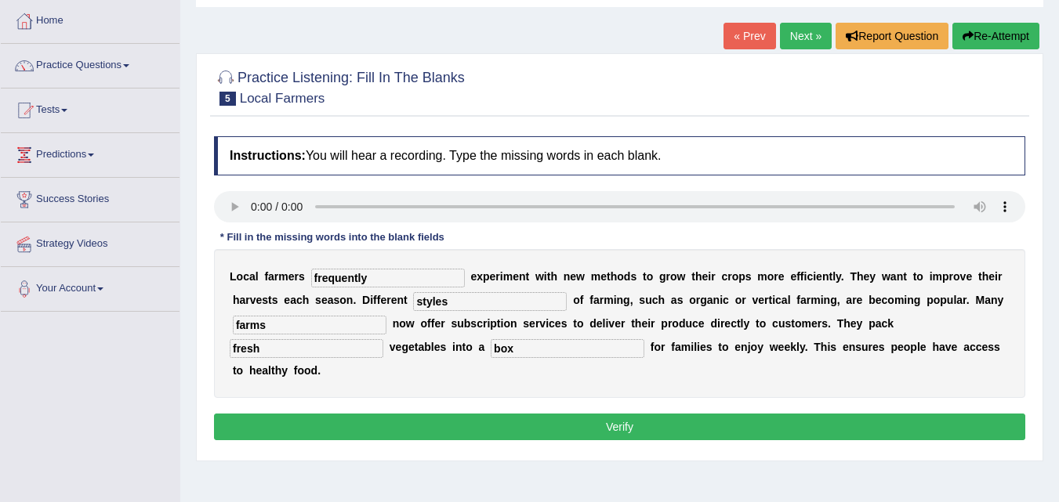
click at [621, 429] on button "Verify" at bounding box center [619, 427] width 811 height 27
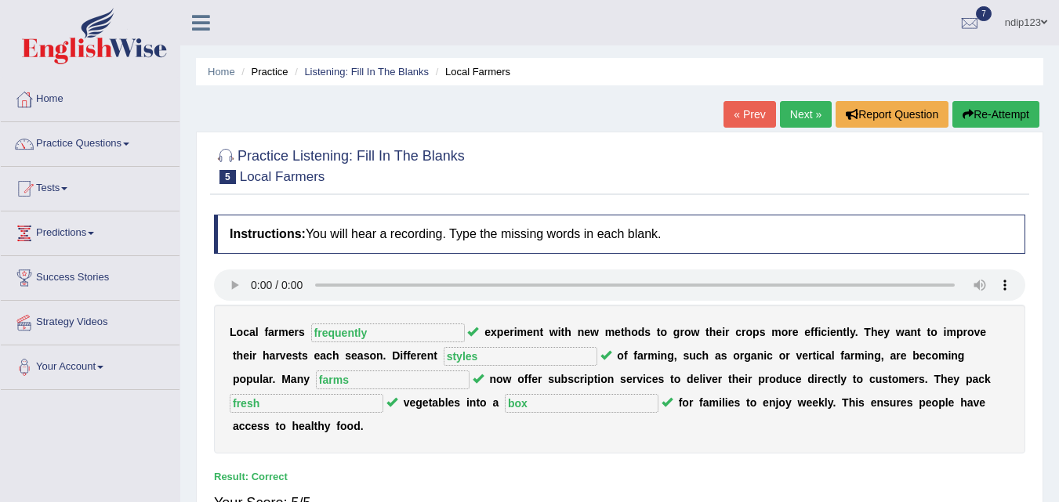
click at [799, 121] on link "Next »" at bounding box center [806, 114] width 52 height 27
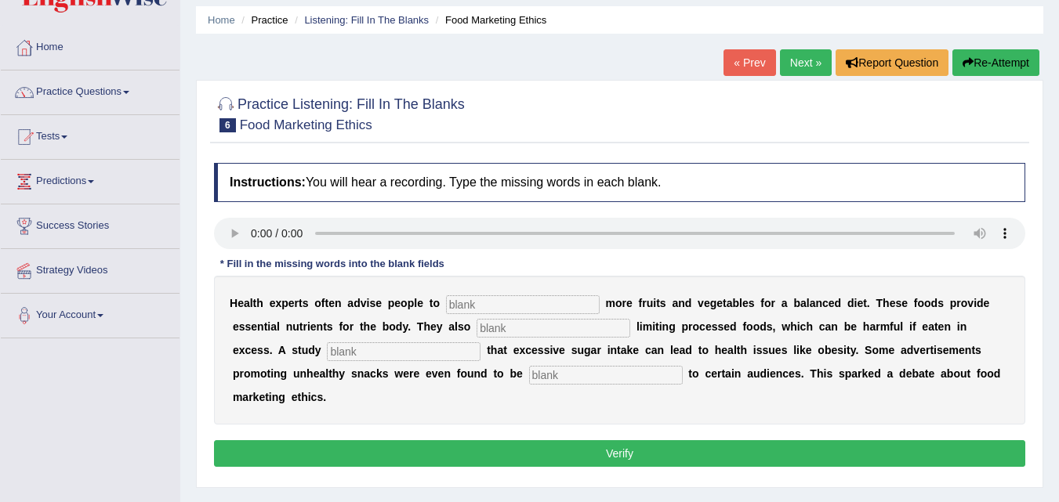
scroll to position [78, 0]
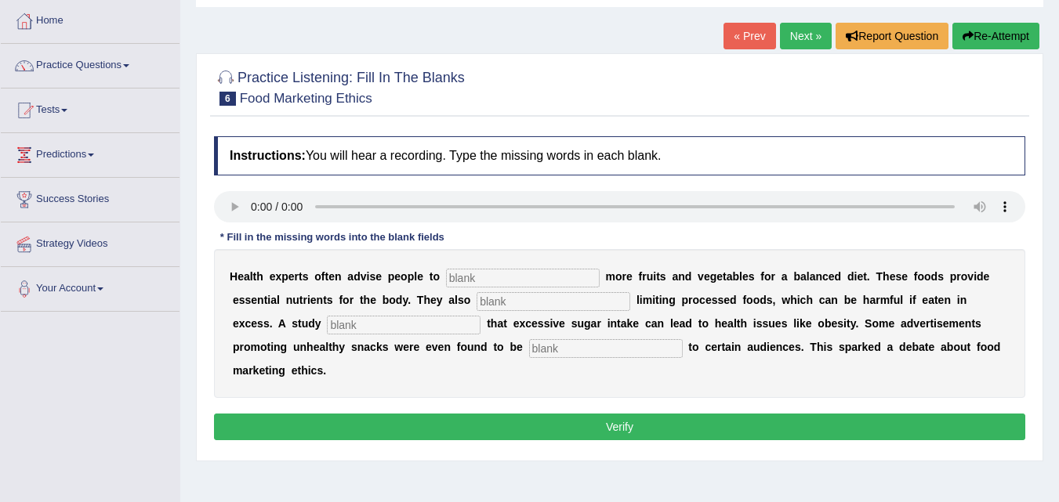
click at [577, 349] on input "text" at bounding box center [606, 348] width 154 height 19
type input "offensive"
click at [465, 325] on input "text" at bounding box center [404, 325] width 154 height 19
click at [341, 322] on input "dignosed" at bounding box center [404, 325] width 154 height 19
type input "diagnosed"
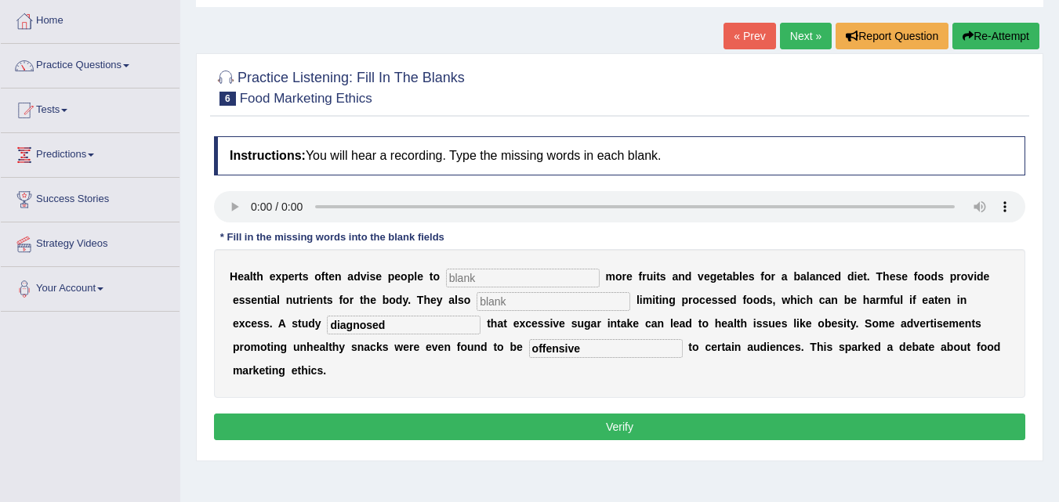
click at [502, 302] on input "text" at bounding box center [553, 301] width 154 height 19
type input "recommended"
click at [484, 279] on input "text" at bounding box center [523, 278] width 154 height 19
type input "consume"
click at [618, 428] on button "Verify" at bounding box center [619, 427] width 811 height 27
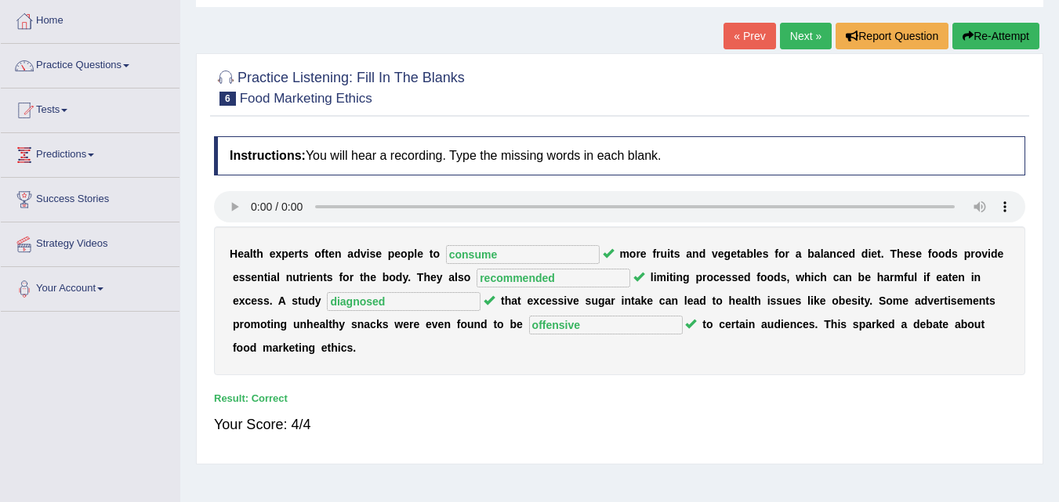
scroll to position [0, 0]
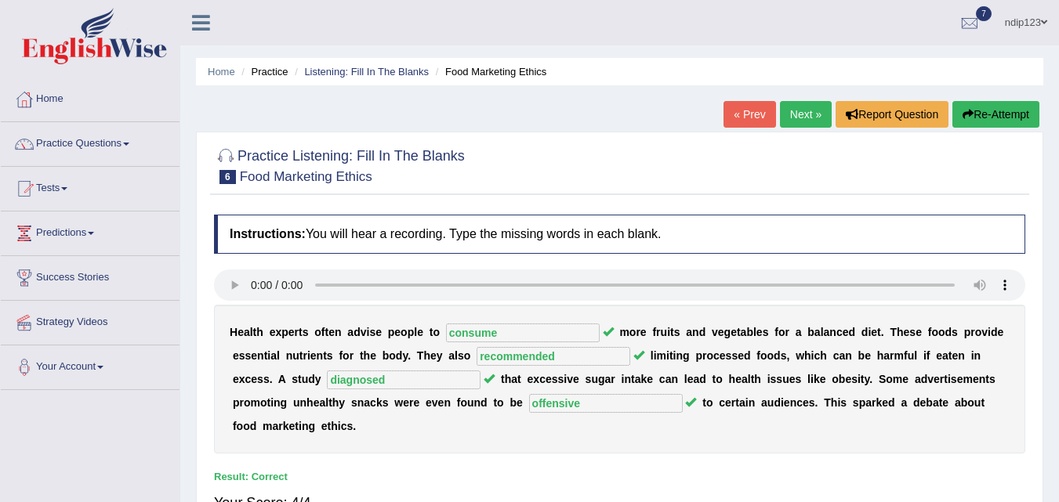
click at [791, 116] on link "Next »" at bounding box center [806, 114] width 52 height 27
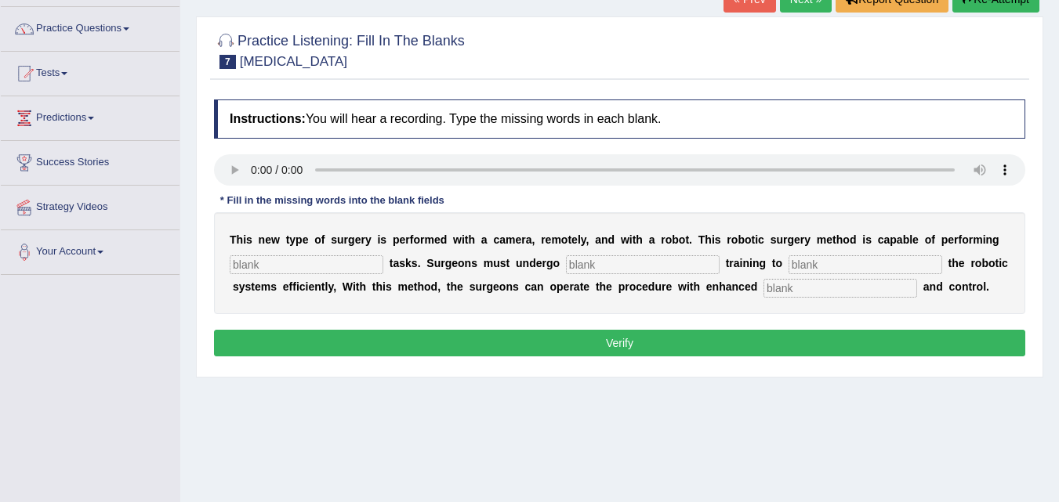
scroll to position [157, 0]
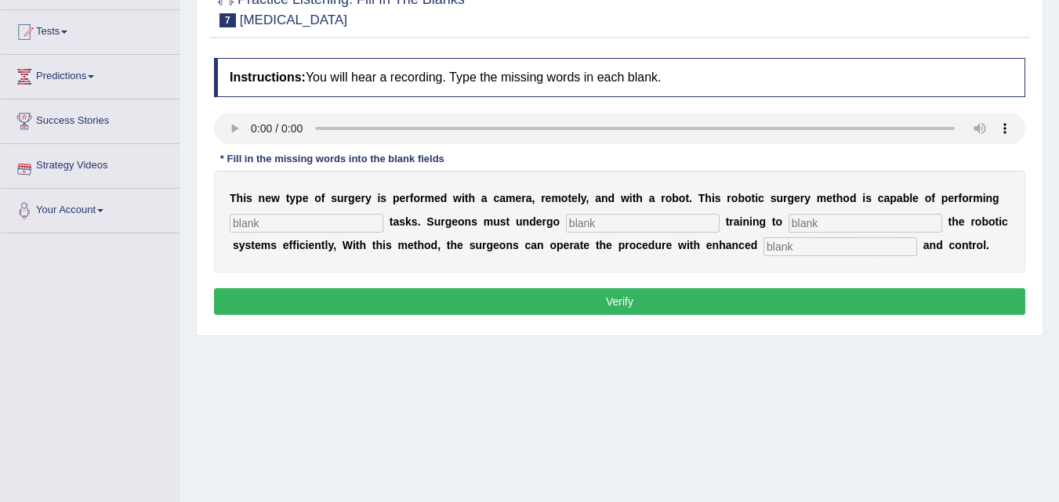
click at [829, 245] on input "text" at bounding box center [840, 246] width 154 height 19
type input "precision"
click at [805, 219] on input "text" at bounding box center [865, 223] width 154 height 19
type input "operate"
click at [629, 225] on input "text" at bounding box center [643, 223] width 154 height 19
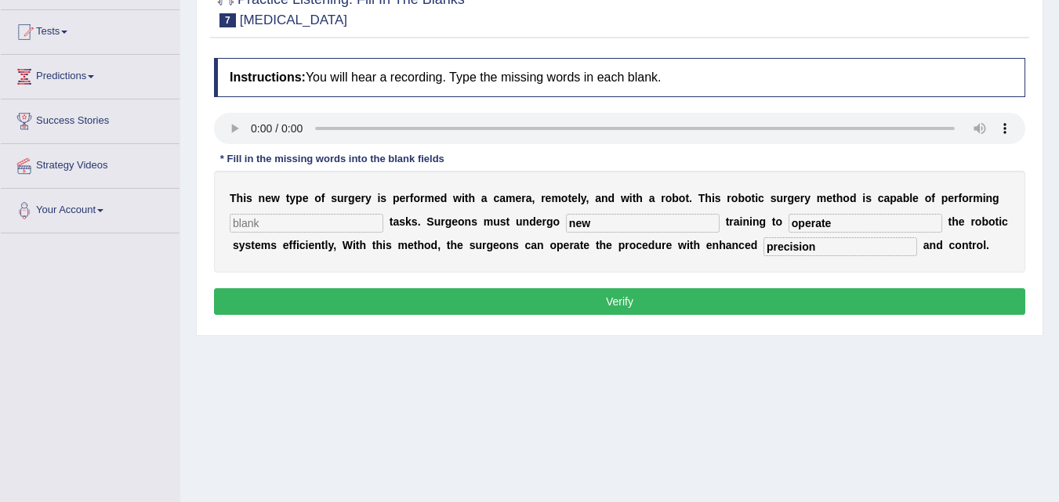
type input "new"
click at [353, 222] on input "text" at bounding box center [307, 223] width 154 height 19
type input "complex"
click at [610, 315] on button "Verify" at bounding box center [619, 301] width 811 height 27
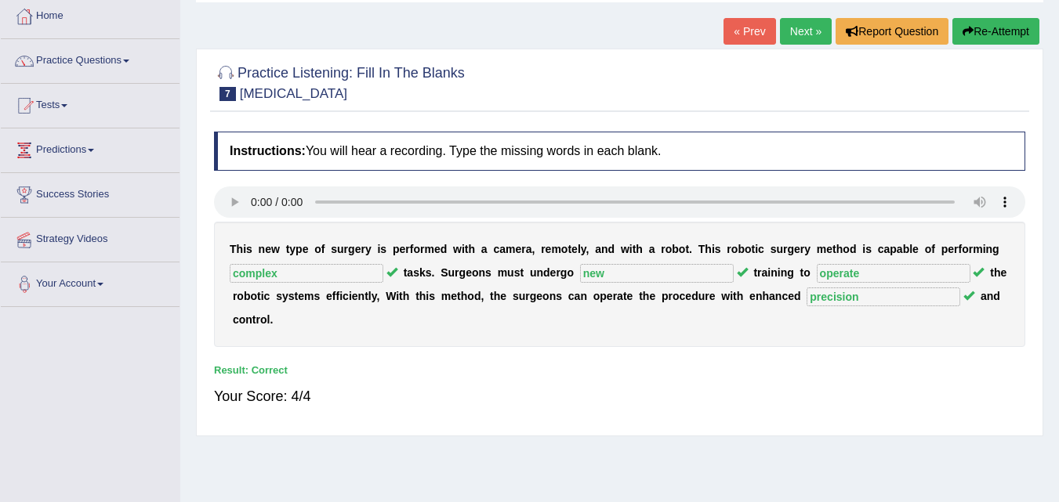
scroll to position [0, 0]
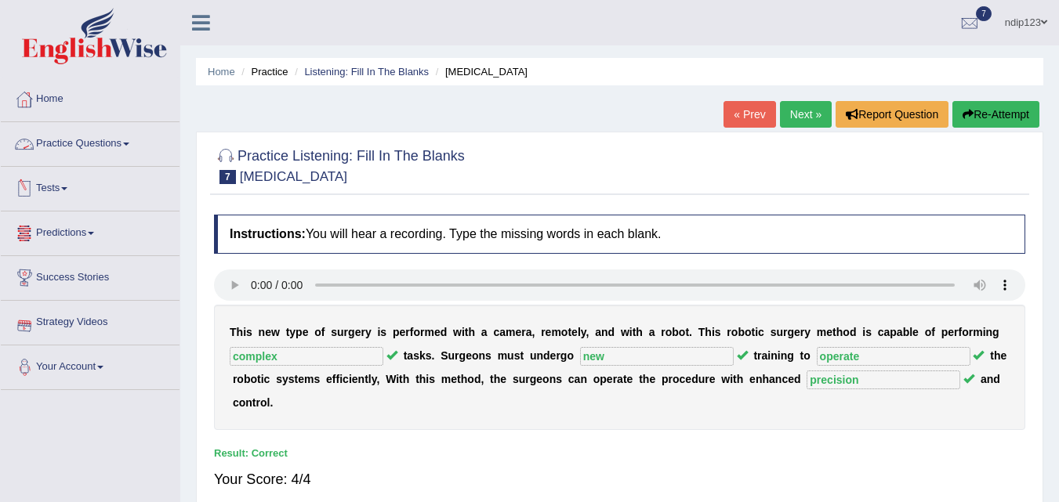
click at [78, 141] on link "Practice Questions" at bounding box center [90, 141] width 179 height 39
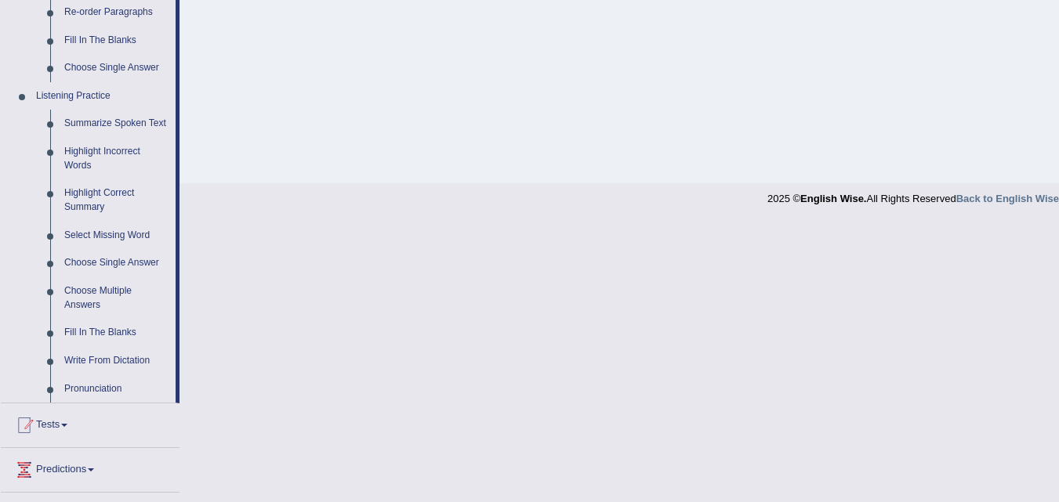
scroll to position [627, 0]
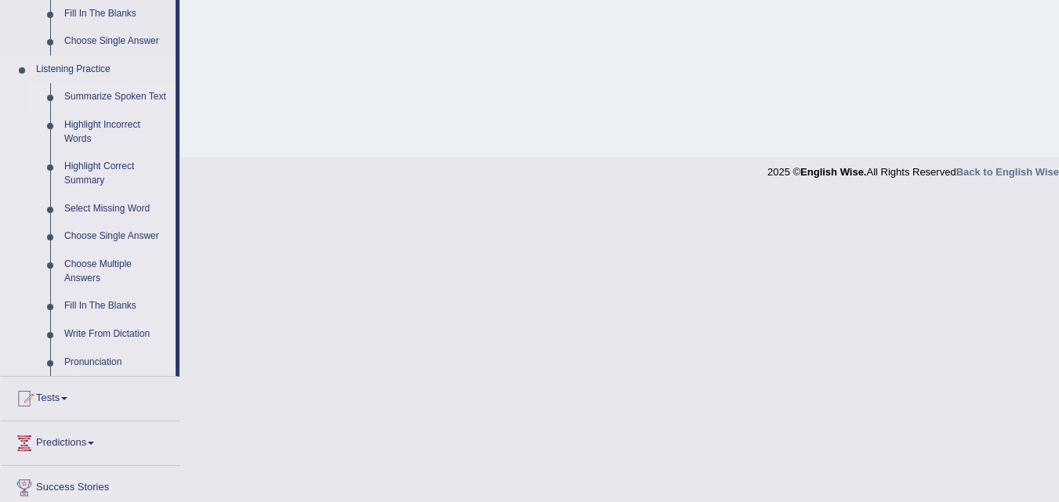
click at [100, 90] on link "Summarize Spoken Text" at bounding box center [116, 97] width 118 height 28
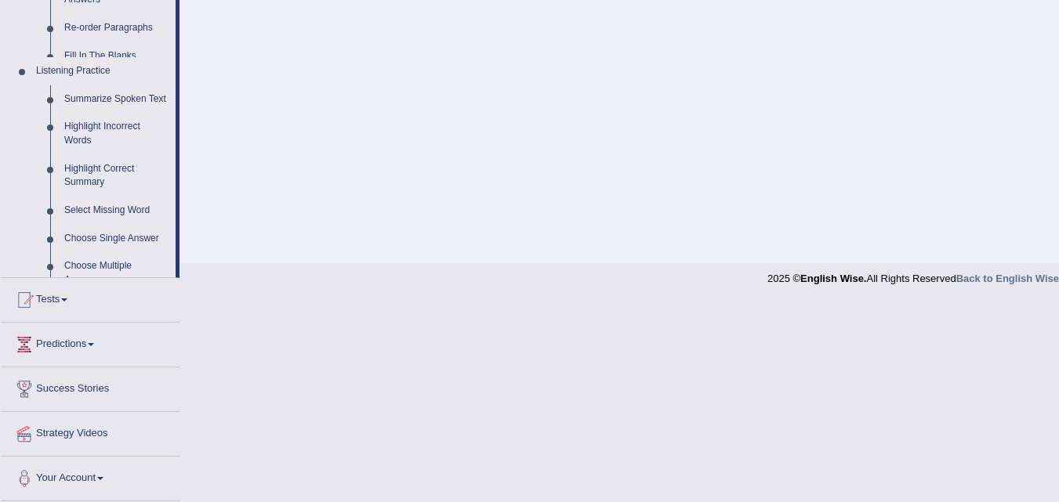
scroll to position [299, 0]
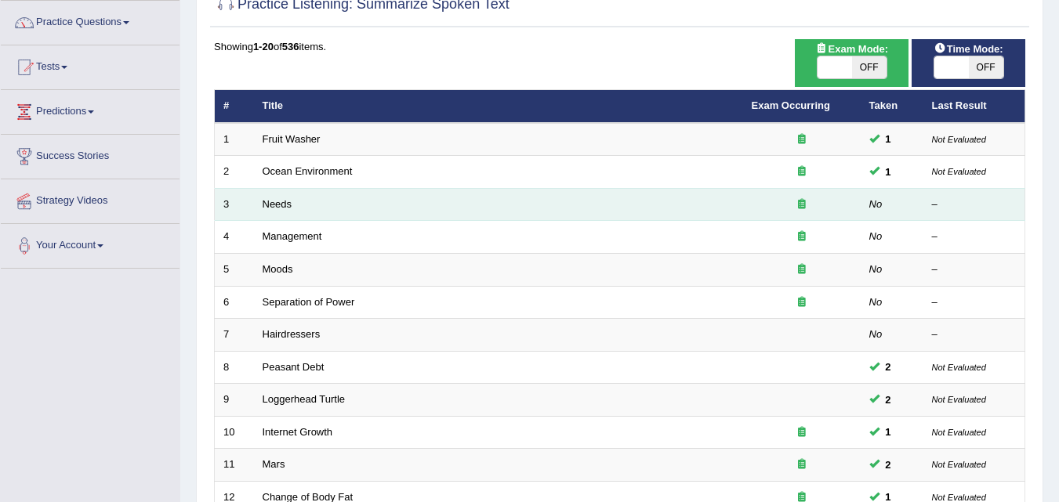
scroll to position [157, 0]
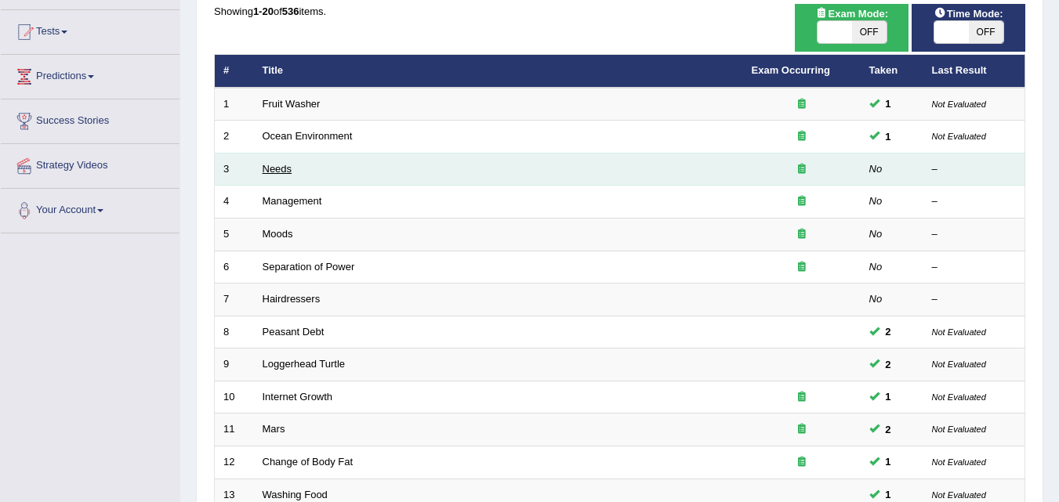
click at [282, 168] on link "Needs" at bounding box center [277, 169] width 30 height 12
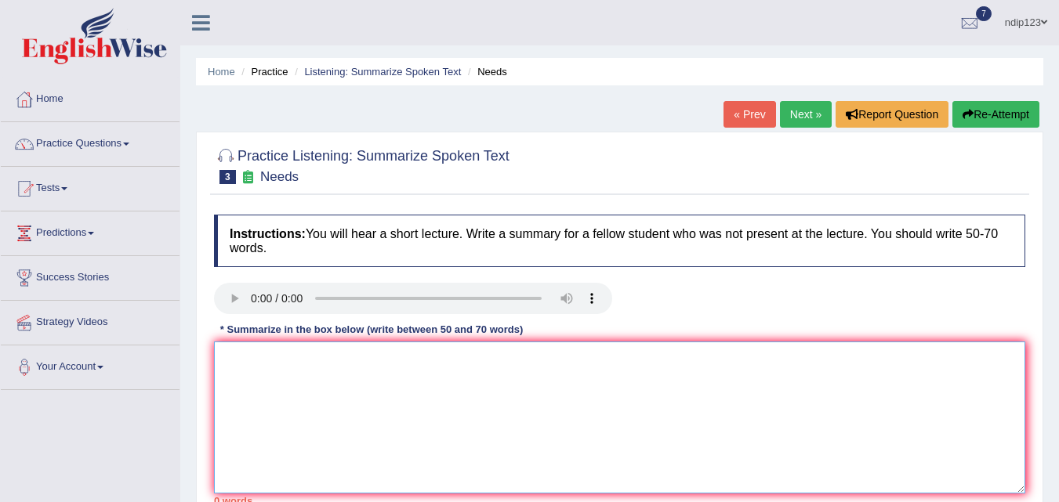
click at [270, 409] on textarea at bounding box center [619, 418] width 811 height 152
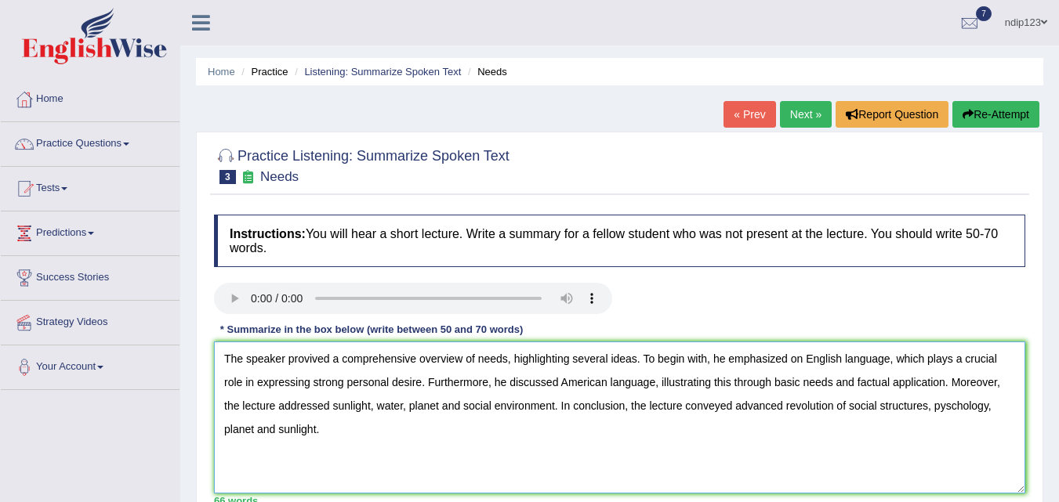
click at [997, 407] on textarea "The speaker provived a comprehensive overview of needs, highlighting several id…" at bounding box center [619, 418] width 811 height 152
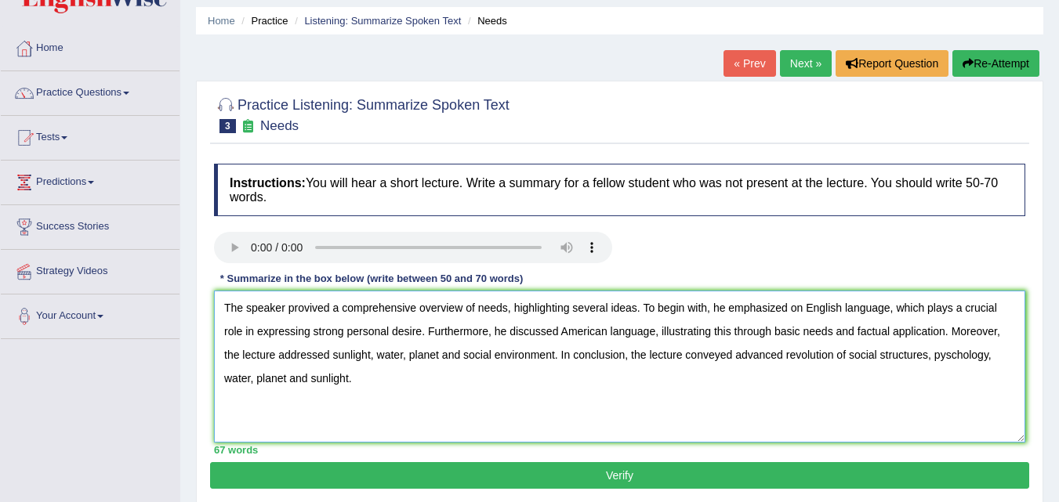
scroll to position [78, 0]
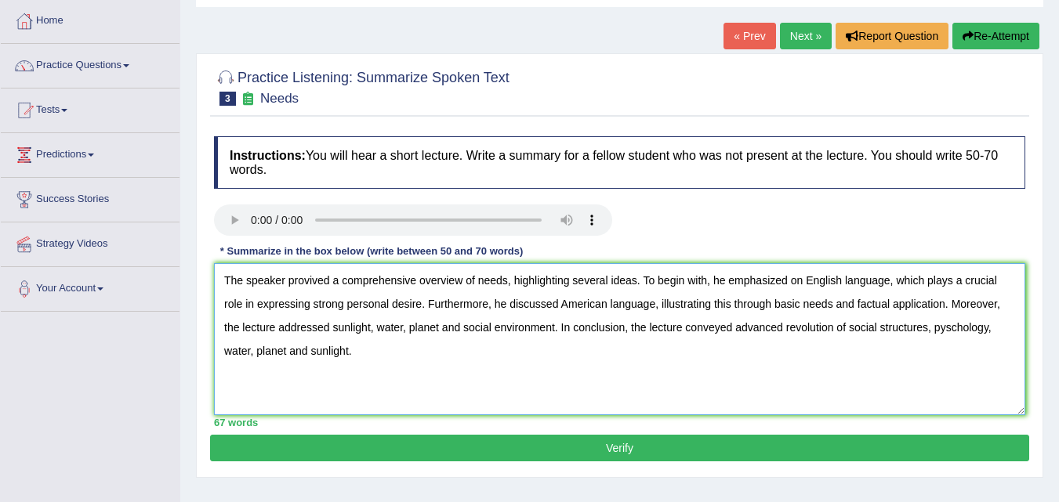
type textarea "The speaker provived a comprehensive overview of needs, highlighting several id…"
click at [617, 447] on button "Verify" at bounding box center [619, 448] width 819 height 27
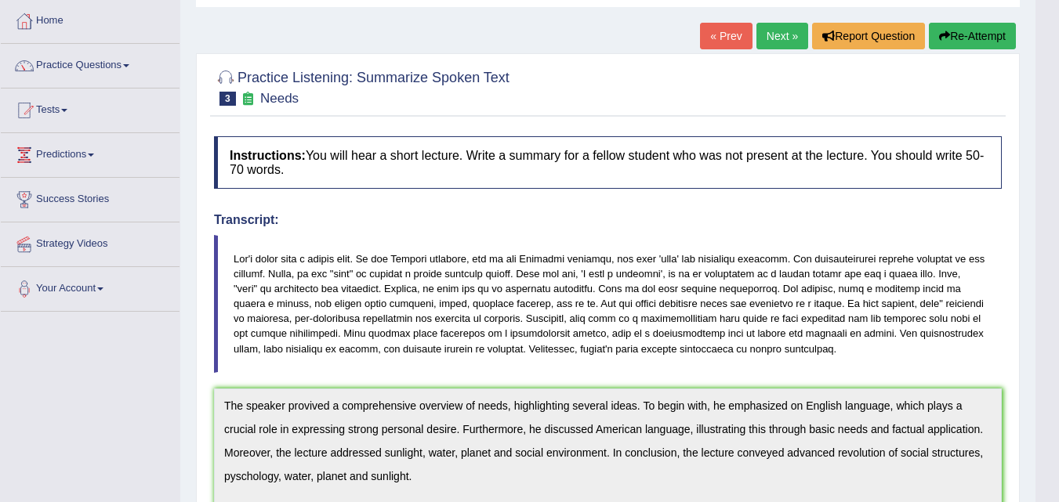
click at [968, 37] on button "Re-Attempt" at bounding box center [971, 36] width 87 height 27
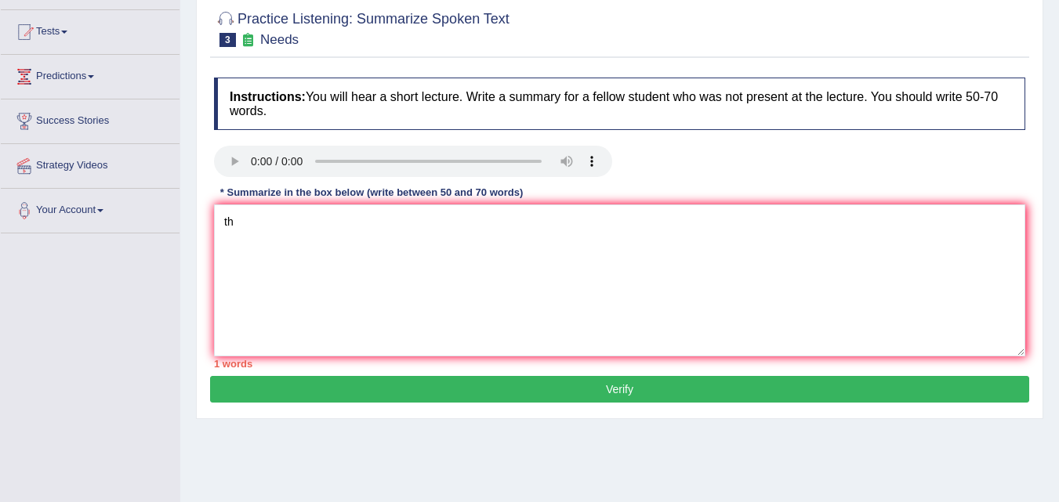
type textarea "t"
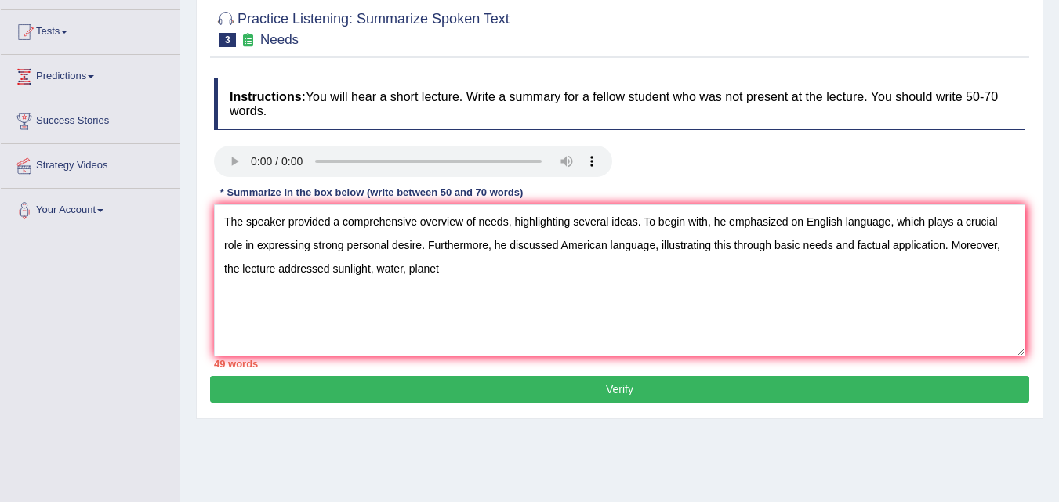
click at [408, 273] on textarea "The speaker provided a comprehensive overview of needs, highlighting several id…" at bounding box center [619, 280] width 811 height 152
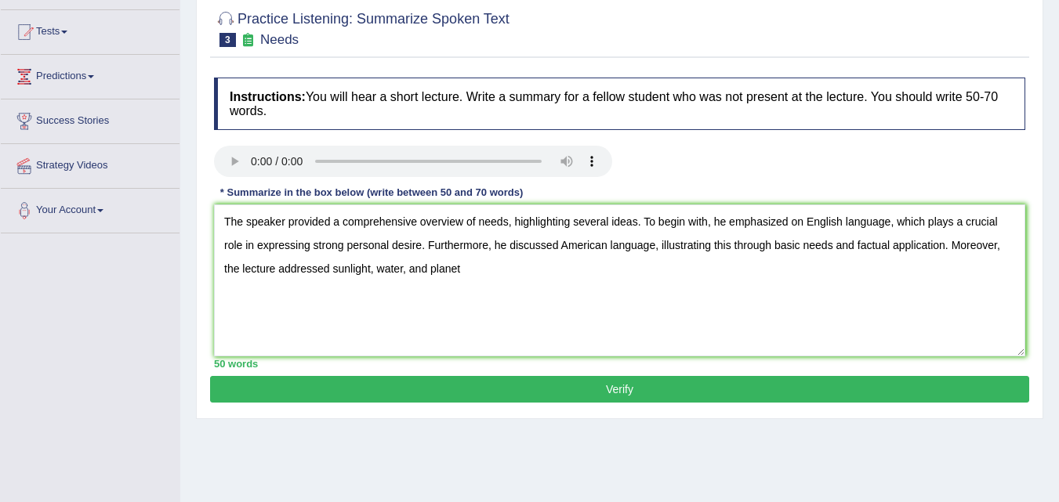
click at [503, 270] on textarea "The speaker provided a comprehensive overview of needs, highlighting several id…" at bounding box center [619, 280] width 811 height 152
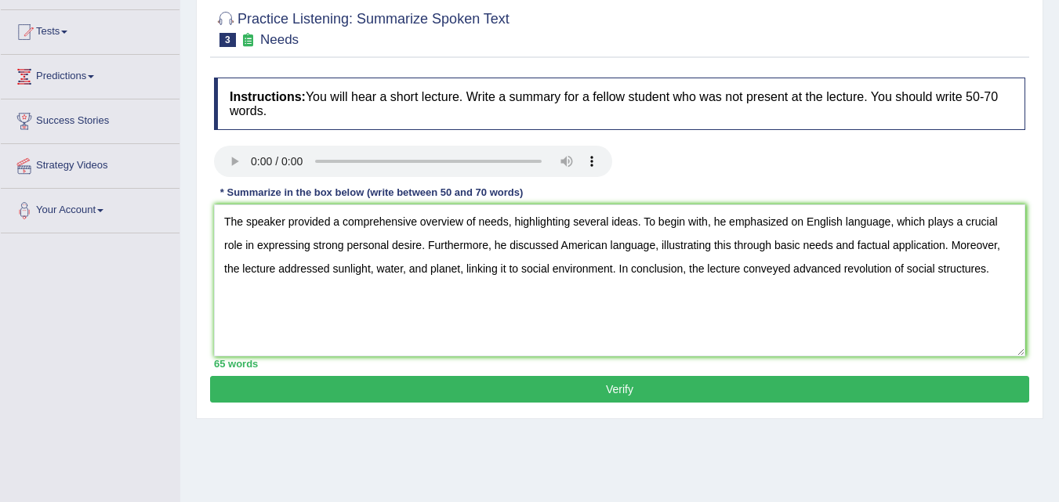
type textarea "The speaker provided a comprehensive overview of needs, highlighting several id…"
click at [622, 392] on button "Verify" at bounding box center [619, 389] width 819 height 27
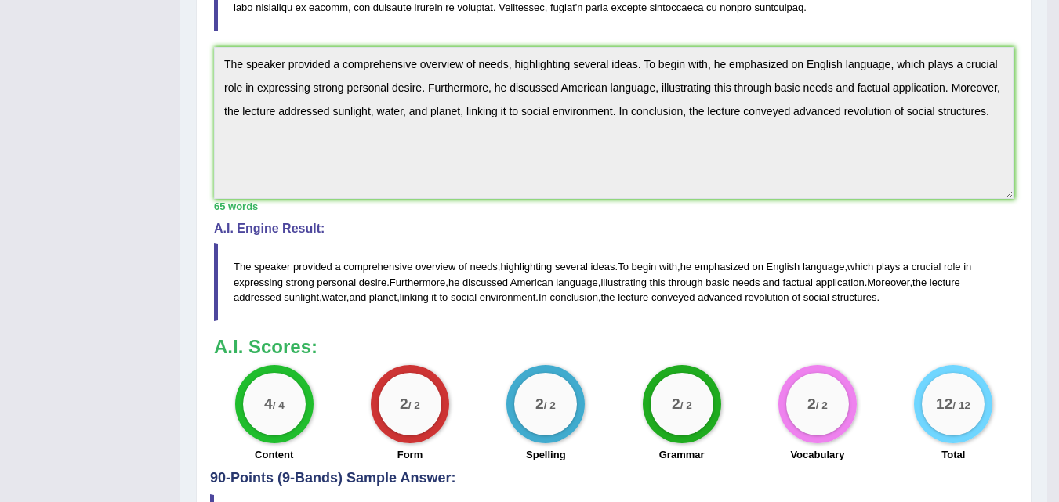
scroll to position [470, 0]
